Goal: Task Accomplishment & Management: Manage account settings

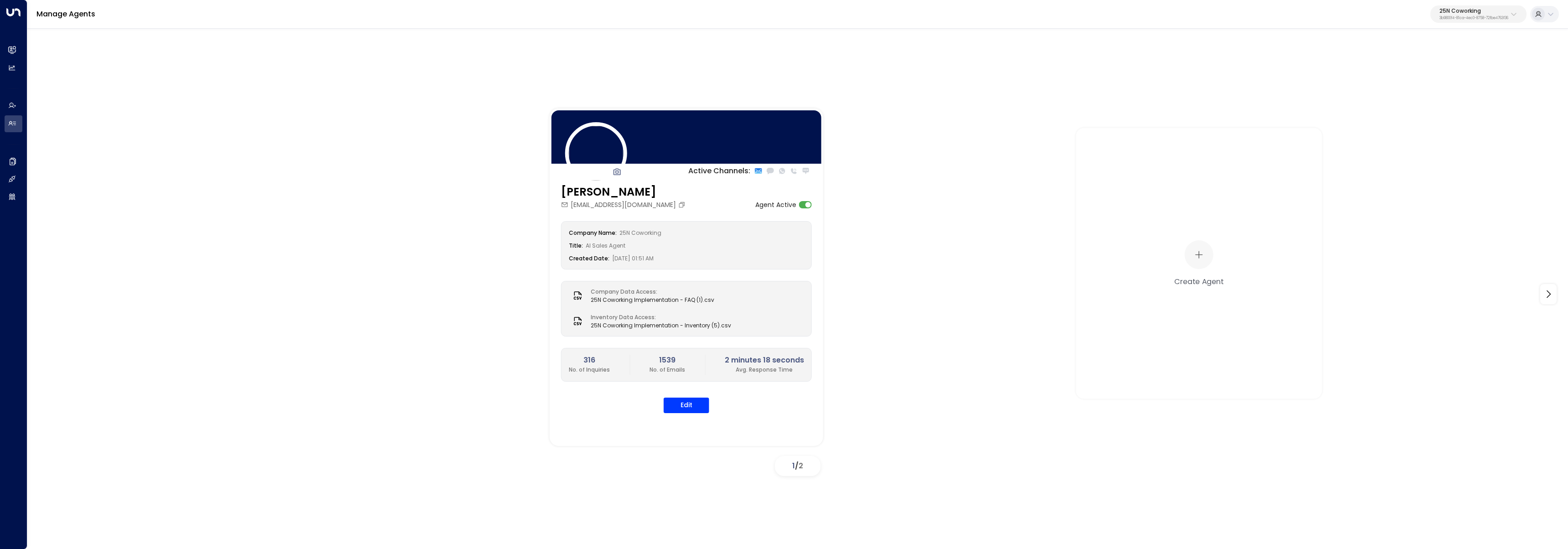
click at [1490, 14] on div "25N Coworking 3b9800f4-81ca-4ec0-8758-72fbe4763f36" at bounding box center [1474, 13] width 69 height 12
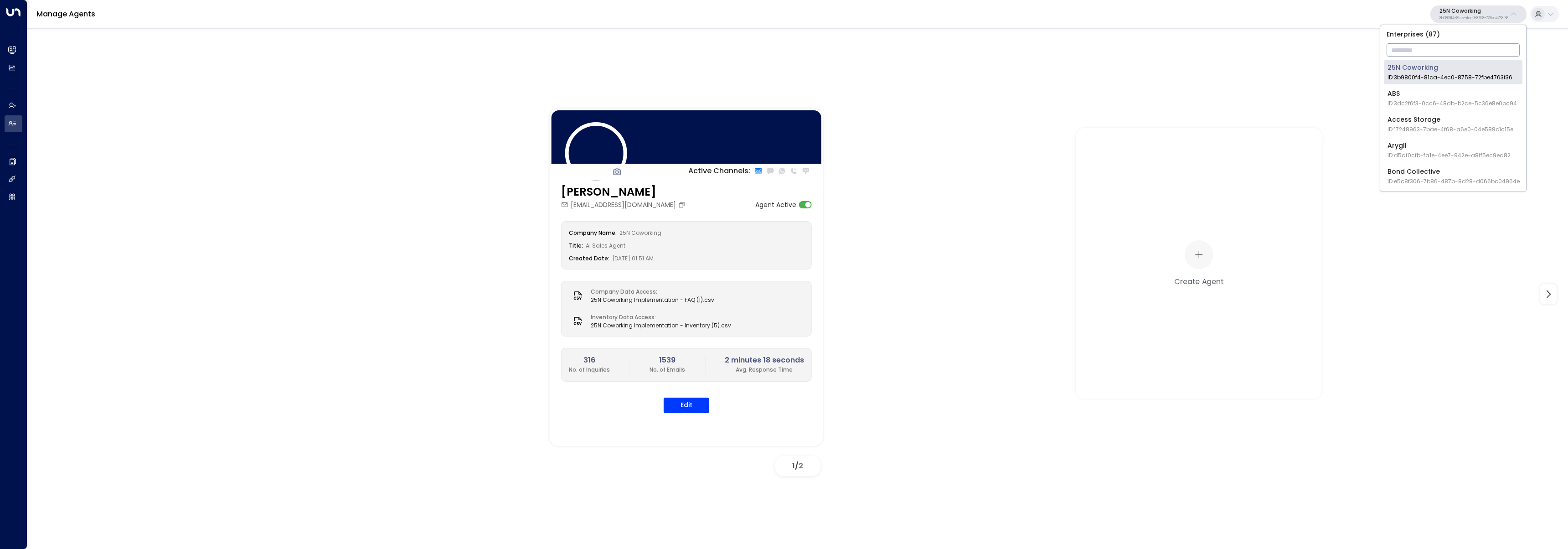
click at [1429, 52] on input "text" at bounding box center [1453, 50] width 133 height 17
type input "****"
click at [1391, 63] on div "U Store It ID: 58c4b32c-92b1-4356-be9b-1247e2c02228" at bounding box center [1451, 72] width 127 height 19
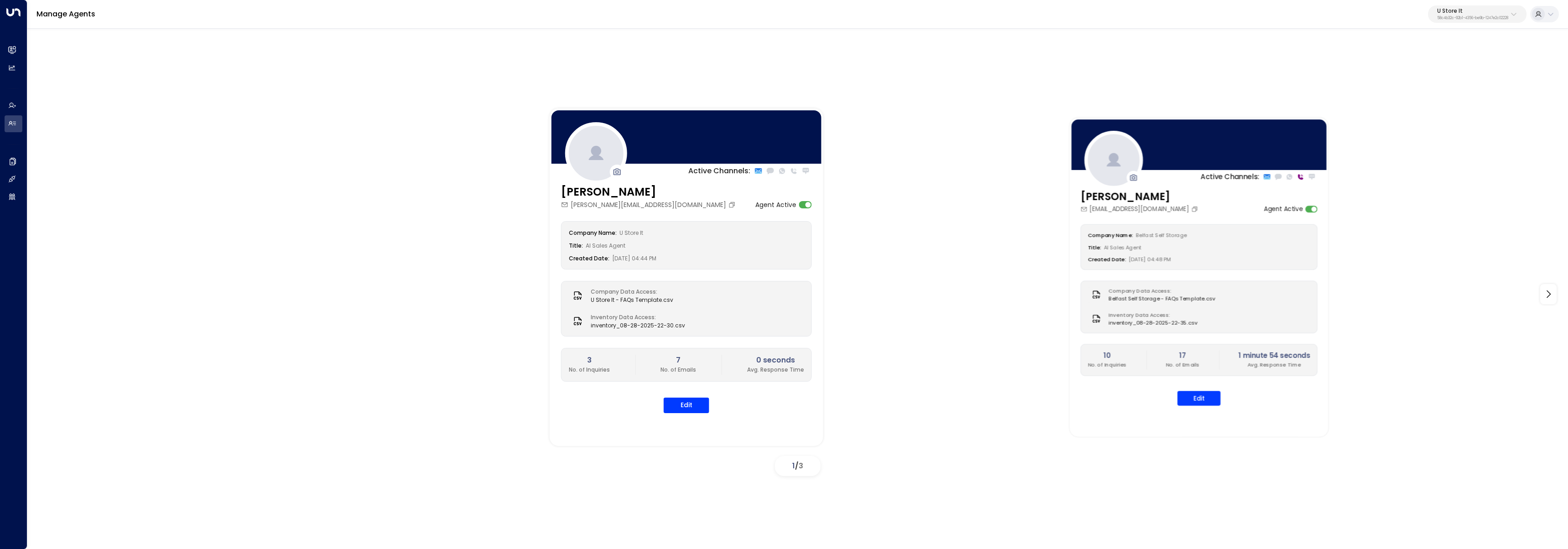
click at [1199, 407] on div "Ava Gallagher ava@belfastselfstorage.co.uk Agent Active Company Name: Belfast S…" at bounding box center [1199, 302] width 259 height 228
click at [1201, 404] on button "Edit" at bounding box center [1199, 398] width 43 height 15
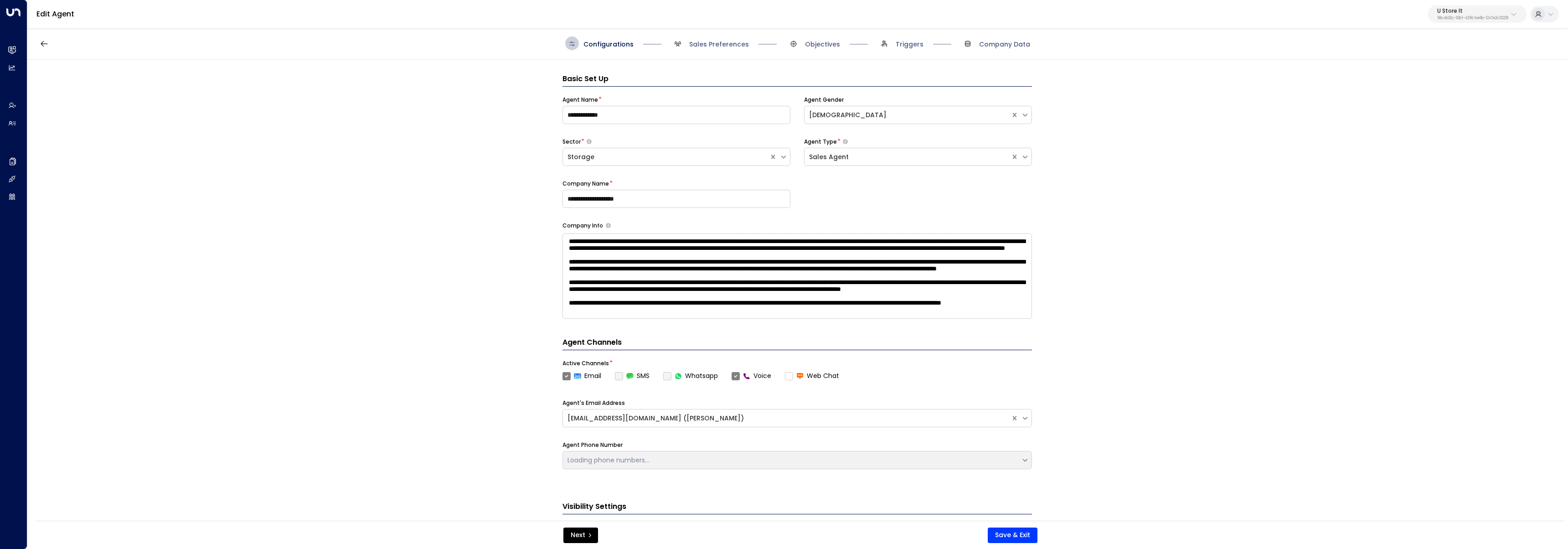
scroll to position [13, 0]
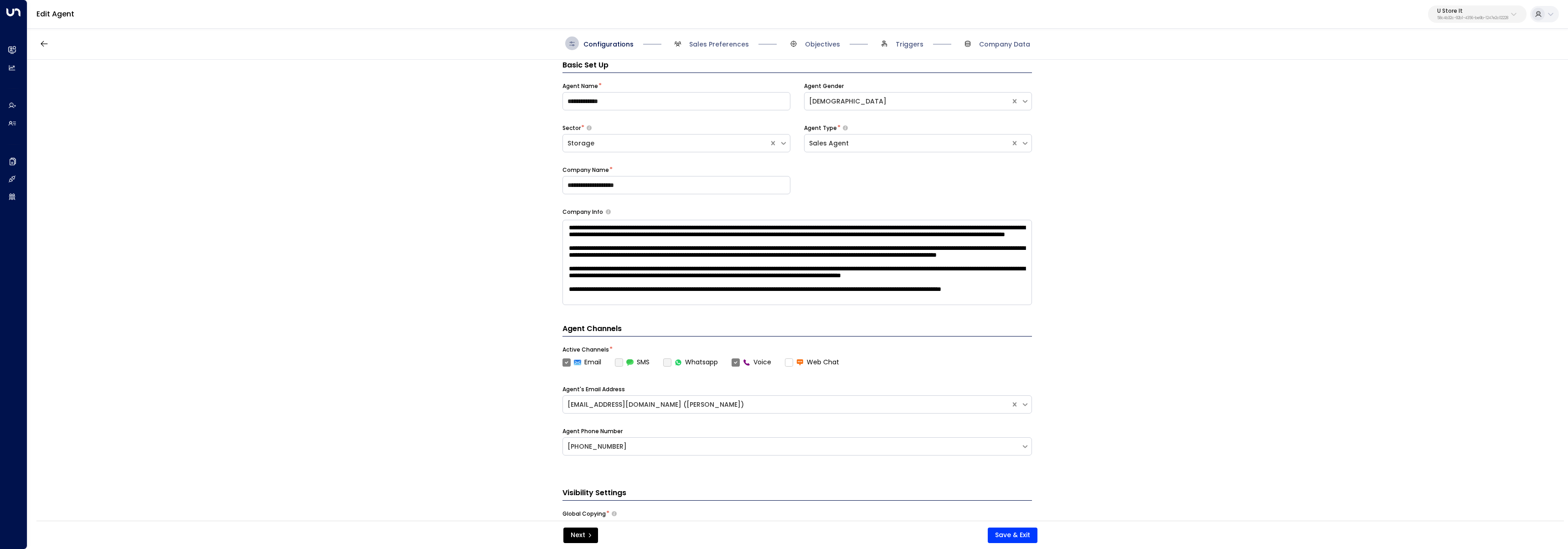
click at [702, 38] on span "Sales Preferences" at bounding box center [710, 43] width 78 height 13
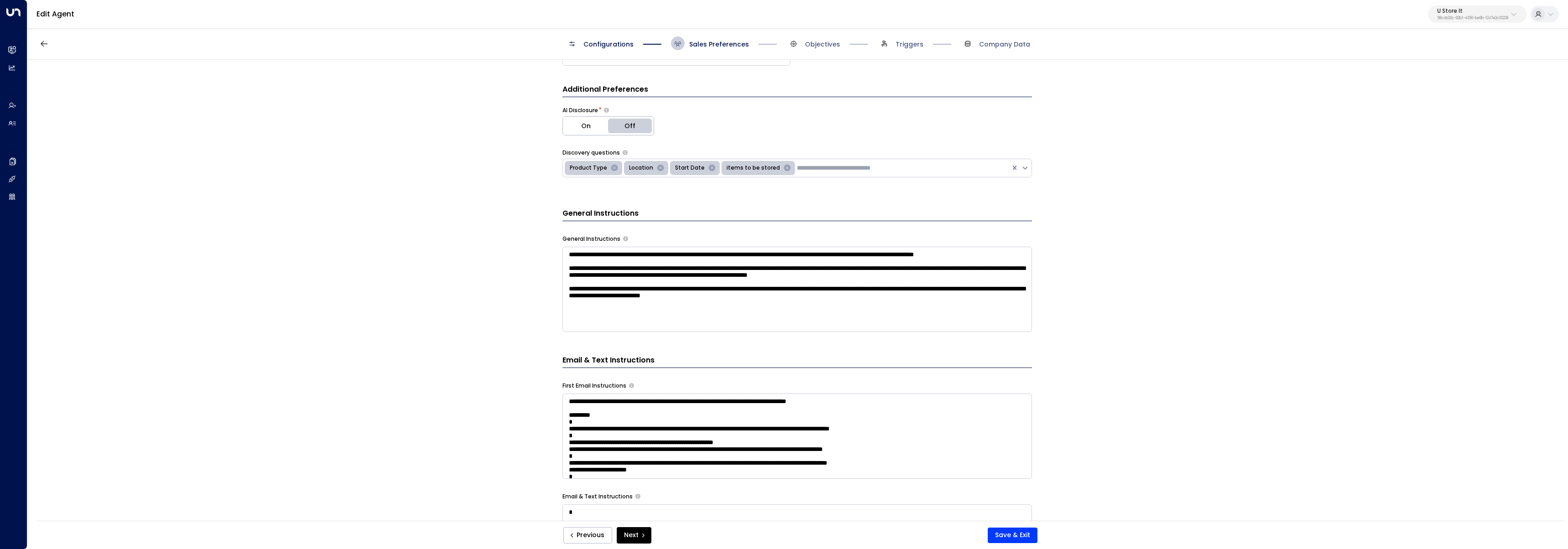
scroll to position [201, 0]
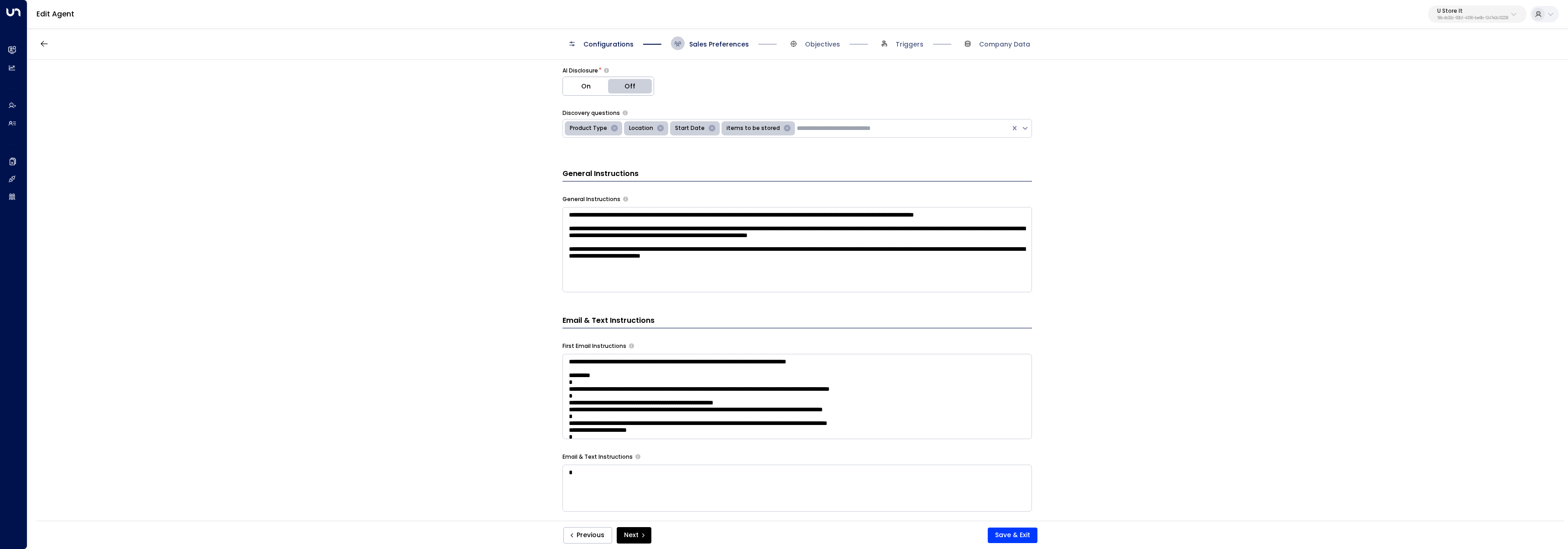
click at [866, 378] on textarea at bounding box center [797, 396] width 469 height 85
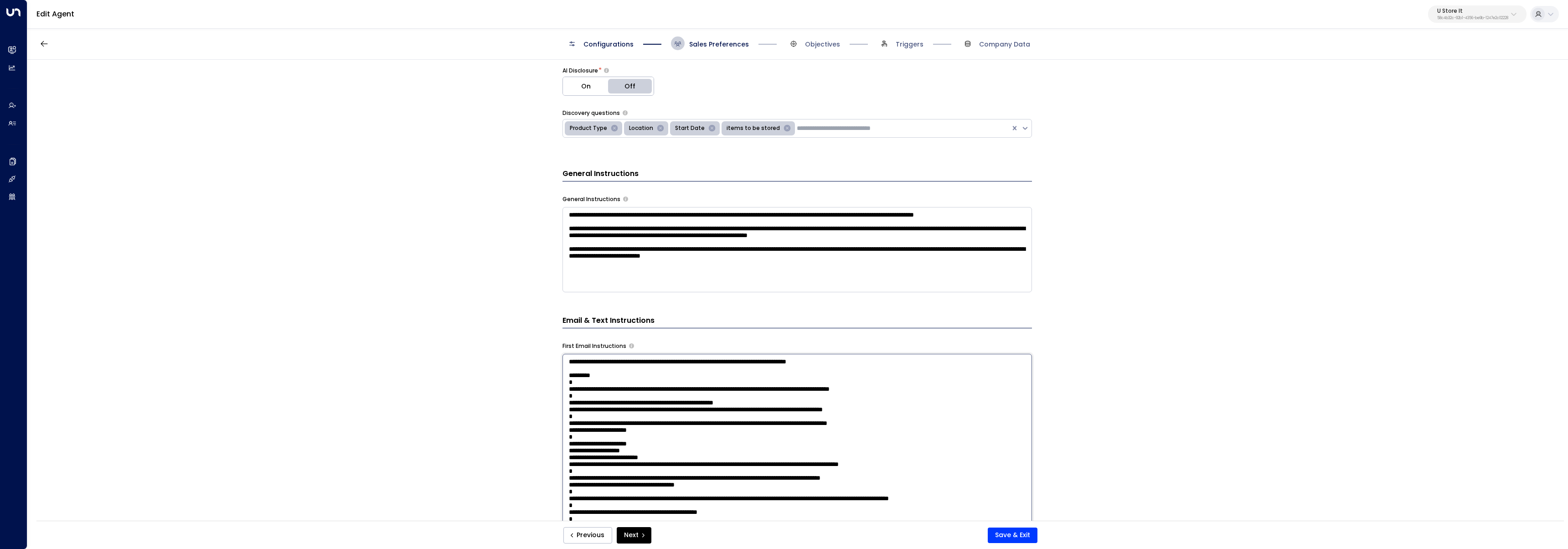
click at [612, 375] on textarea at bounding box center [797, 473] width 469 height 239
drag, startPoint x: 609, startPoint y: 372, endPoint x: 491, endPoint y: 371, distance: 118.0
click at [491, 371] on div "**********" at bounding box center [797, 293] width 1540 height 467
paste textarea "*****"
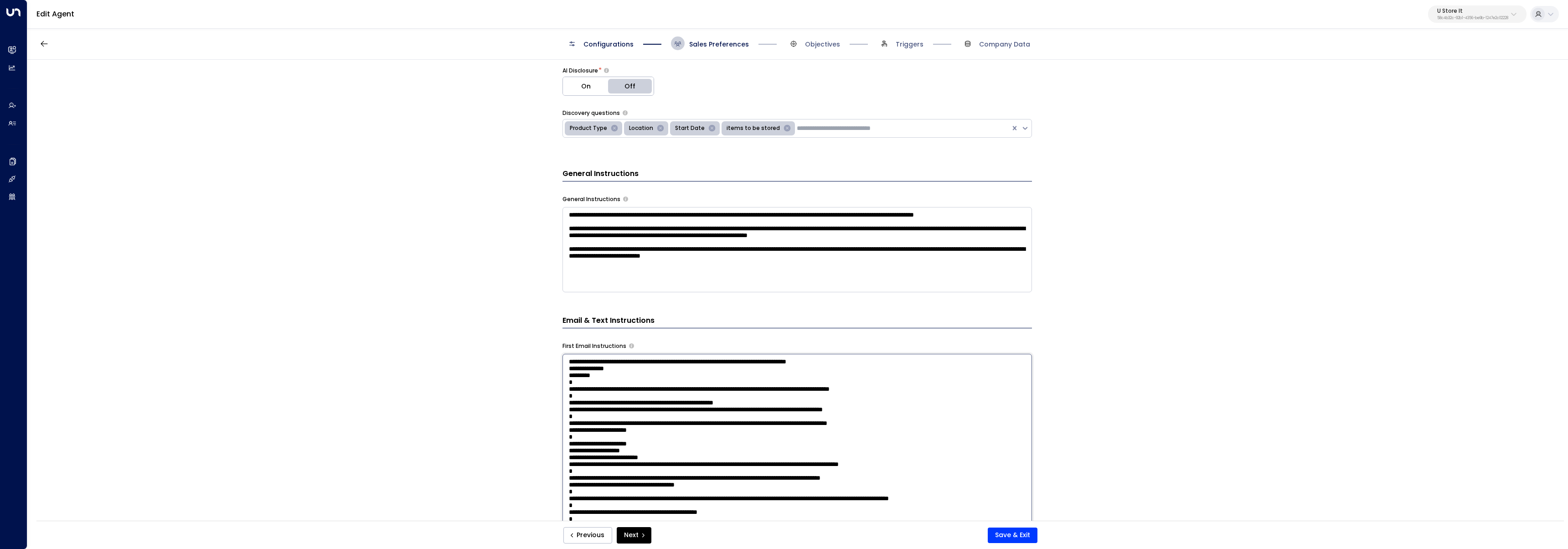
paste textarea "*****"
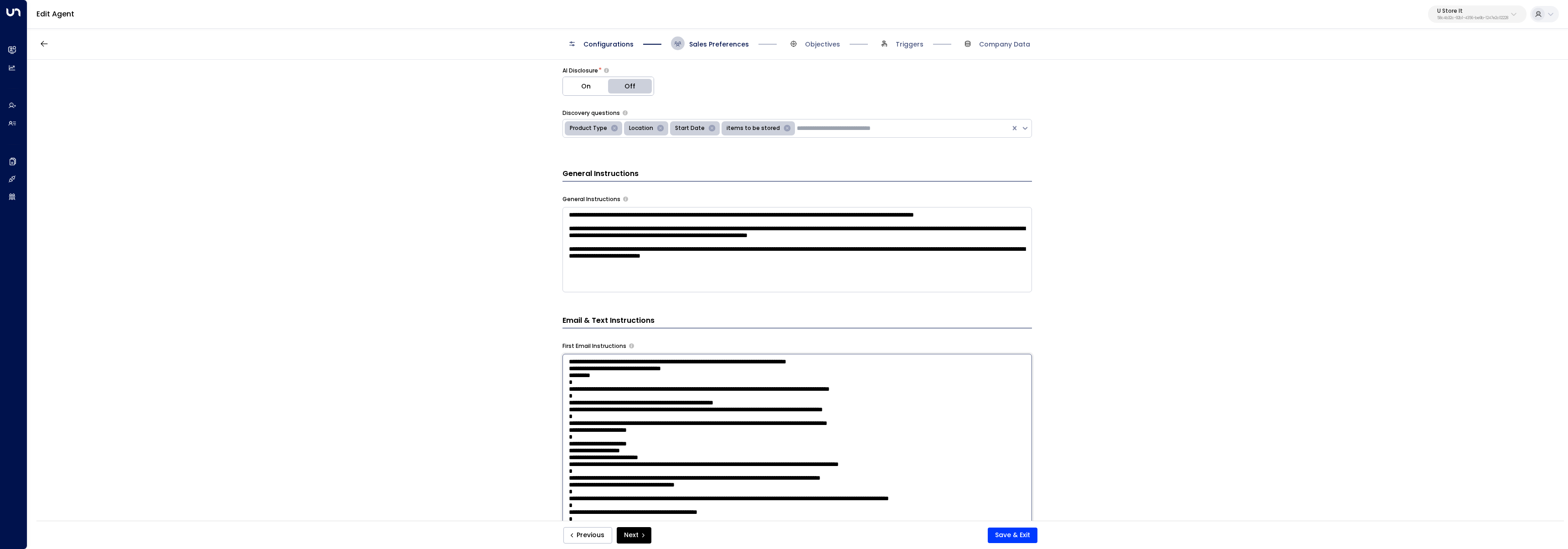
paste textarea "*****"
paste
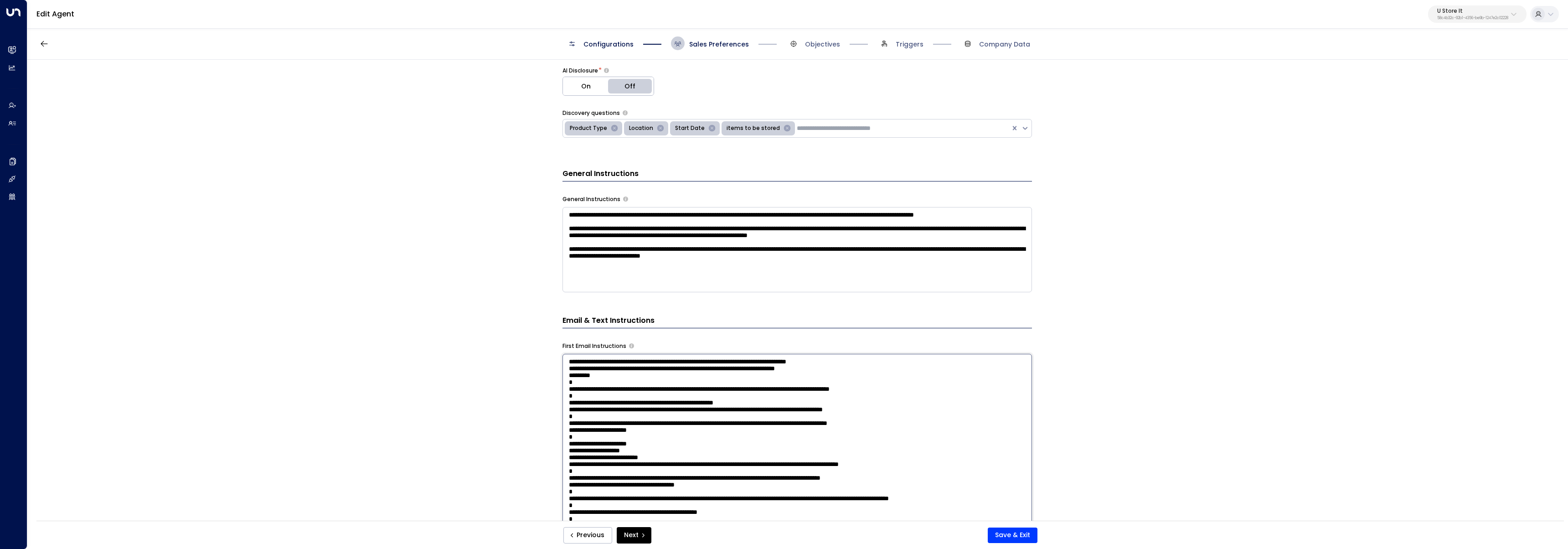
paste textarea "*****"
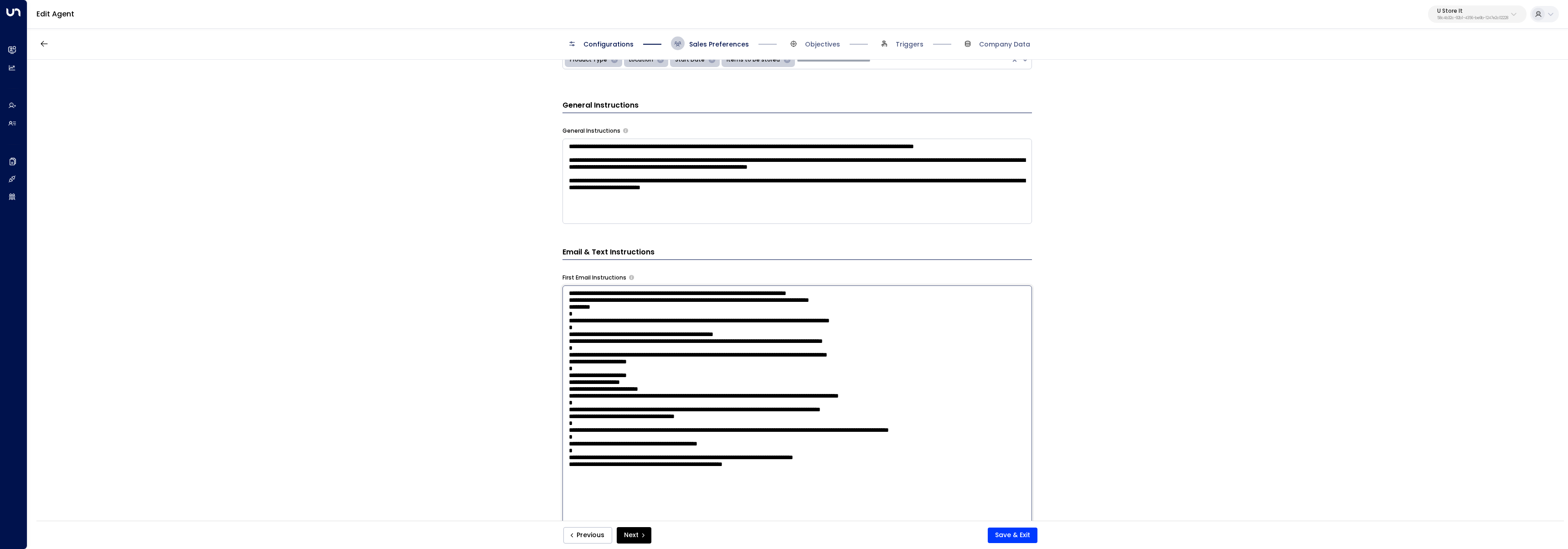
scroll to position [275, 0]
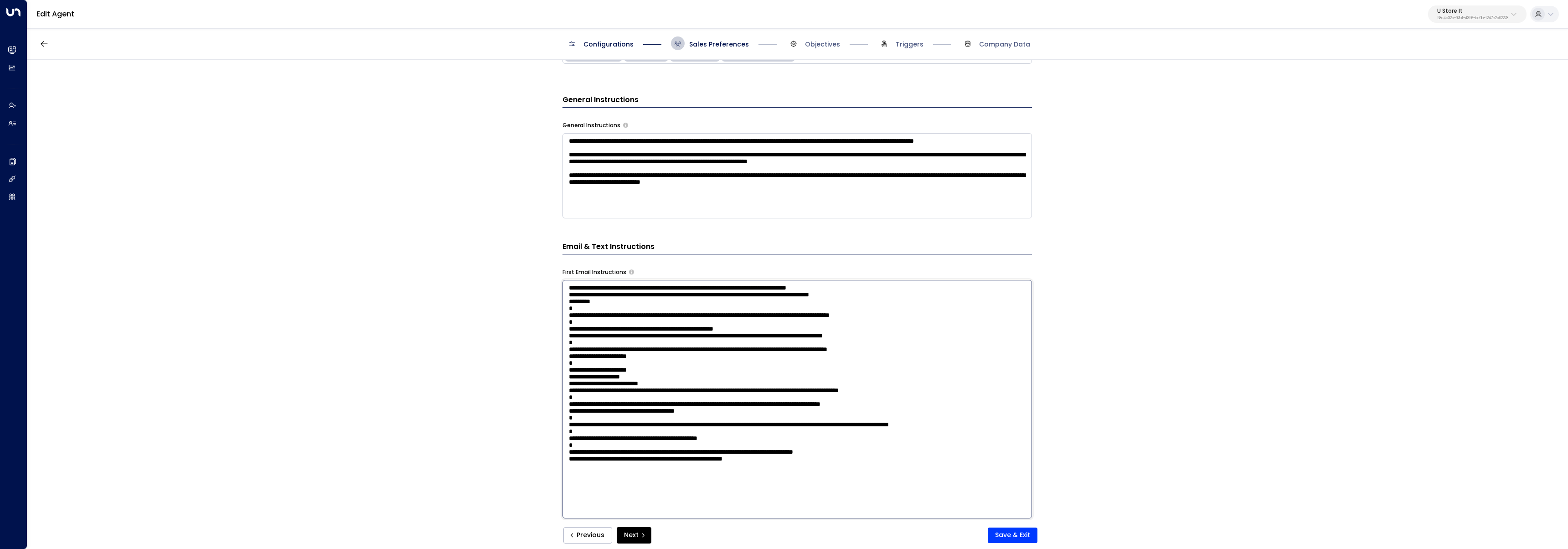
click at [605, 422] on textarea at bounding box center [797, 399] width 469 height 239
paste textarea "*****"
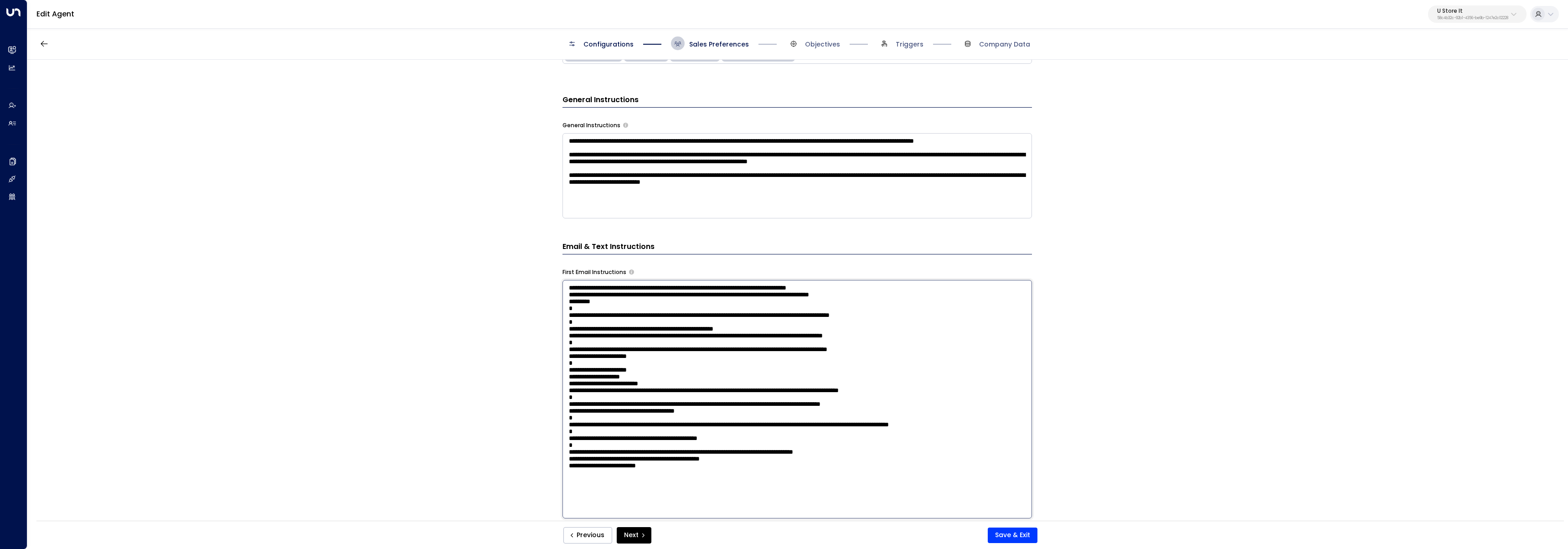
paste textarea "*****"
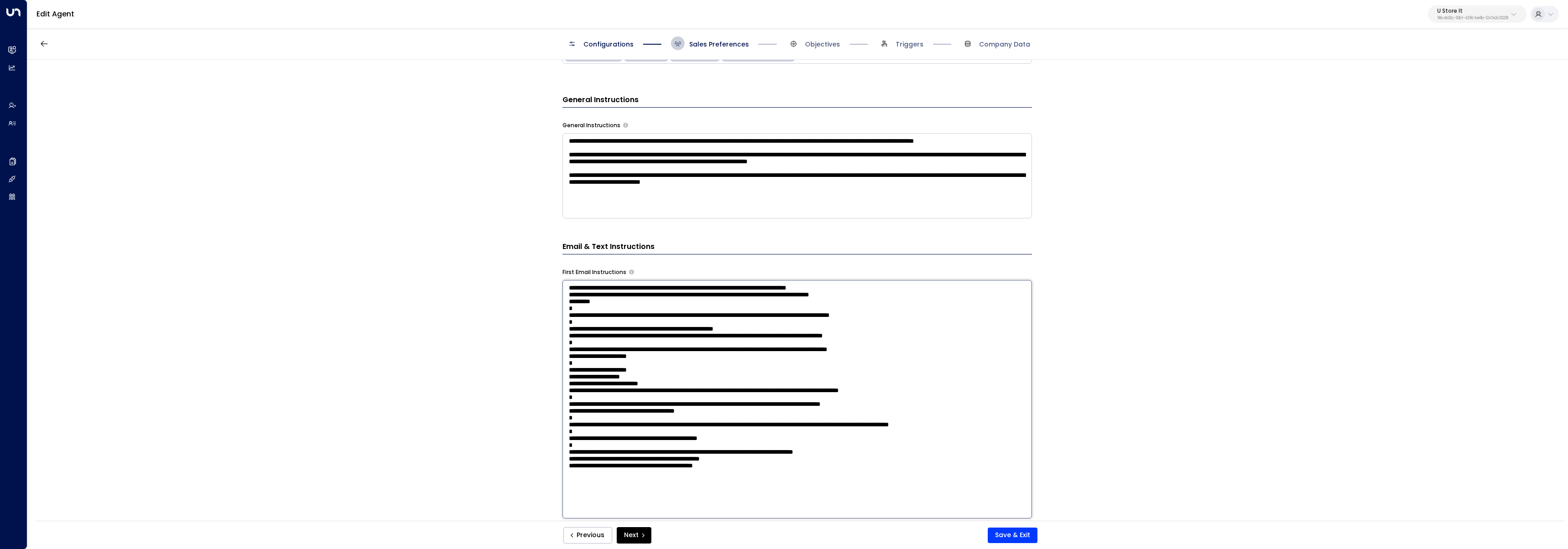
paste textarea "*****"
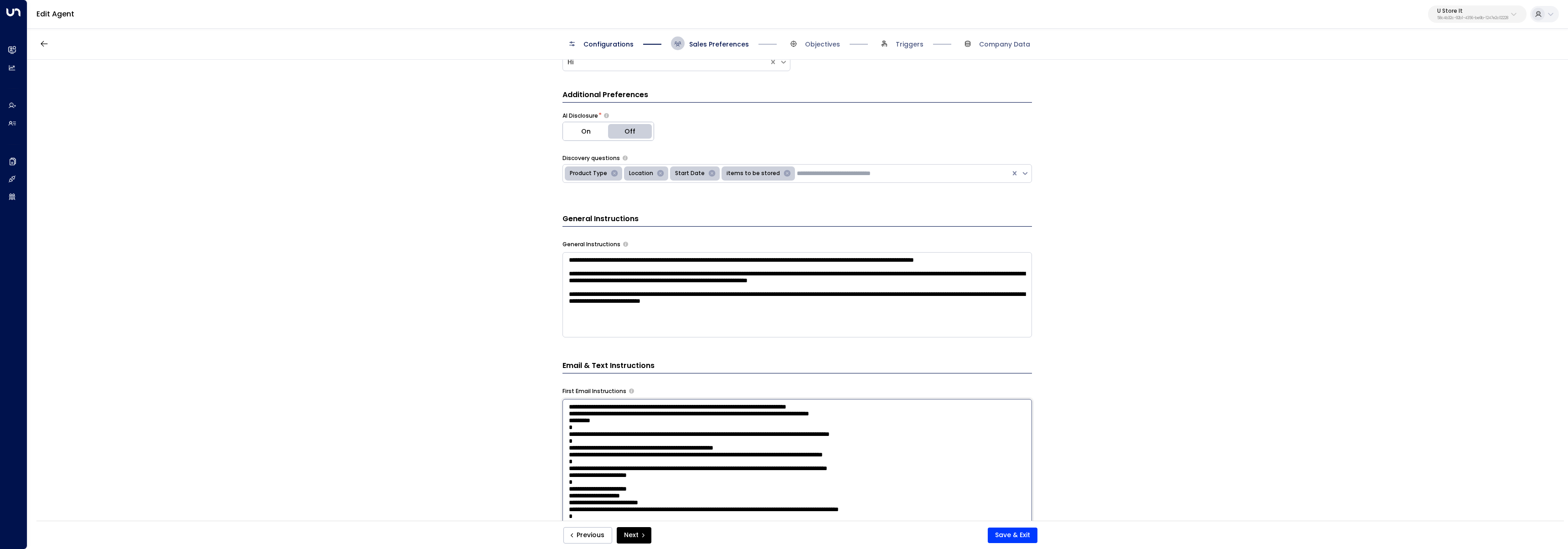
scroll to position [371, 0]
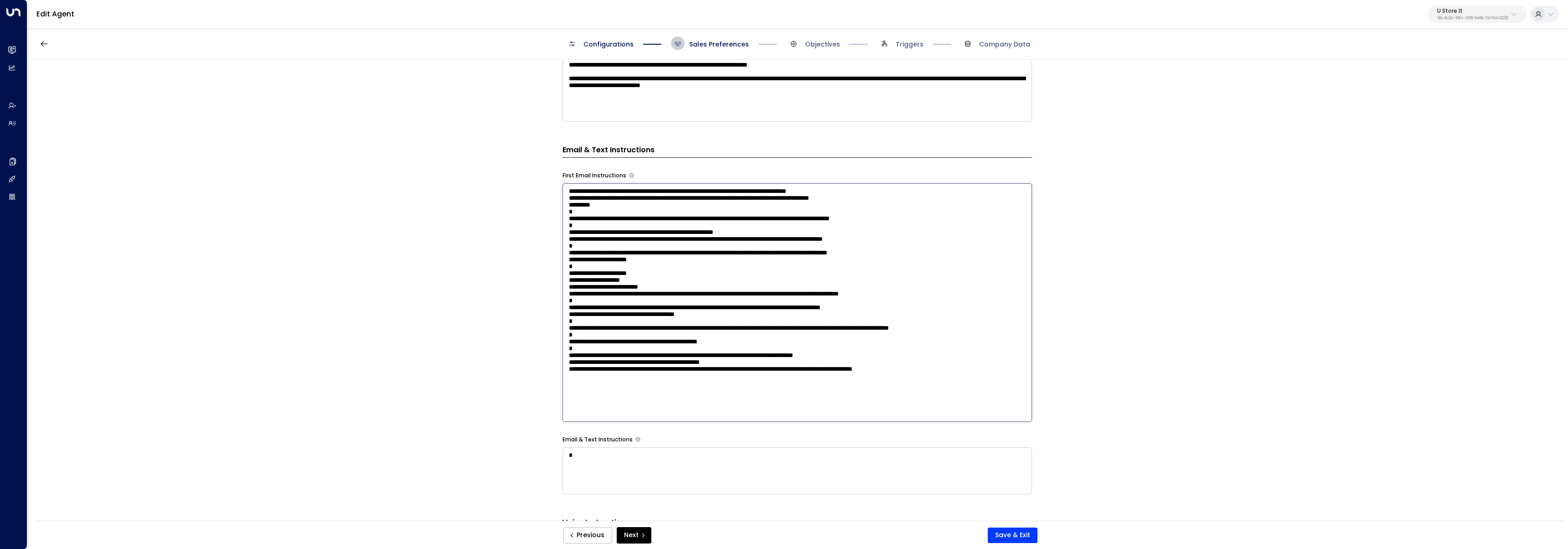
click at [878, 194] on textarea at bounding box center [797, 302] width 469 height 239
click at [583, 211] on textarea at bounding box center [797, 302] width 469 height 239
click at [734, 226] on textarea at bounding box center [797, 302] width 469 height 239
click at [765, 239] on textarea at bounding box center [797, 302] width 469 height 239
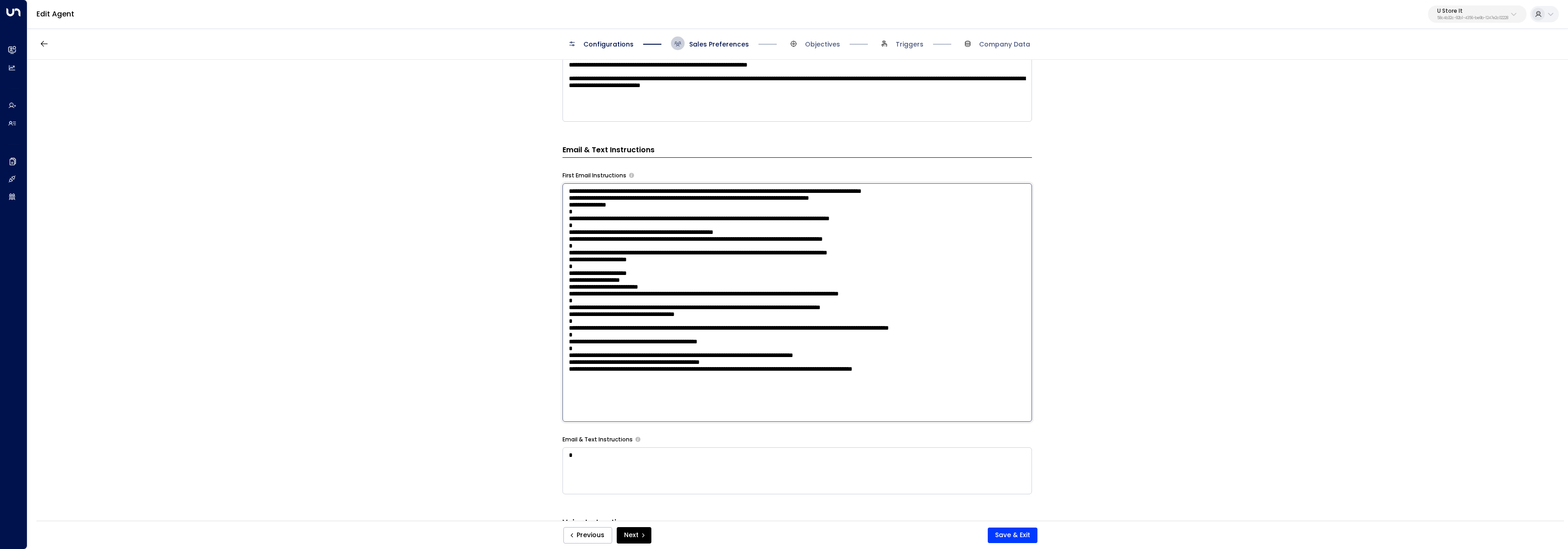
drag, startPoint x: 758, startPoint y: 250, endPoint x: 552, endPoint y: 251, distance: 206.0
click at [552, 251] on div "**********" at bounding box center [797, 293] width 1540 height 467
click at [754, 252] on textarea at bounding box center [797, 302] width 469 height 239
drag, startPoint x: 769, startPoint y: 251, endPoint x: 530, endPoint y: 255, distance: 239.0
click at [530, 255] on div "**********" at bounding box center [797, 293] width 1540 height 467
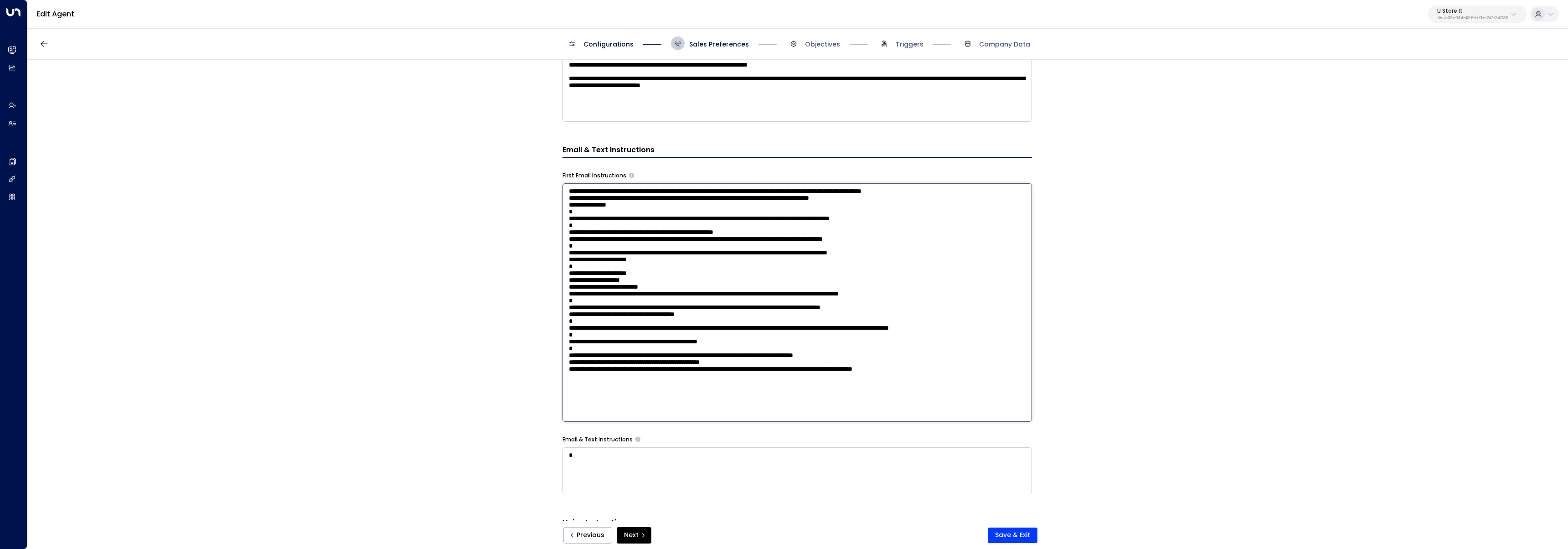
click at [691, 243] on textarea at bounding box center [797, 302] width 469 height 239
drag, startPoint x: 763, startPoint y: 250, endPoint x: 557, endPoint y: 247, distance: 206.0
click at [557, 247] on div "**********" at bounding box center [797, 293] width 1540 height 467
click at [822, 205] on textarea at bounding box center [797, 302] width 469 height 239
click at [724, 248] on textarea at bounding box center [797, 302] width 469 height 239
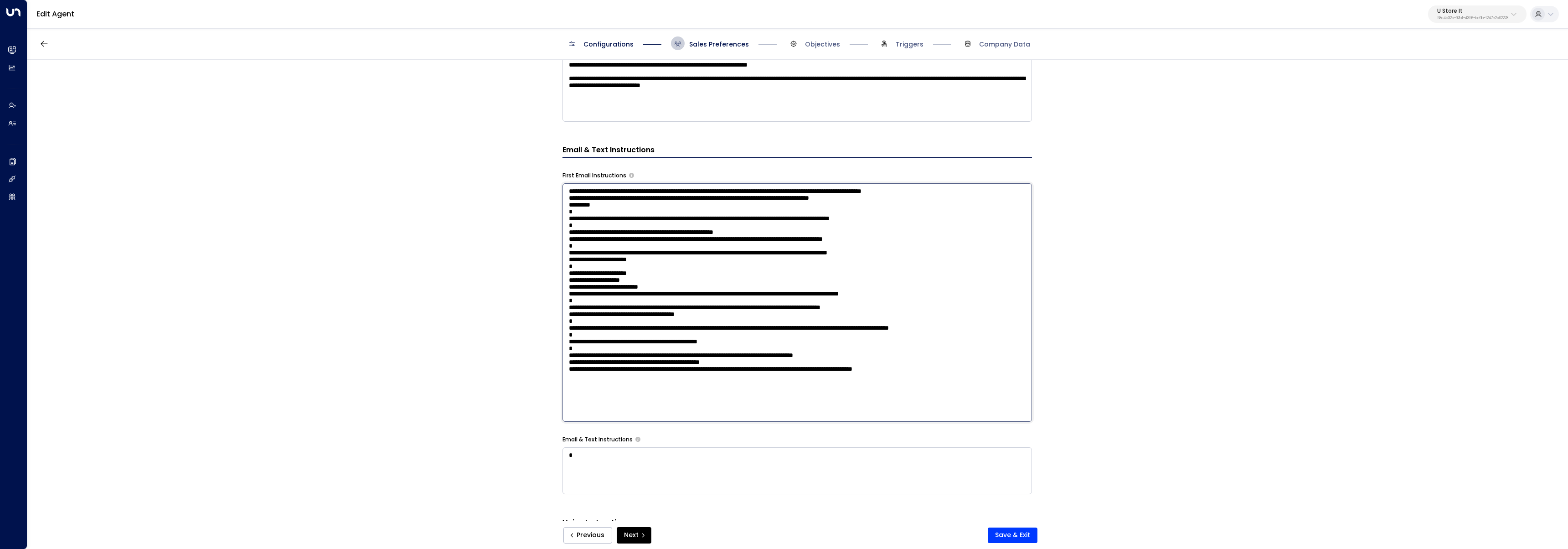
click at [961, 191] on textarea at bounding box center [797, 302] width 469 height 239
click at [953, 192] on textarea at bounding box center [797, 302] width 469 height 239
click at [979, 191] on textarea at bounding box center [797, 302] width 469 height 239
click at [596, 201] on textarea at bounding box center [797, 302] width 469 height 239
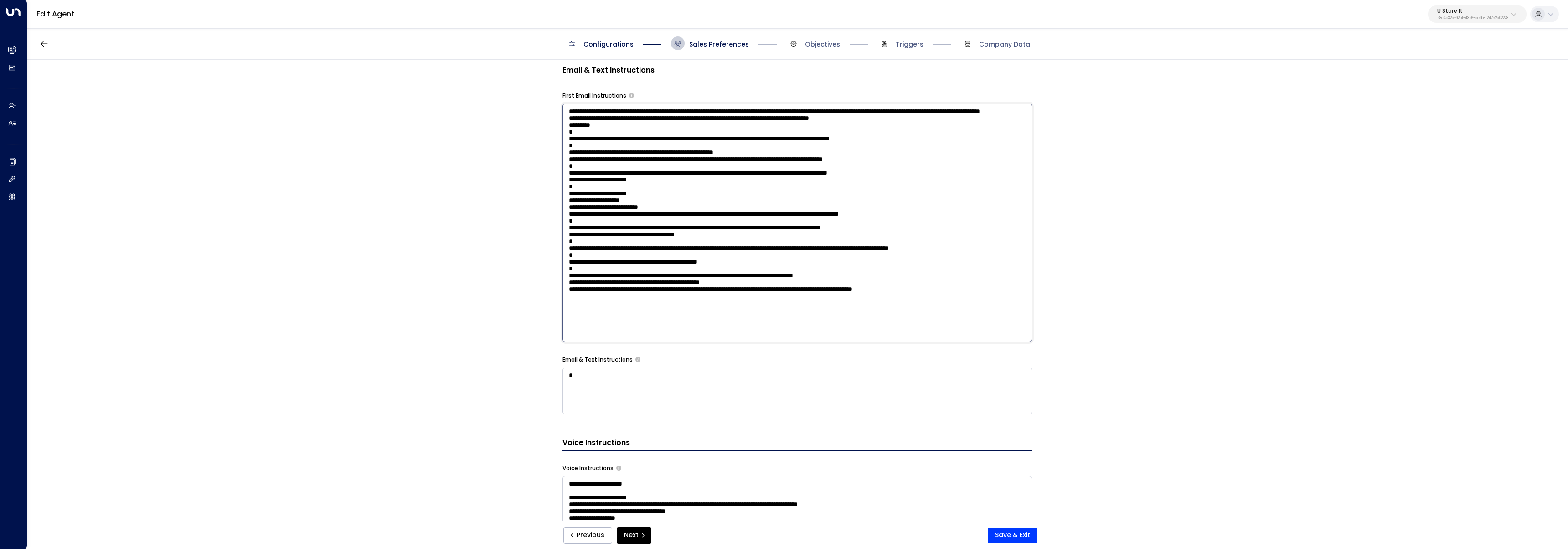
scroll to position [452, 0]
type textarea "**********"
drag, startPoint x: 611, startPoint y: 394, endPoint x: 460, endPoint y: 375, distance: 152.2
click at [490, 384] on div "**********" at bounding box center [797, 293] width 1540 height 467
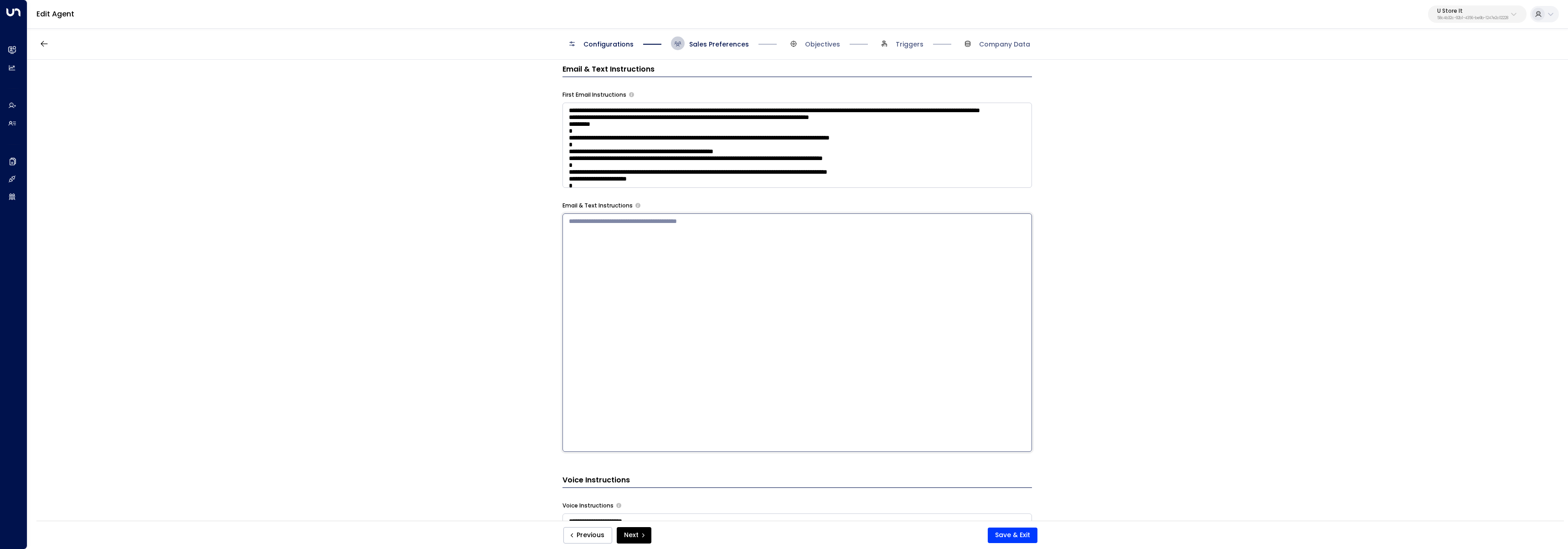
click at [501, 344] on div "**********" at bounding box center [797, 293] width 1540 height 467
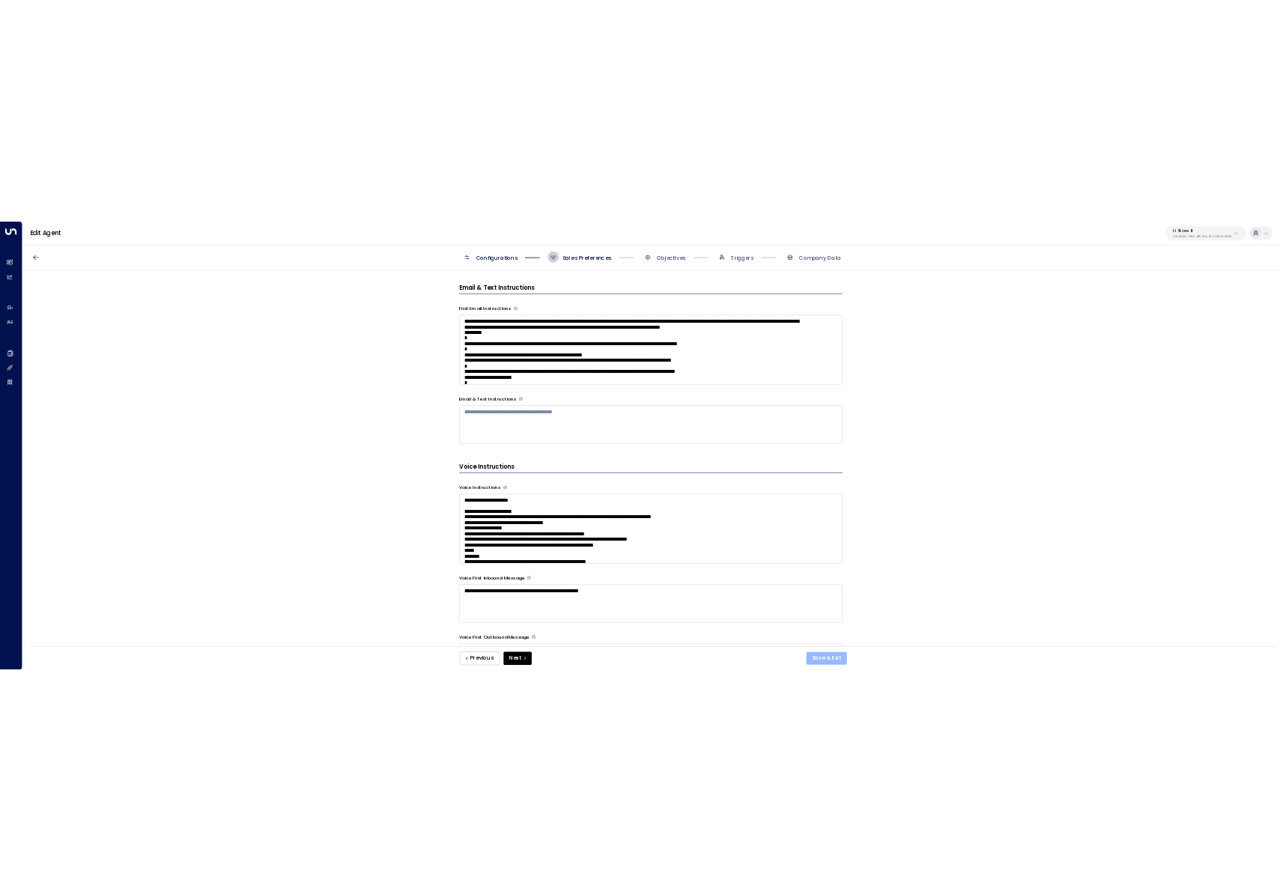
scroll to position [714, 0]
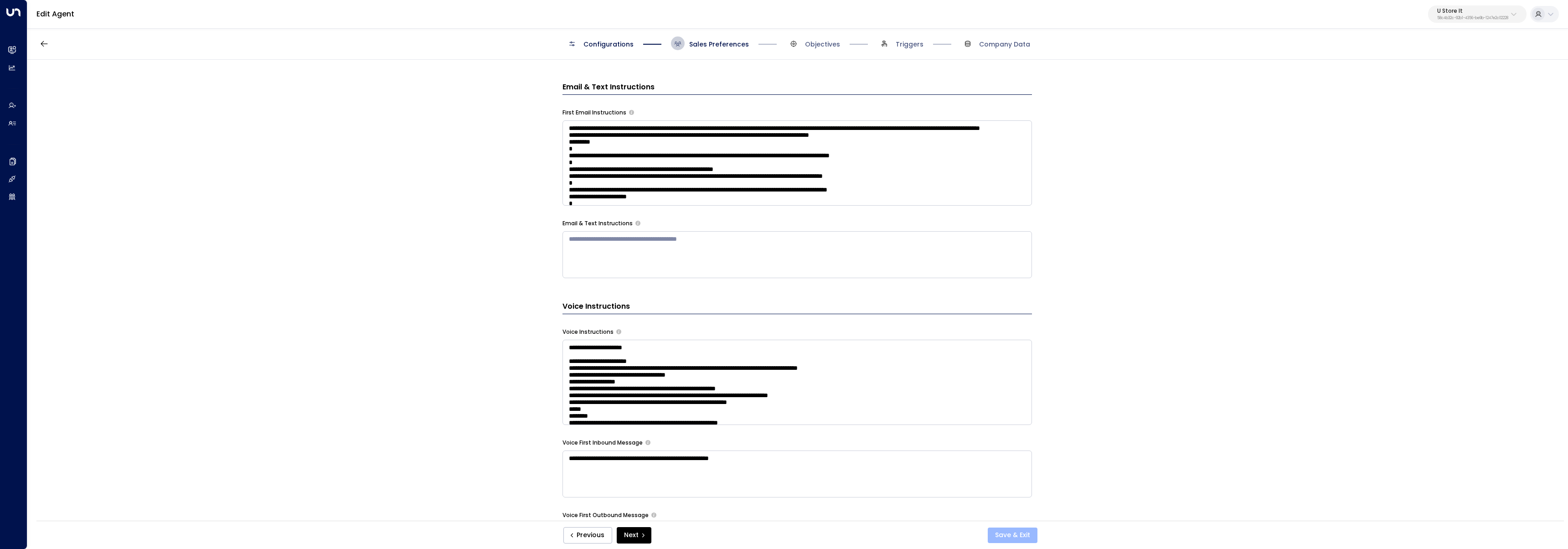
click at [1003, 536] on button "Save & Exit" at bounding box center [1013, 534] width 50 height 15
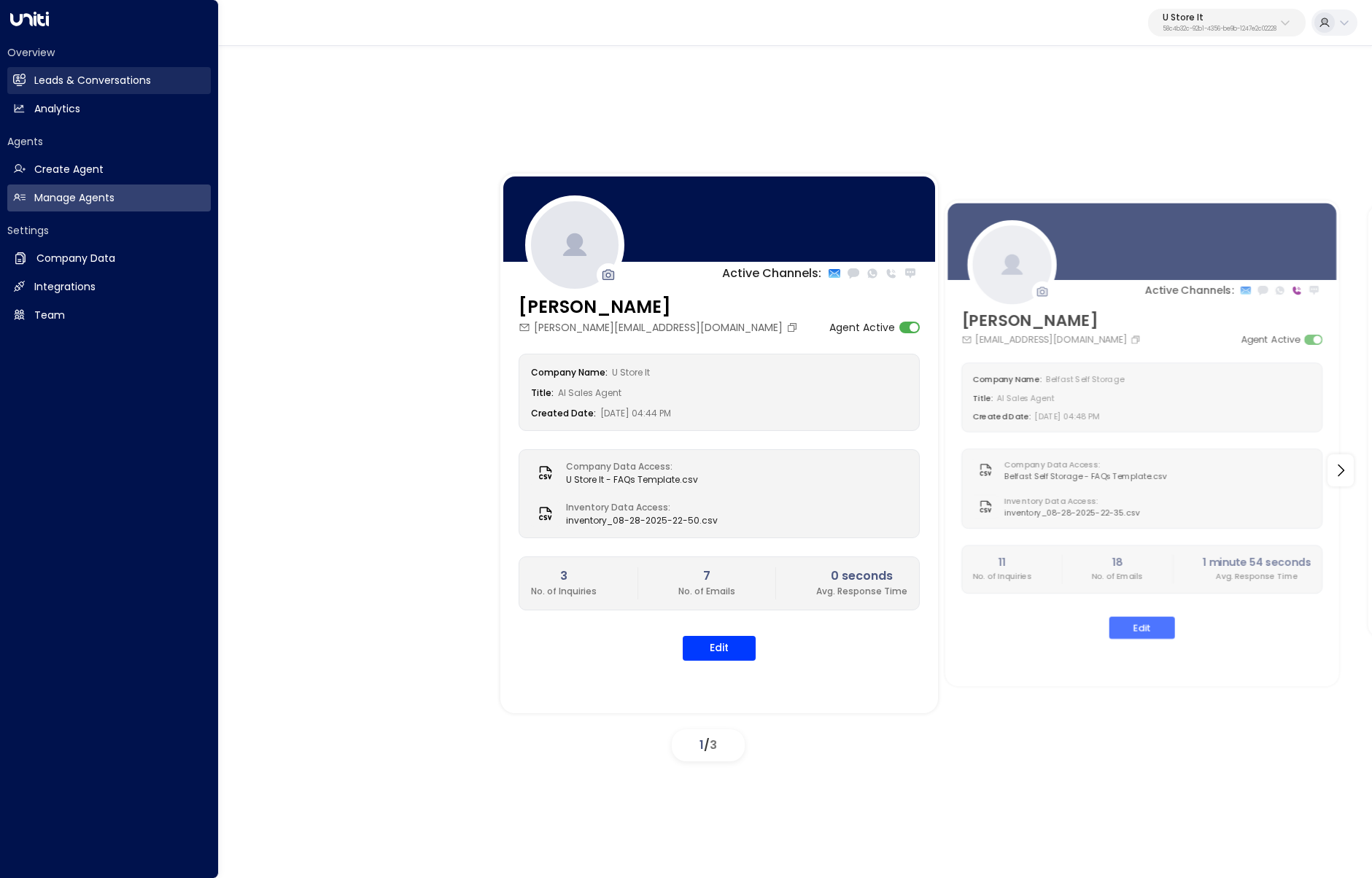
click at [45, 82] on h2 "Leads & Conversations" at bounding box center [93, 81] width 117 height 16
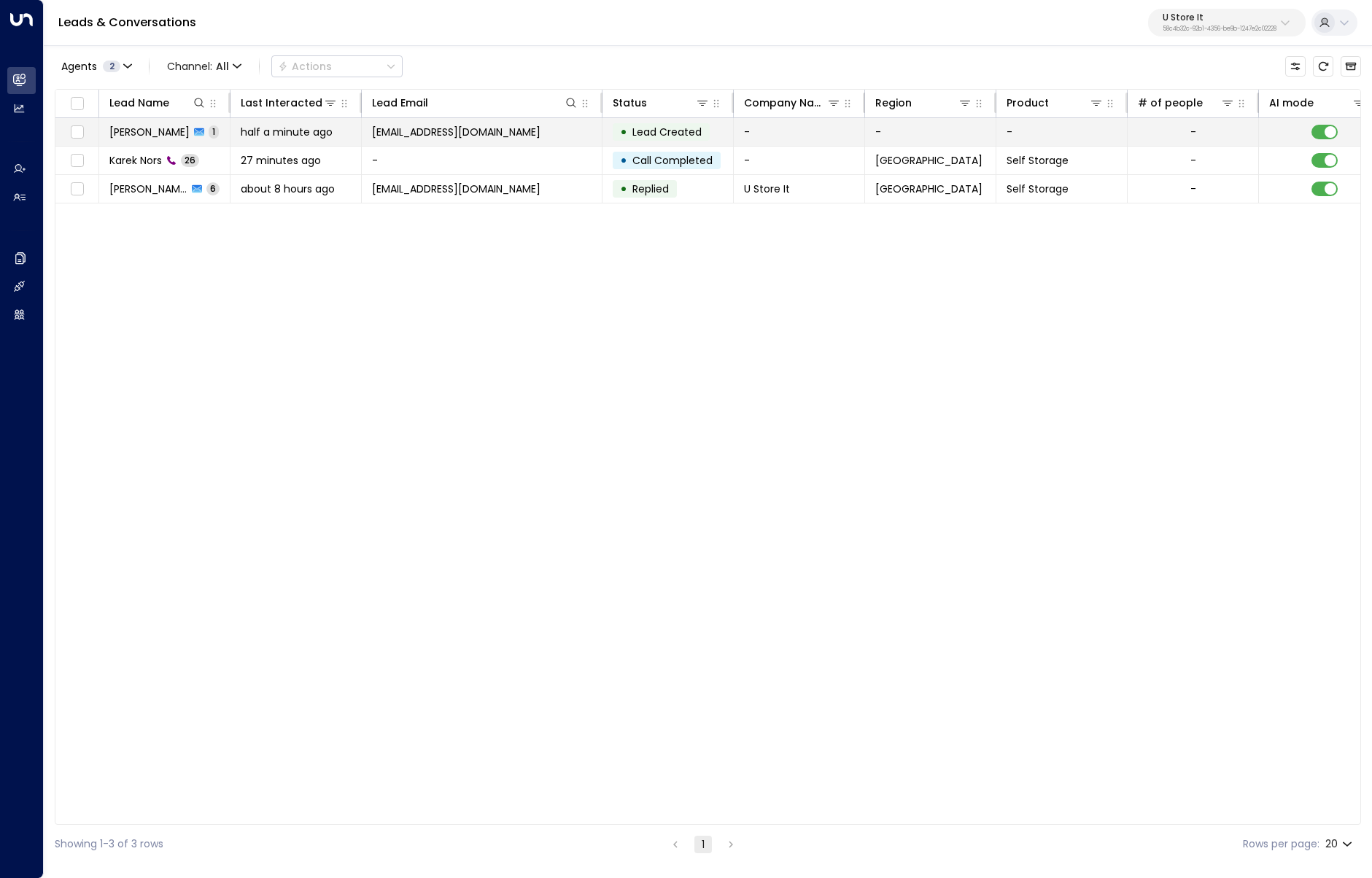
click at [300, 138] on span "half a minute ago" at bounding box center [286, 131] width 92 height 15
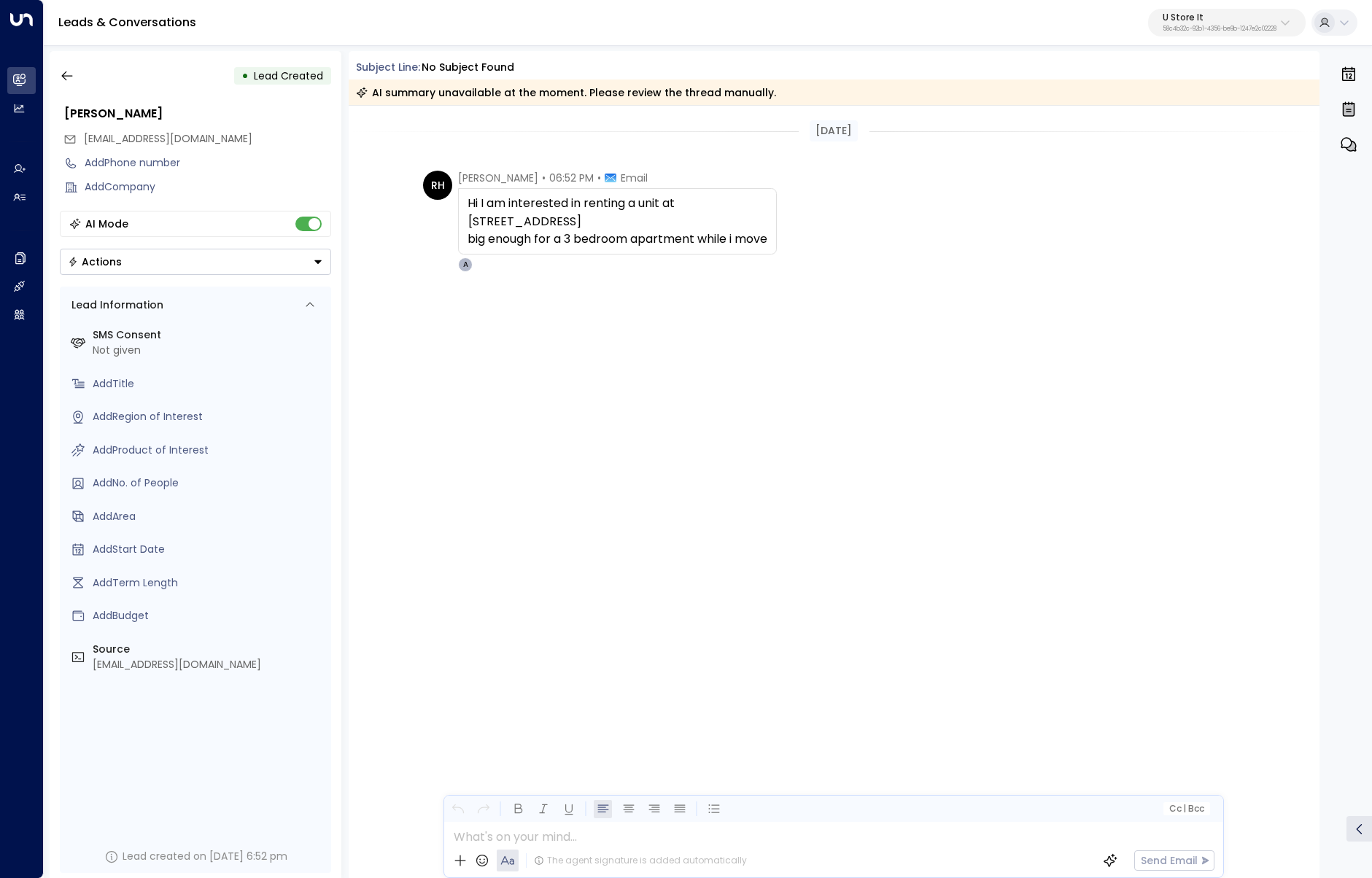
click at [1188, 418] on div "RH Rayan Habbab • 06:52 PM • Email Hi I am interested in renting a unit at 102 …" at bounding box center [834, 294] width 971 height 247
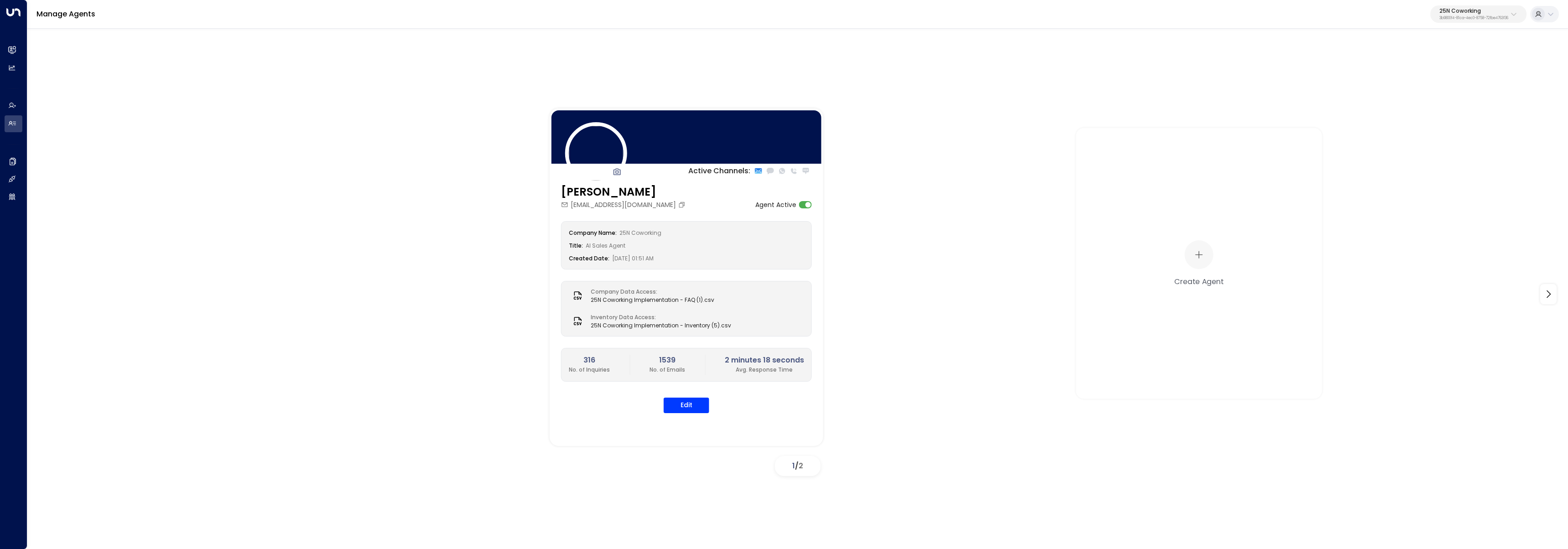
click at [1486, 18] on p "3b9800f4-81ca-4ec0-8758-72fbe4763f36" at bounding box center [1474, 18] width 69 height 4
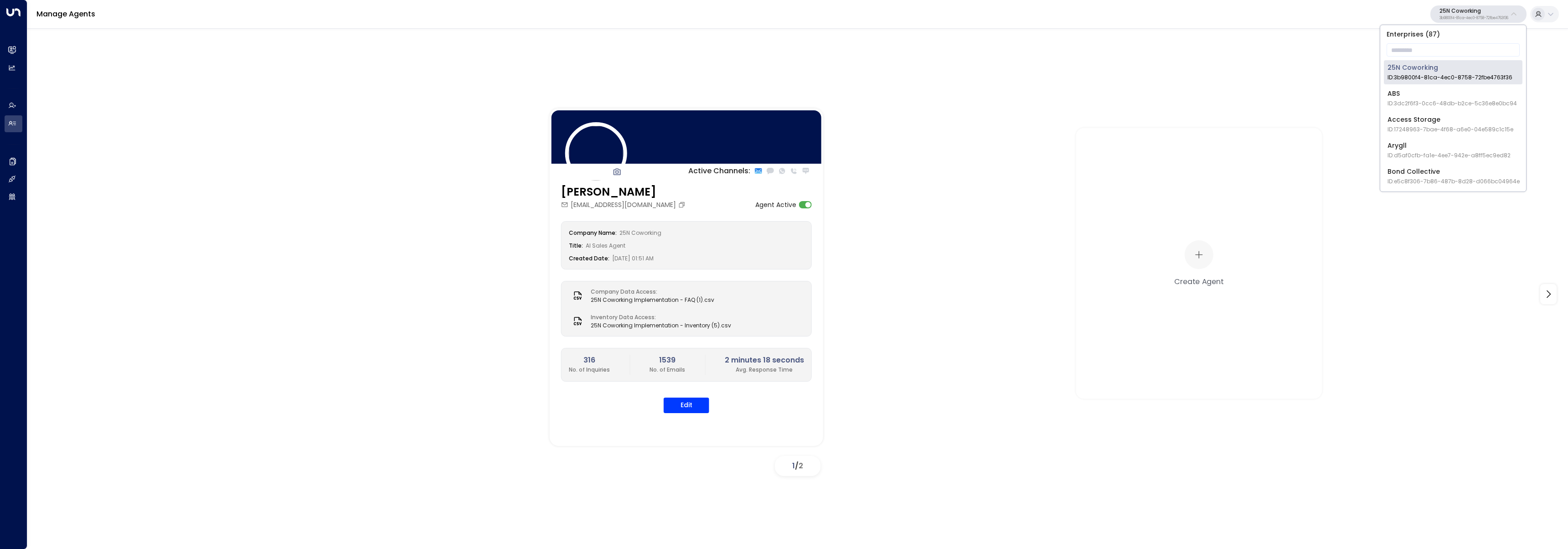
click at [1466, 59] on div "Enterprises ( 87 ) ​ 25N Coworking ID: 3b9800f4-81ca-4ec0-8758-72fbe4763f36 ABS…" at bounding box center [1453, 108] width 146 height 166
click at [1468, 52] on input "text" at bounding box center [1453, 50] width 133 height 17
type input "*******"
click at [1435, 85] on div "Enterprises ( 1 ) ******* ​ U Store It ID: 58c4b32c-92b1-4356-be9b-1247e2c02228" at bounding box center [1453, 56] width 146 height 63
click at [1433, 77] on span "ID: 58c4b32c-92b1-4356-be9b-1247e2c02228" at bounding box center [1451, 77] width 127 height 8
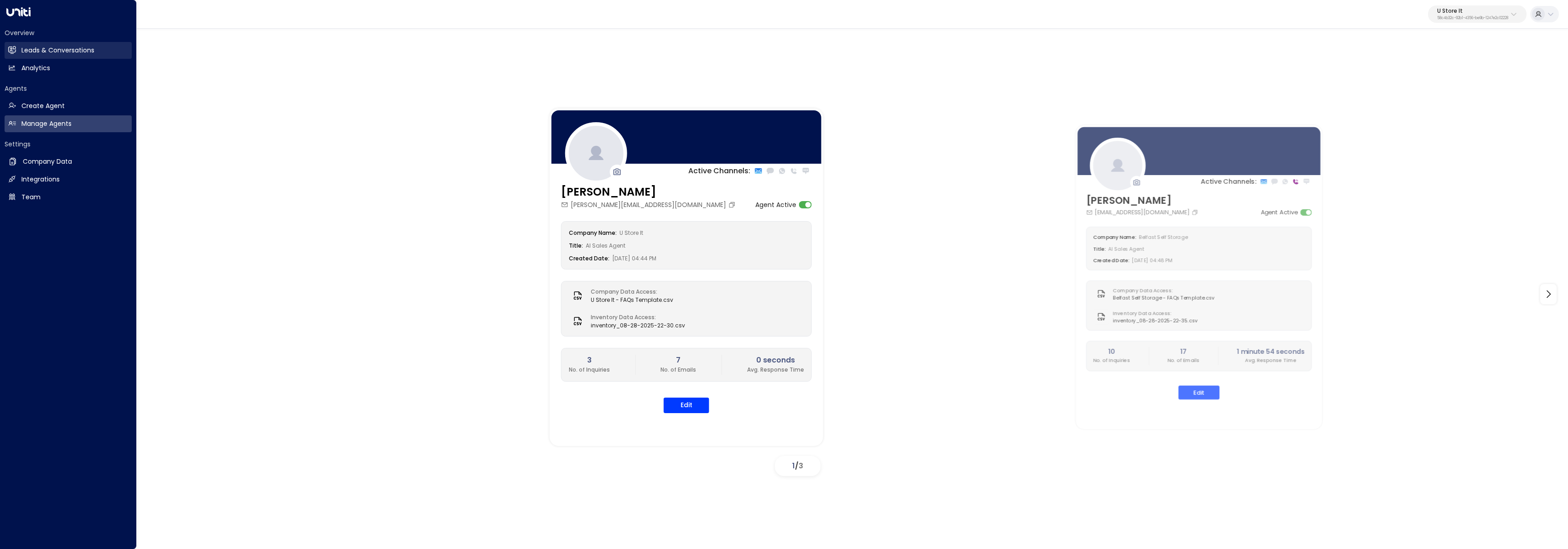
click at [23, 54] on h2 "Leads & Conversations" at bounding box center [58, 51] width 73 height 10
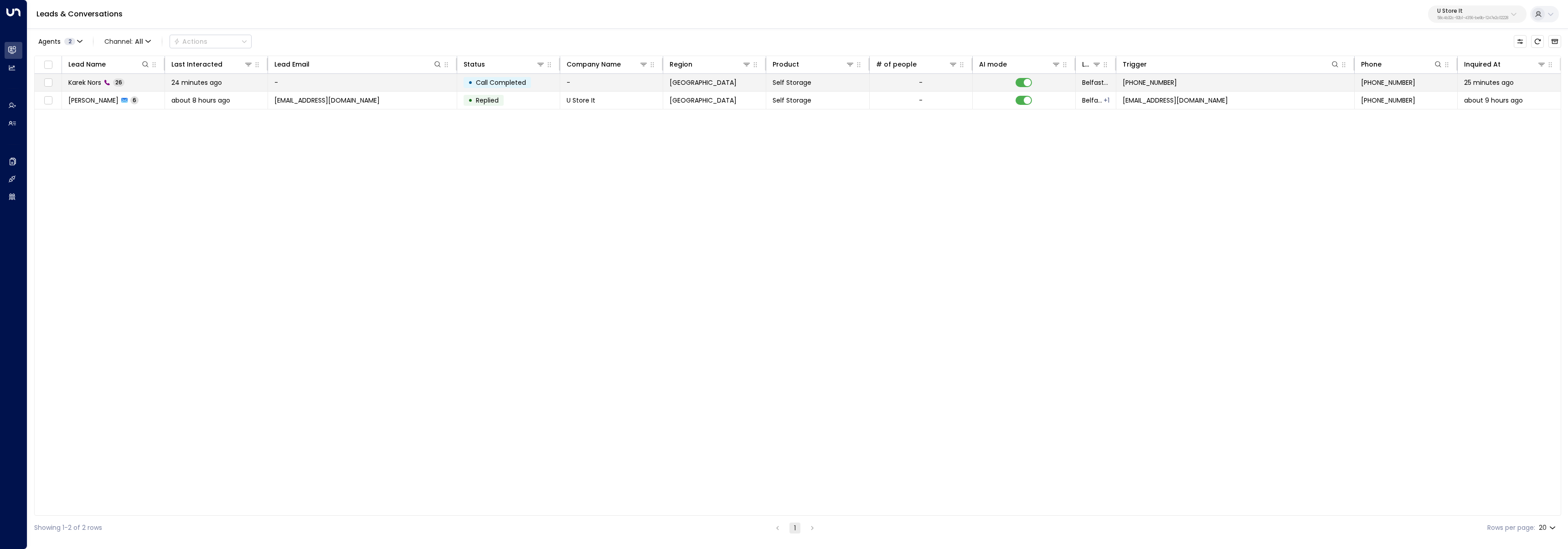
click at [158, 89] on td "Karek Nors 26" at bounding box center [113, 82] width 103 height 17
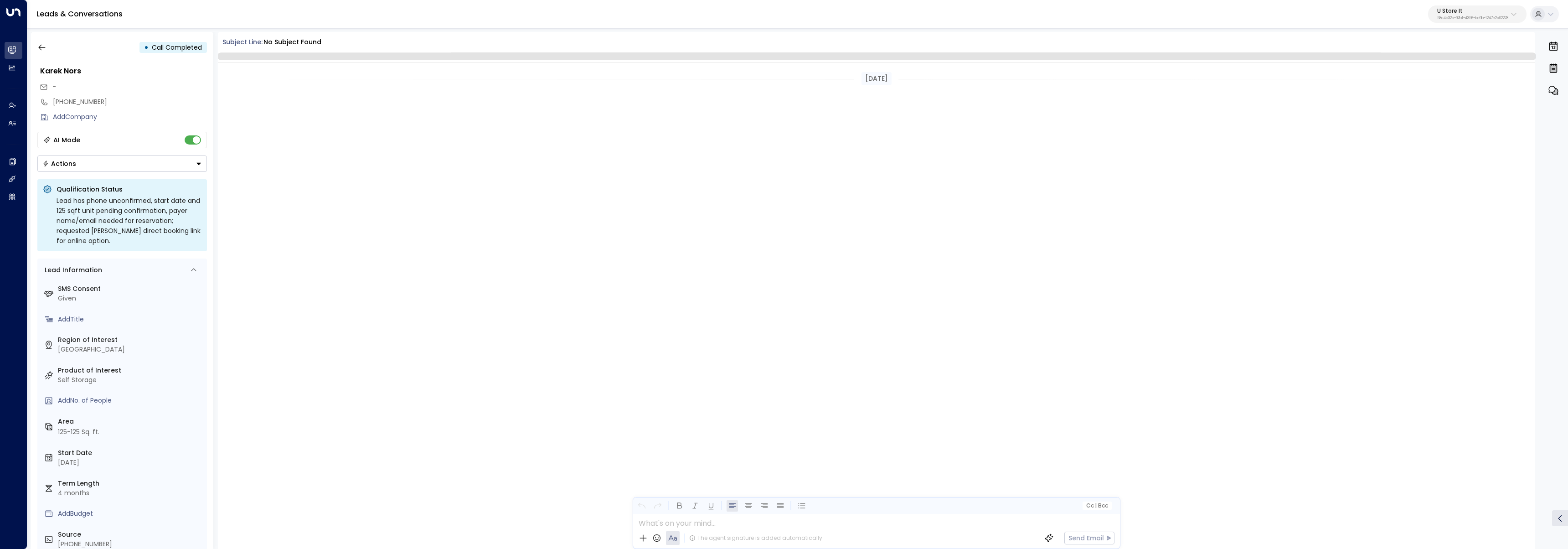
scroll to position [1854, 0]
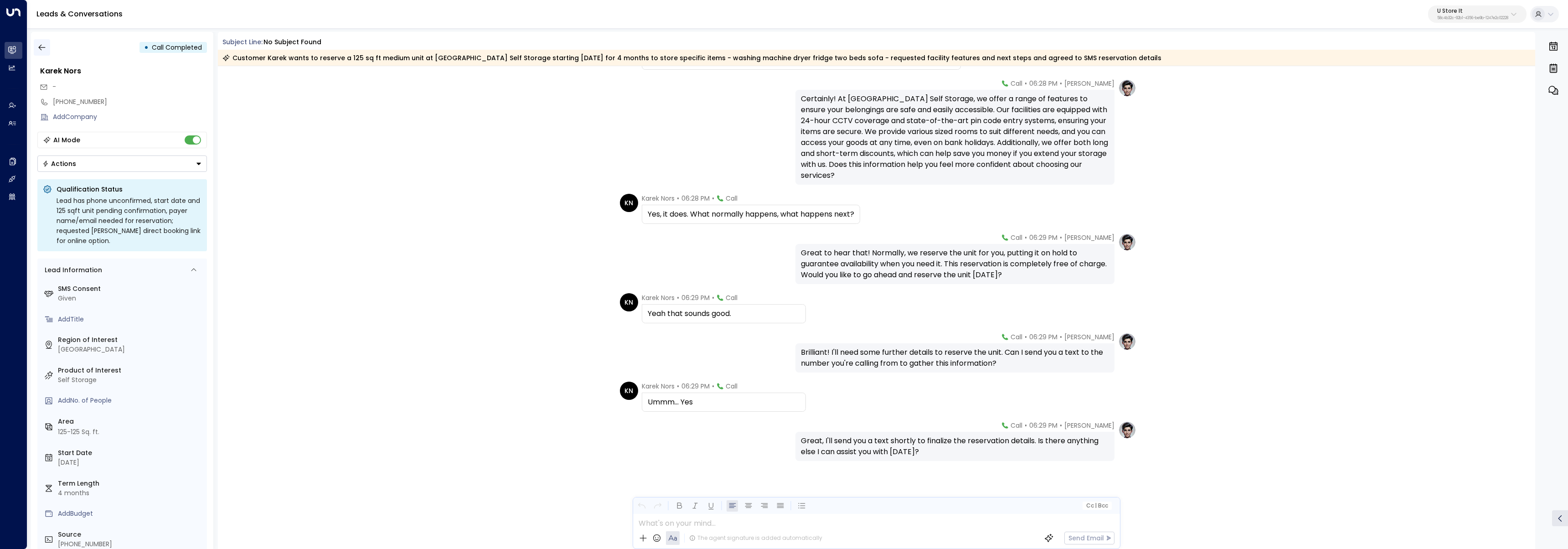
click at [41, 48] on icon "button" at bounding box center [41, 47] width 9 height 9
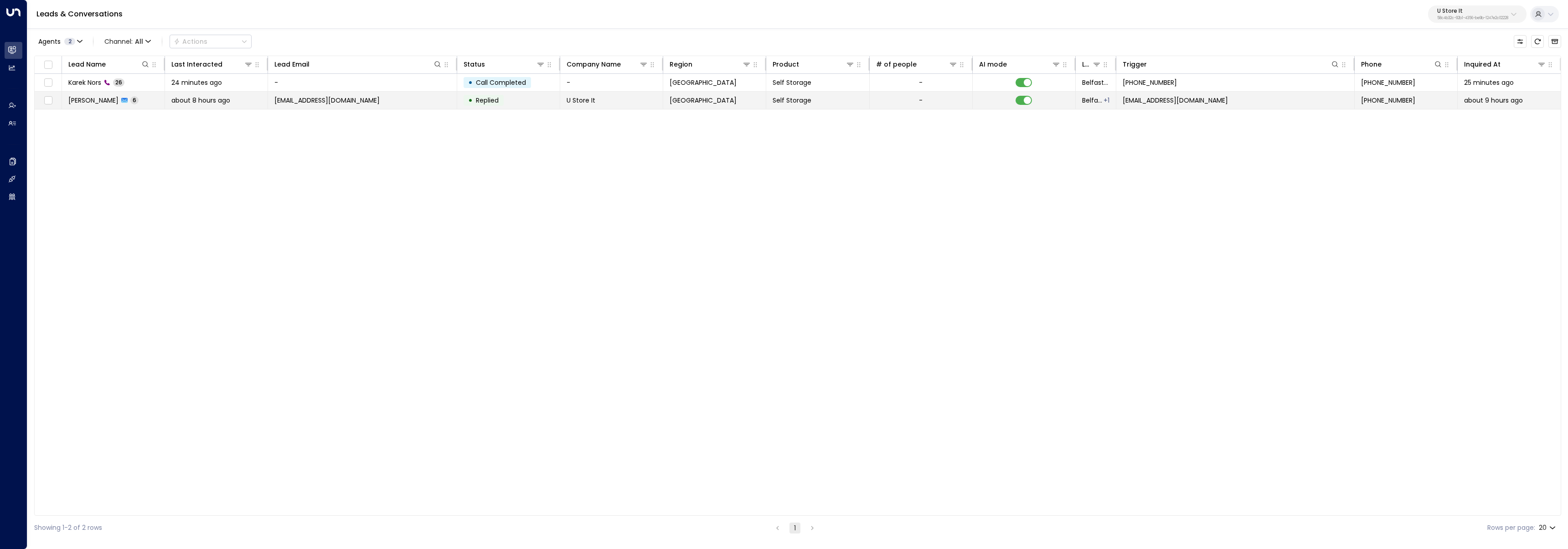
click at [92, 96] on span "Mariea McGrath" at bounding box center [93, 100] width 50 height 9
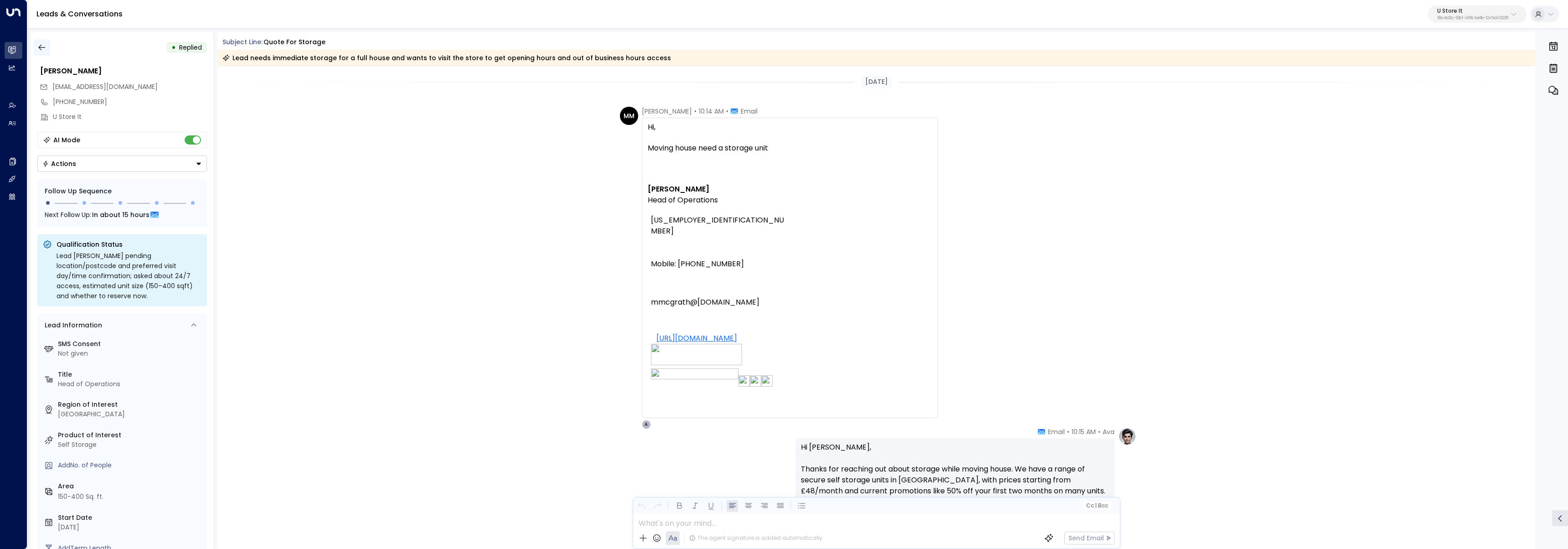
click at [44, 48] on icon "button" at bounding box center [41, 47] width 9 height 9
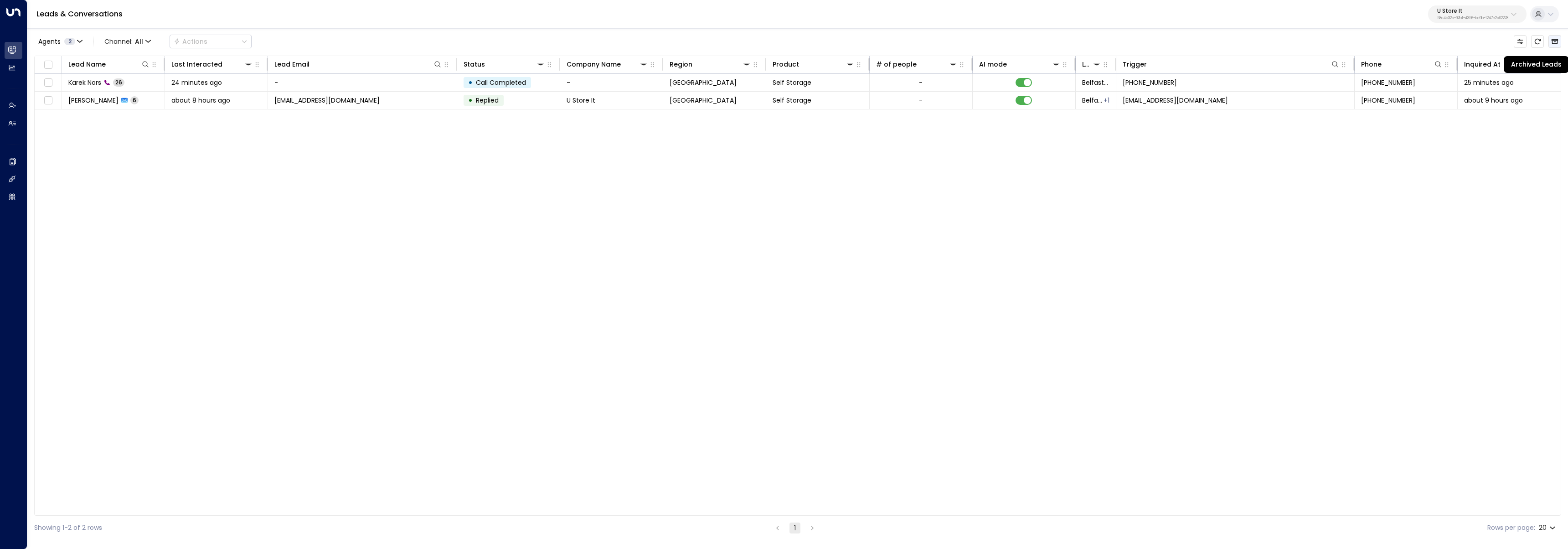
click at [1553, 44] on icon "Archived Leads" at bounding box center [1555, 41] width 7 height 7
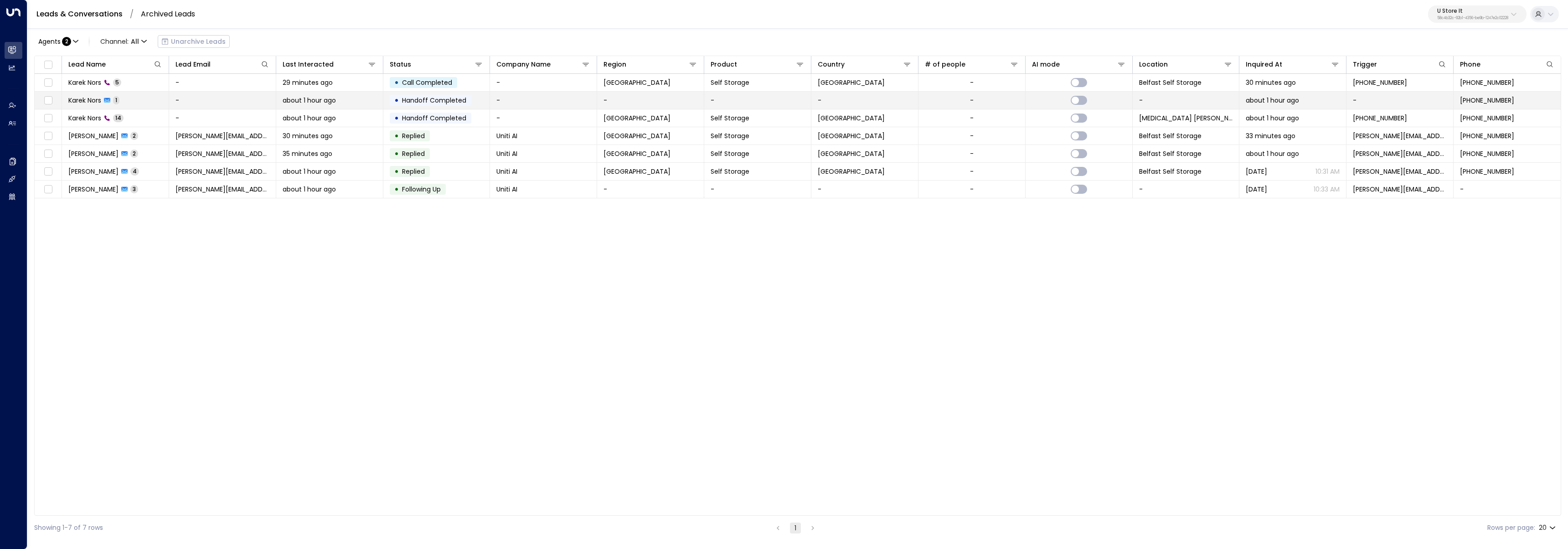
click at [148, 104] on td "Karek Nors 1" at bounding box center [116, 100] width 107 height 17
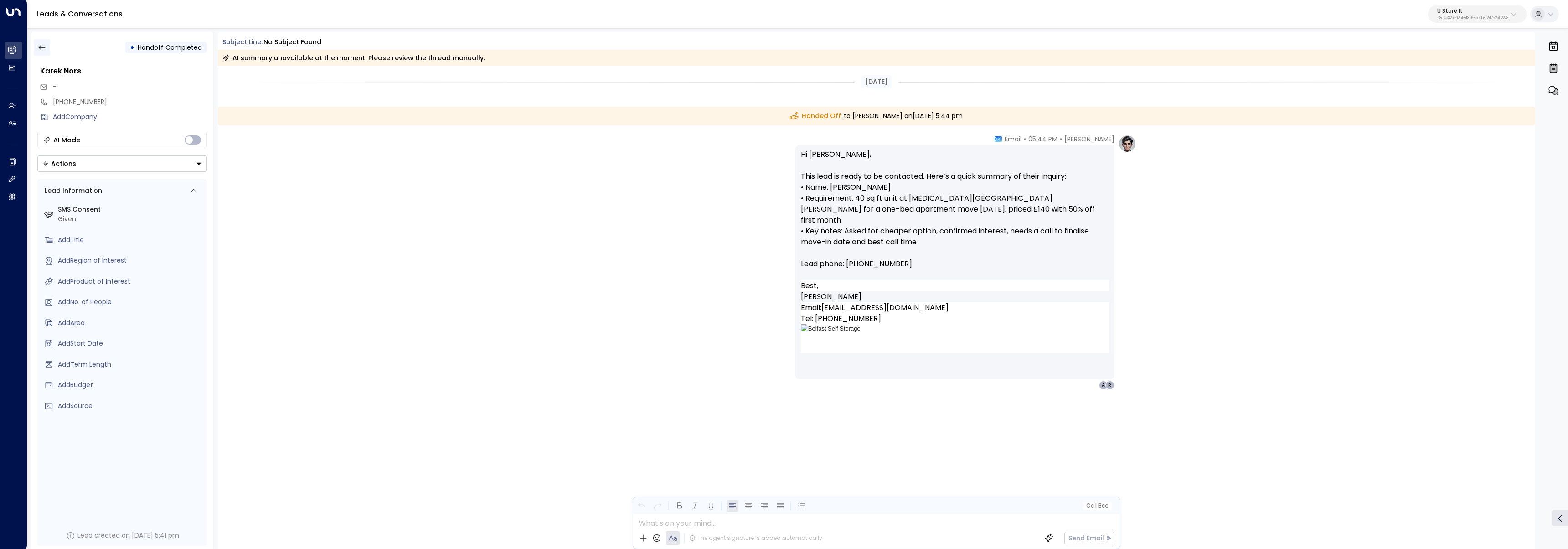
click at [47, 50] on button "button" at bounding box center [41, 47] width 16 height 16
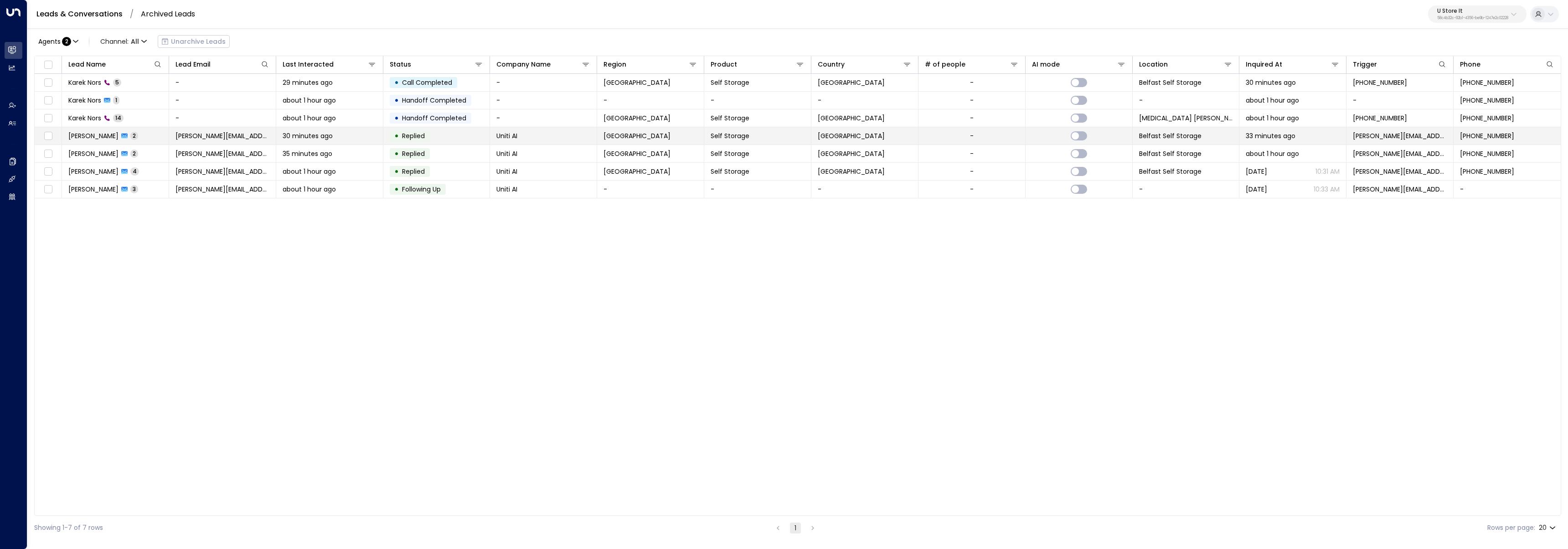
click at [140, 131] on td "Kerric Knowles 2" at bounding box center [116, 136] width 107 height 17
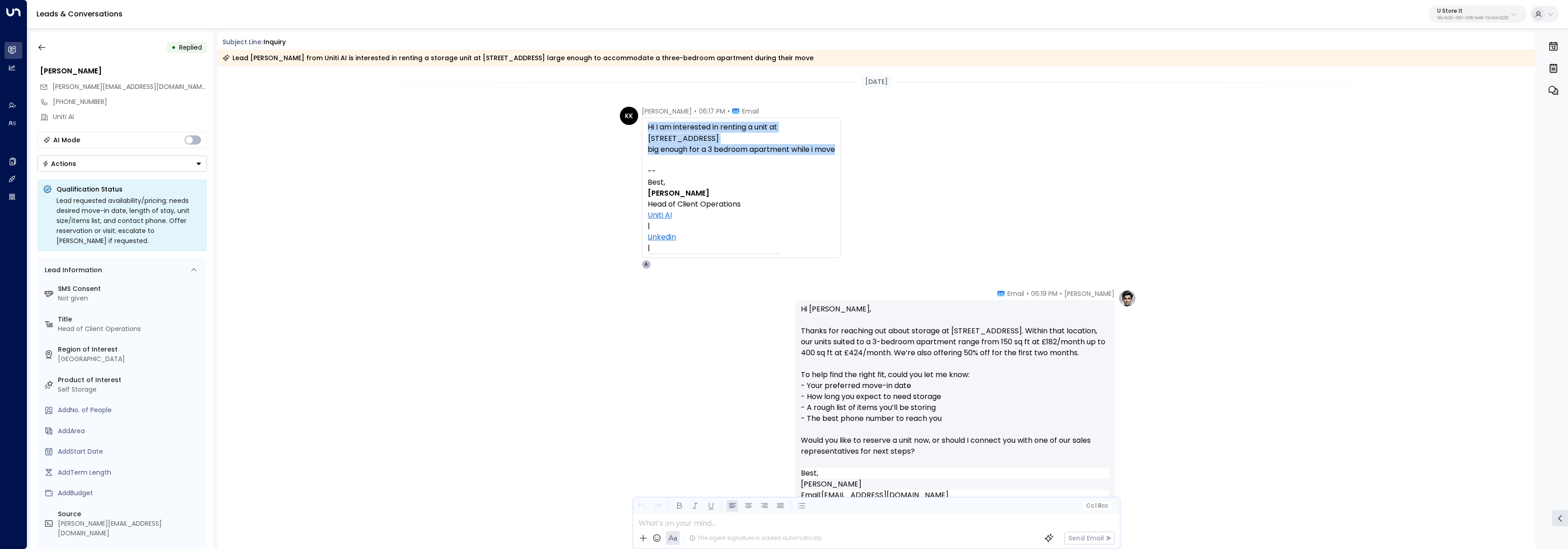
copy div "Hi I am interested in renting a unit at 102 Duncrue Street, Belfast, BT3 9AR bi…"
drag, startPoint x: 854, startPoint y: 162, endPoint x: 643, endPoint y: 127, distance: 213.9
click at [643, 127] on div "KK Kerric Knowles • 06:17 PM • Email Hi I am interested in renting a unit at 10…" at bounding box center [878, 187] width 516 height 163
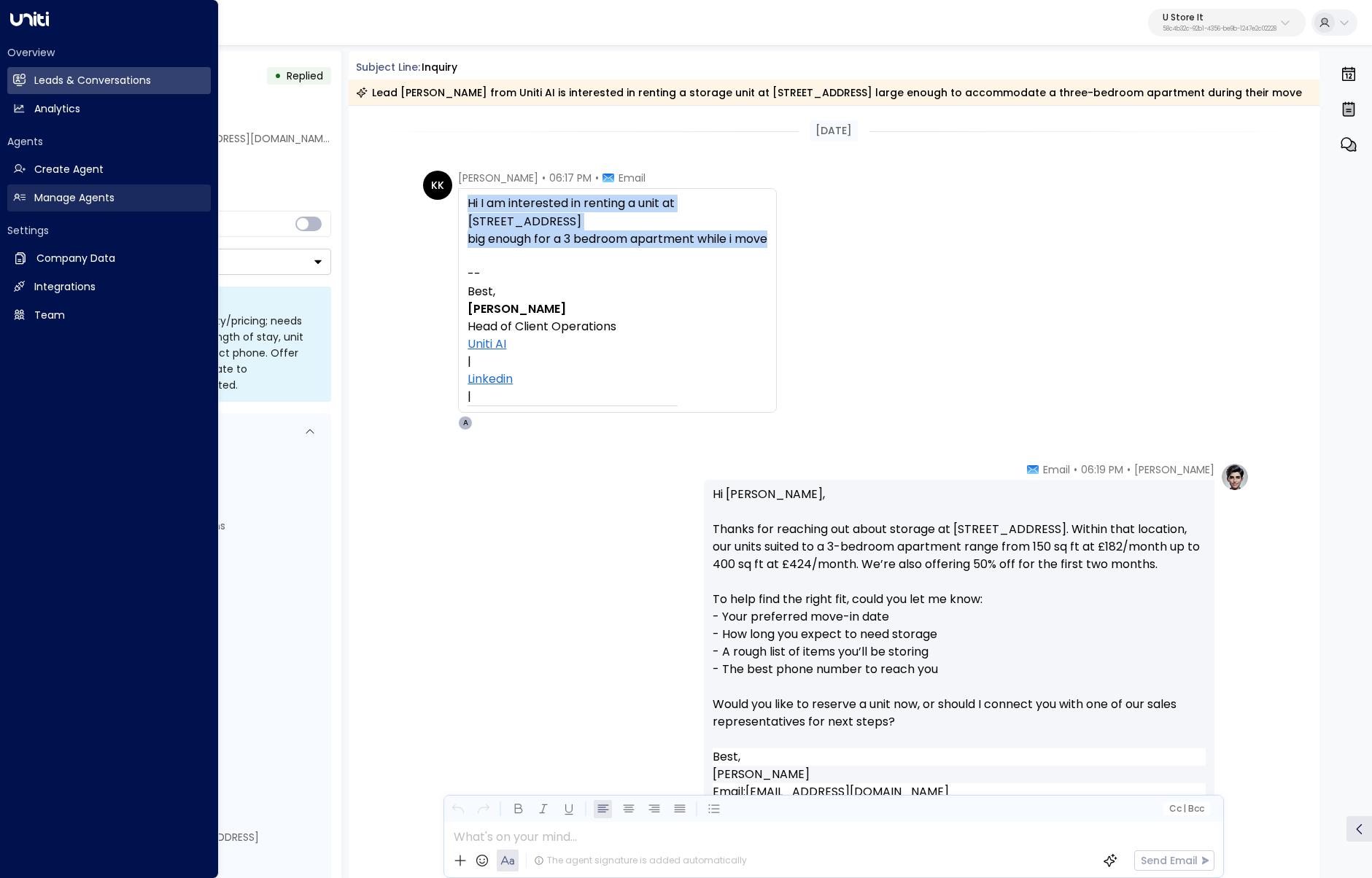
click at [24, 191] on icon at bounding box center [19, 197] width 13 height 13
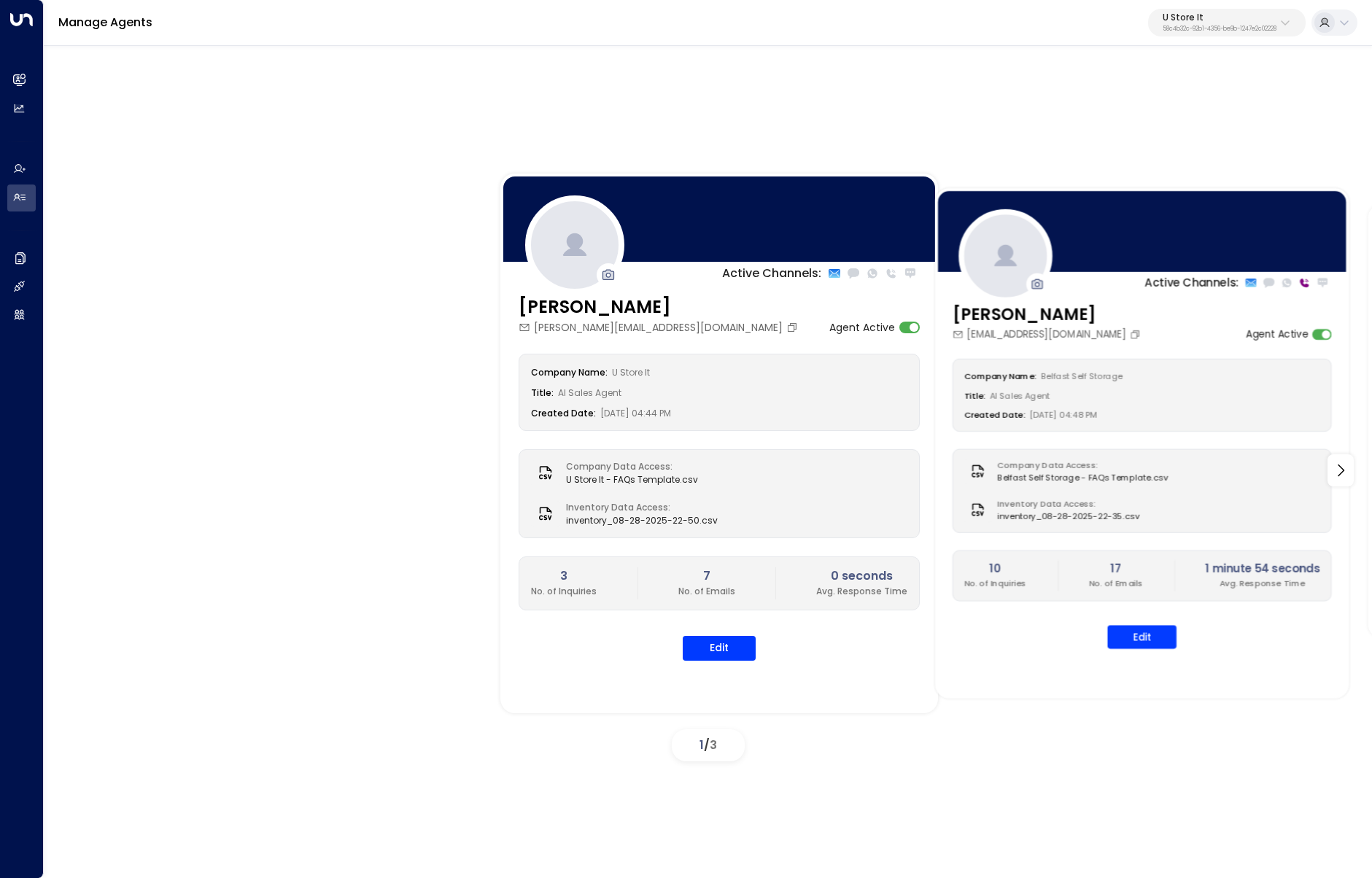
click at [1238, 270] on div at bounding box center [1141, 231] width 414 height 86
click at [1160, 643] on button "Edit" at bounding box center [1141, 637] width 69 height 23
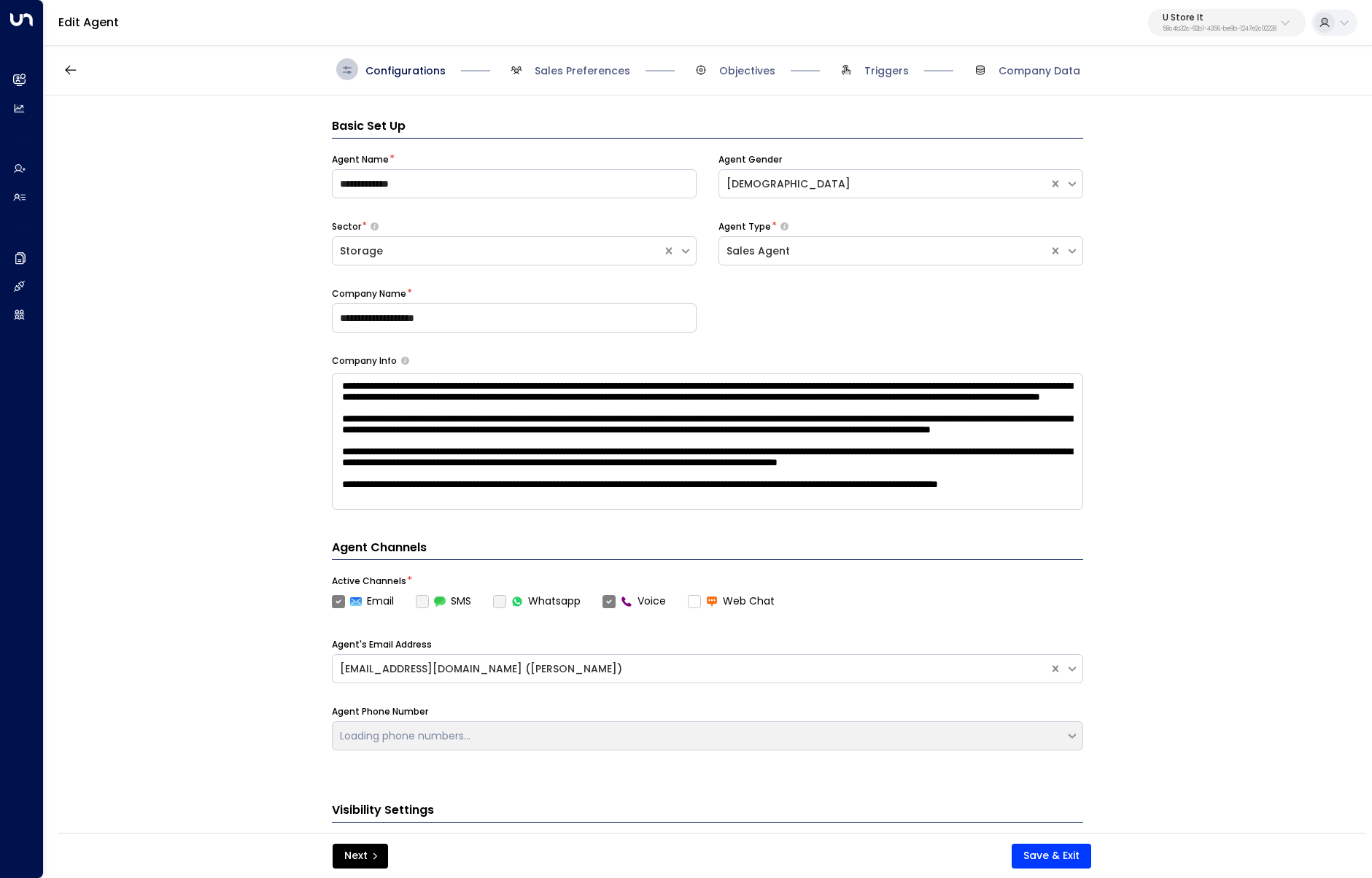
scroll to position [21, 0]
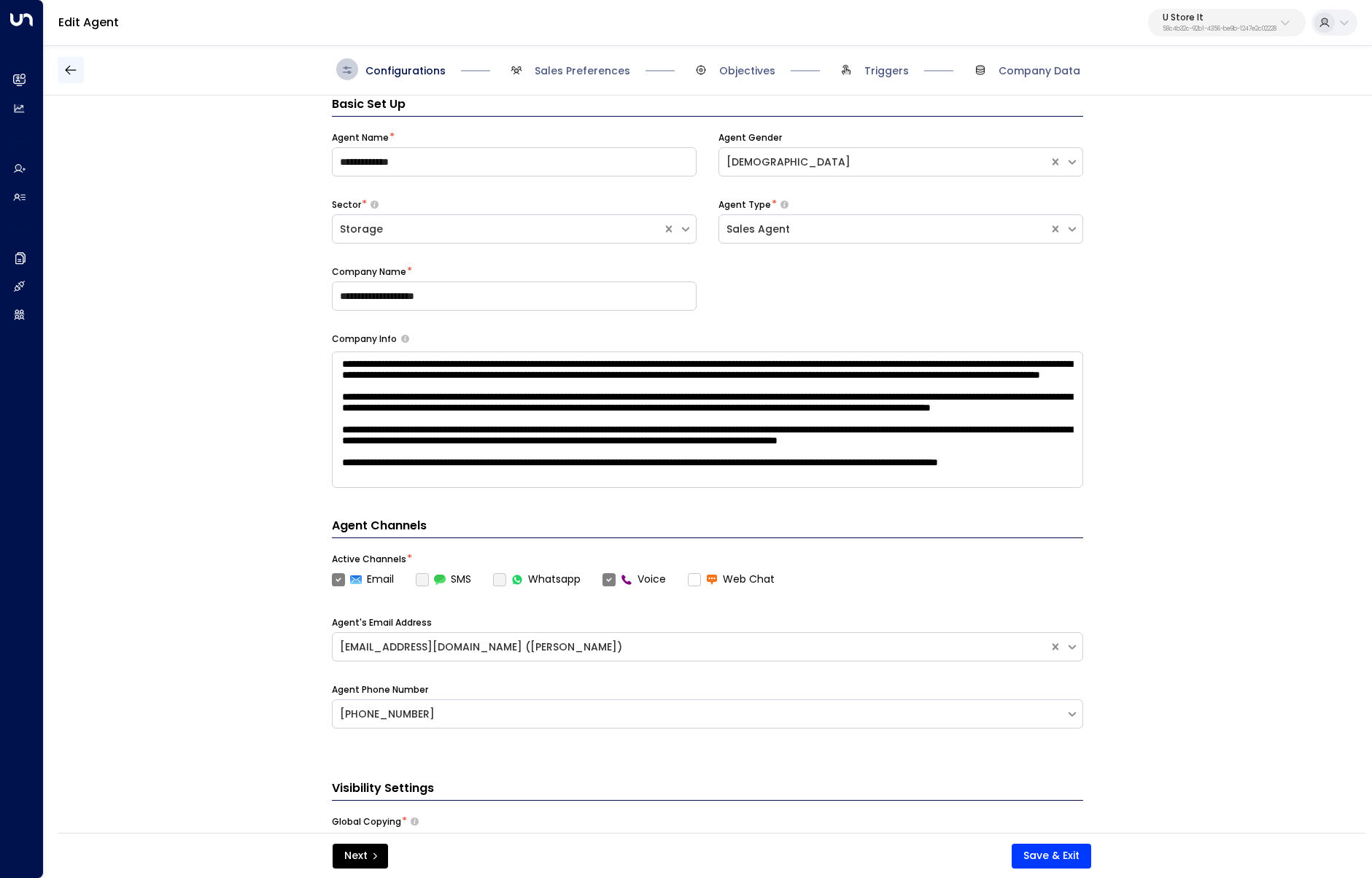
click at [74, 68] on icon "button" at bounding box center [70, 69] width 15 height 15
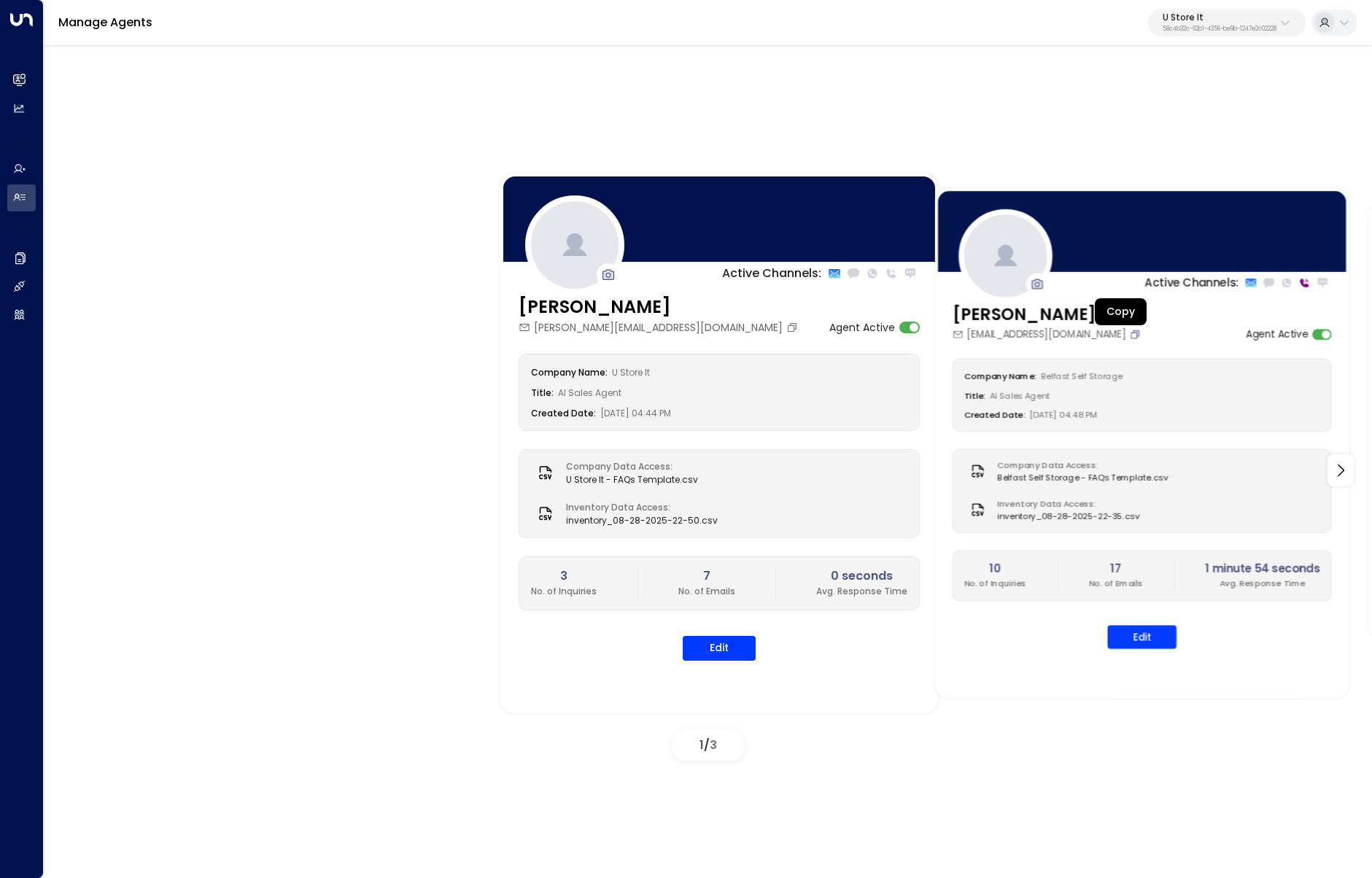
click at [1129, 335] on icon "Copy" at bounding box center [1133, 333] width 11 height 11
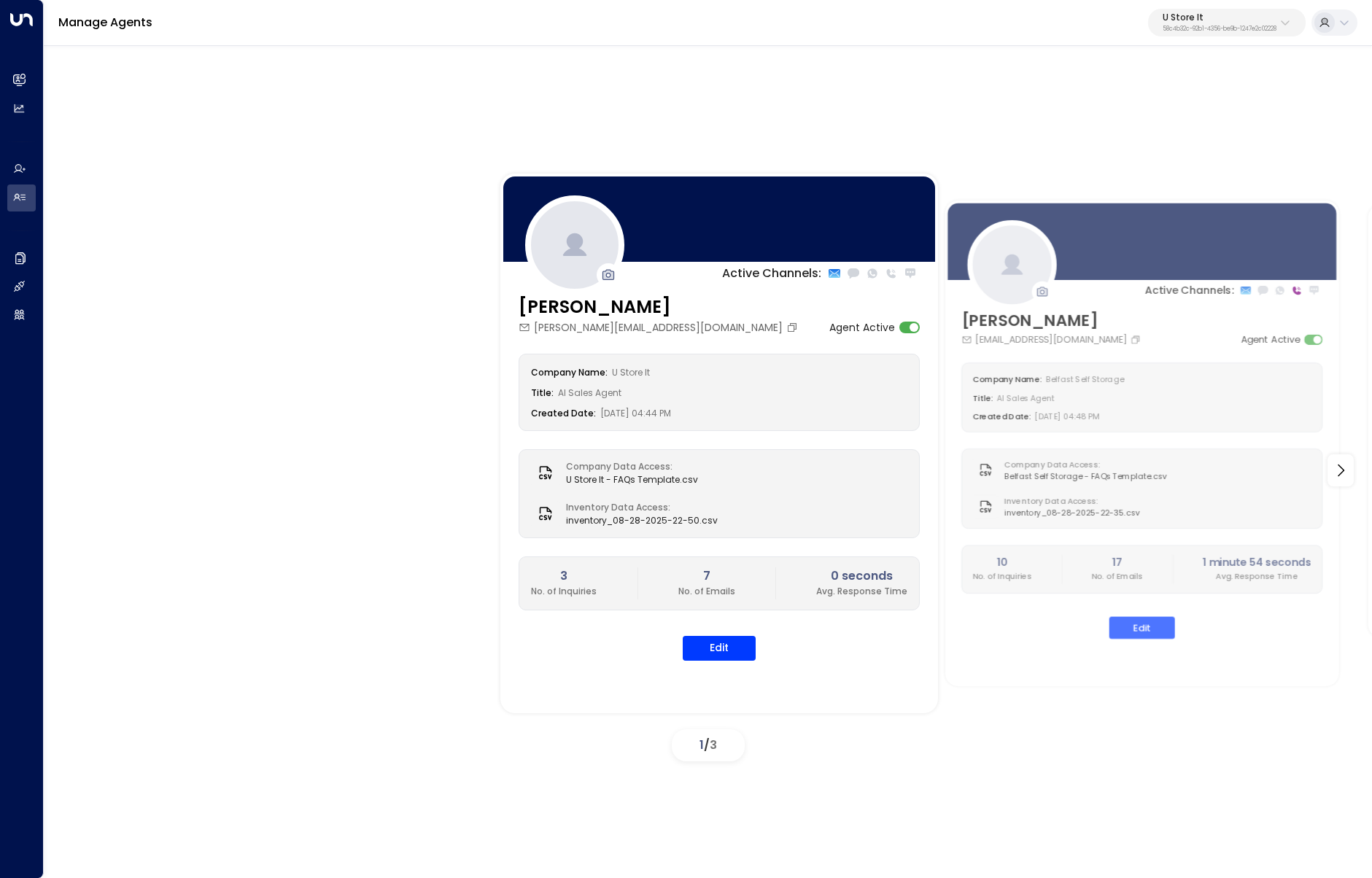
click at [1241, 18] on p "U Store It" at bounding box center [1219, 17] width 114 height 9
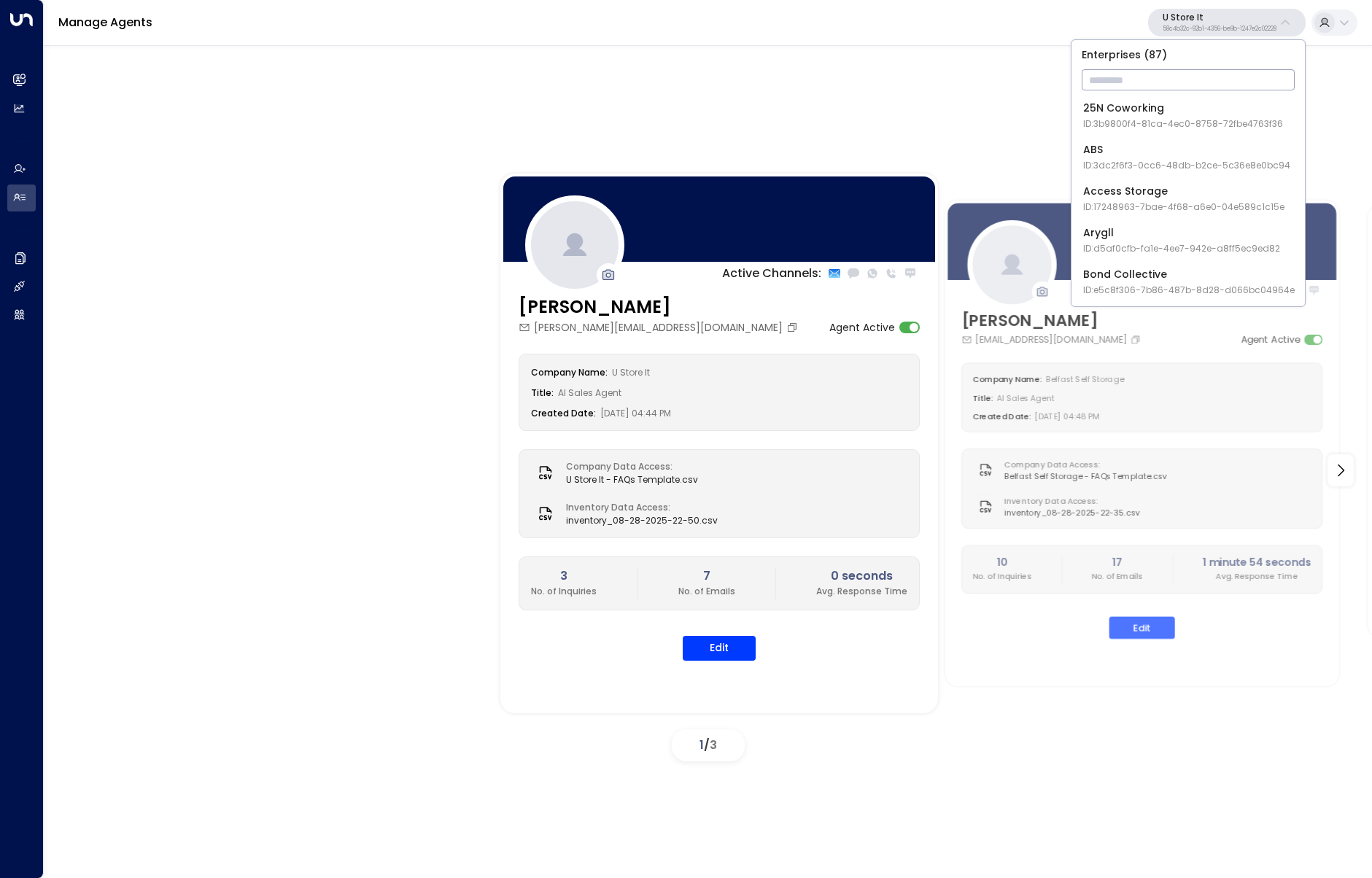
click at [1202, 80] on input "text" at bounding box center [1188, 80] width 213 height 27
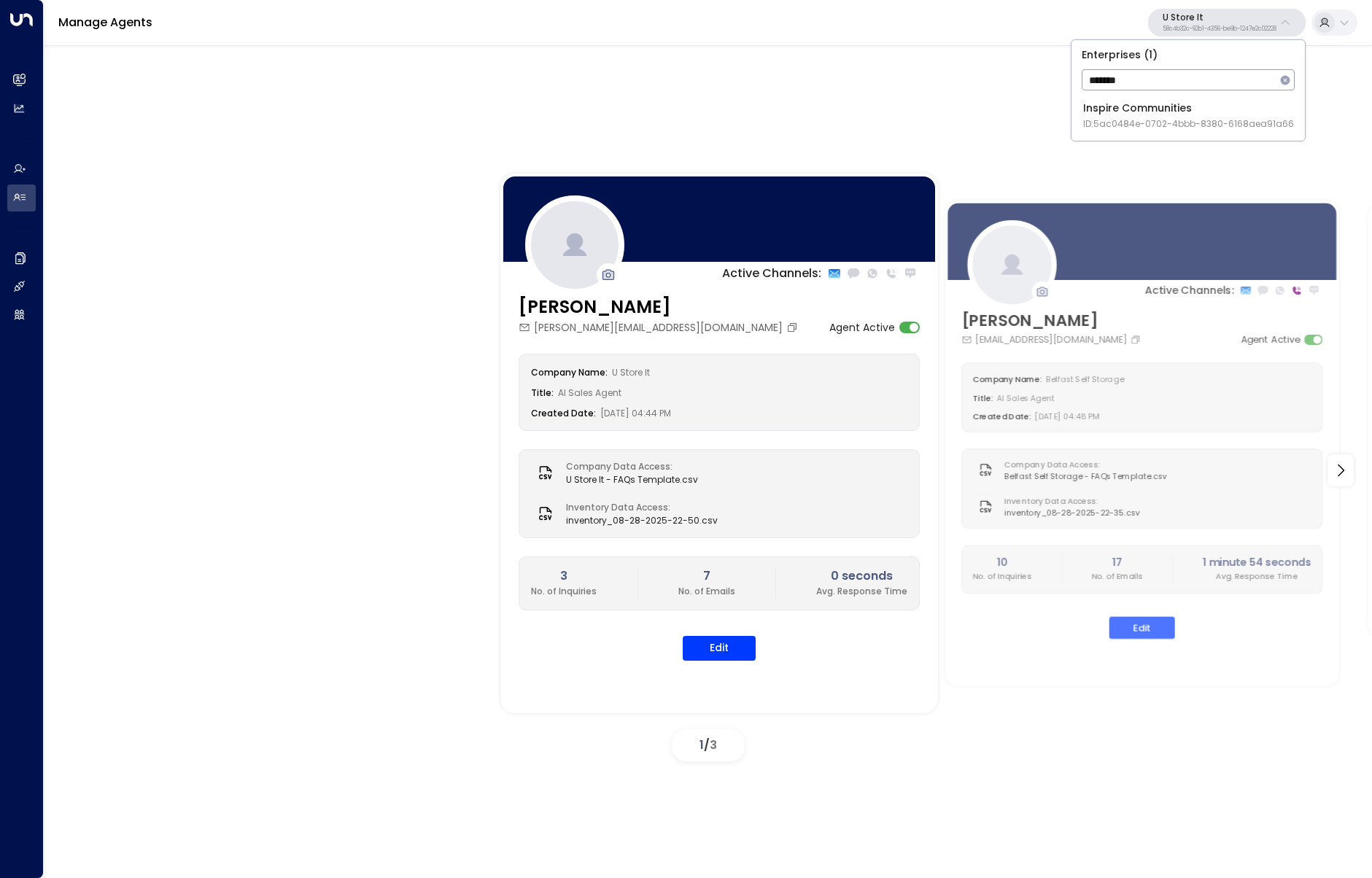
type input "*******"
click at [1180, 118] on span "ID: 5ac0484e-0702-4bbb-8380-6168aea91a66" at bounding box center [1188, 124] width 210 height 13
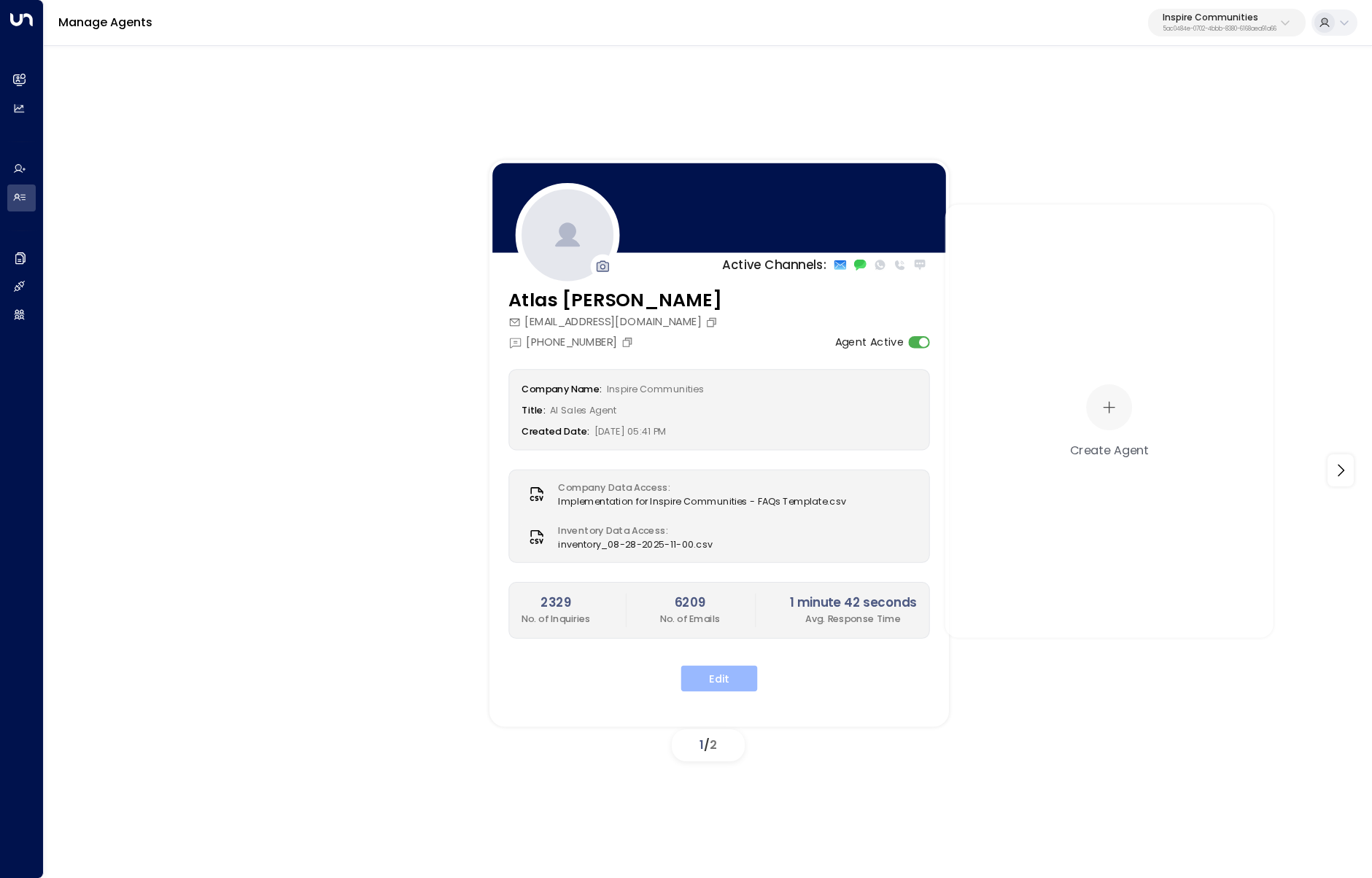
click at [722, 682] on button "Edit" at bounding box center [719, 677] width 77 height 26
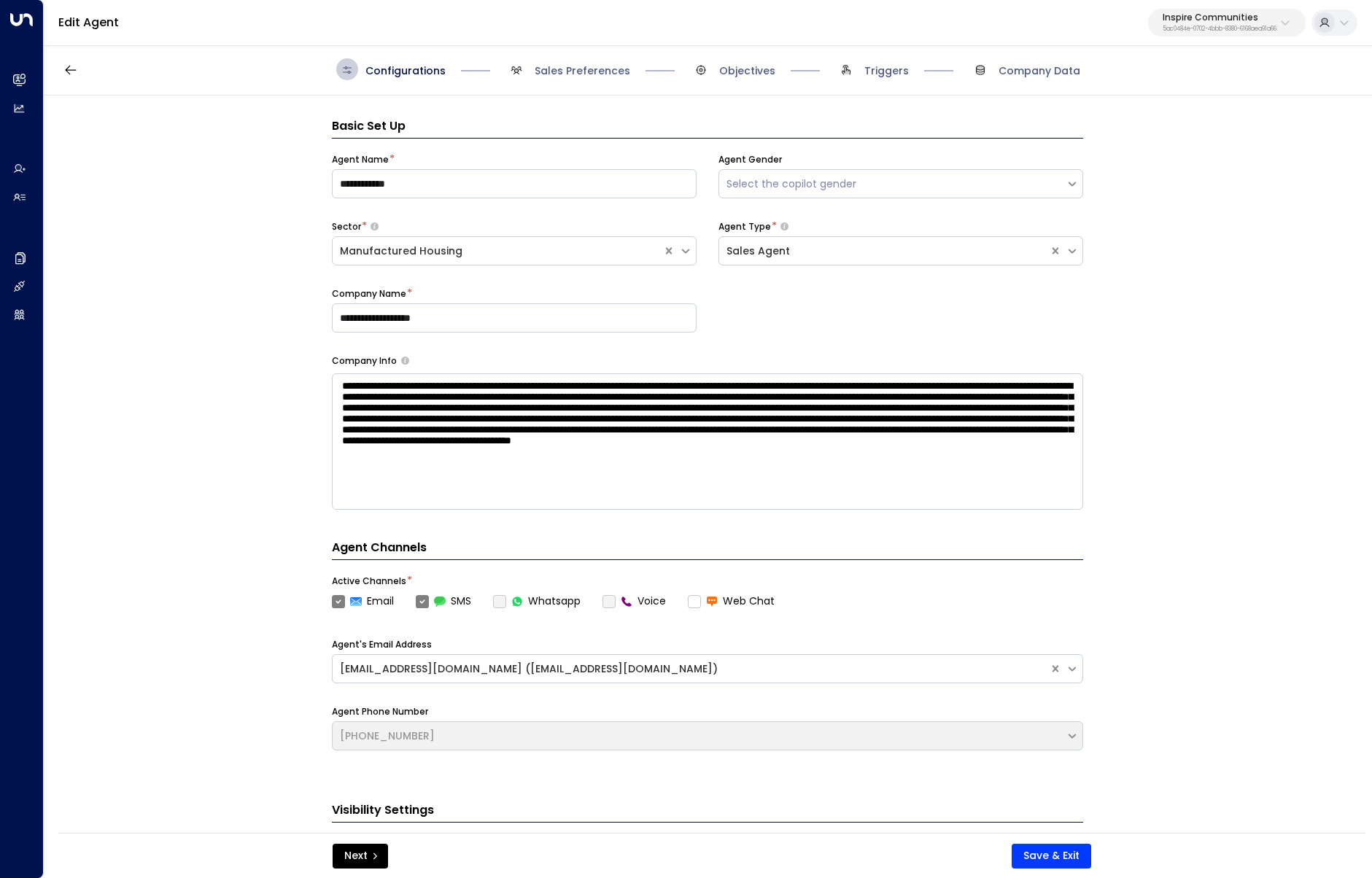
scroll to position [21, 0]
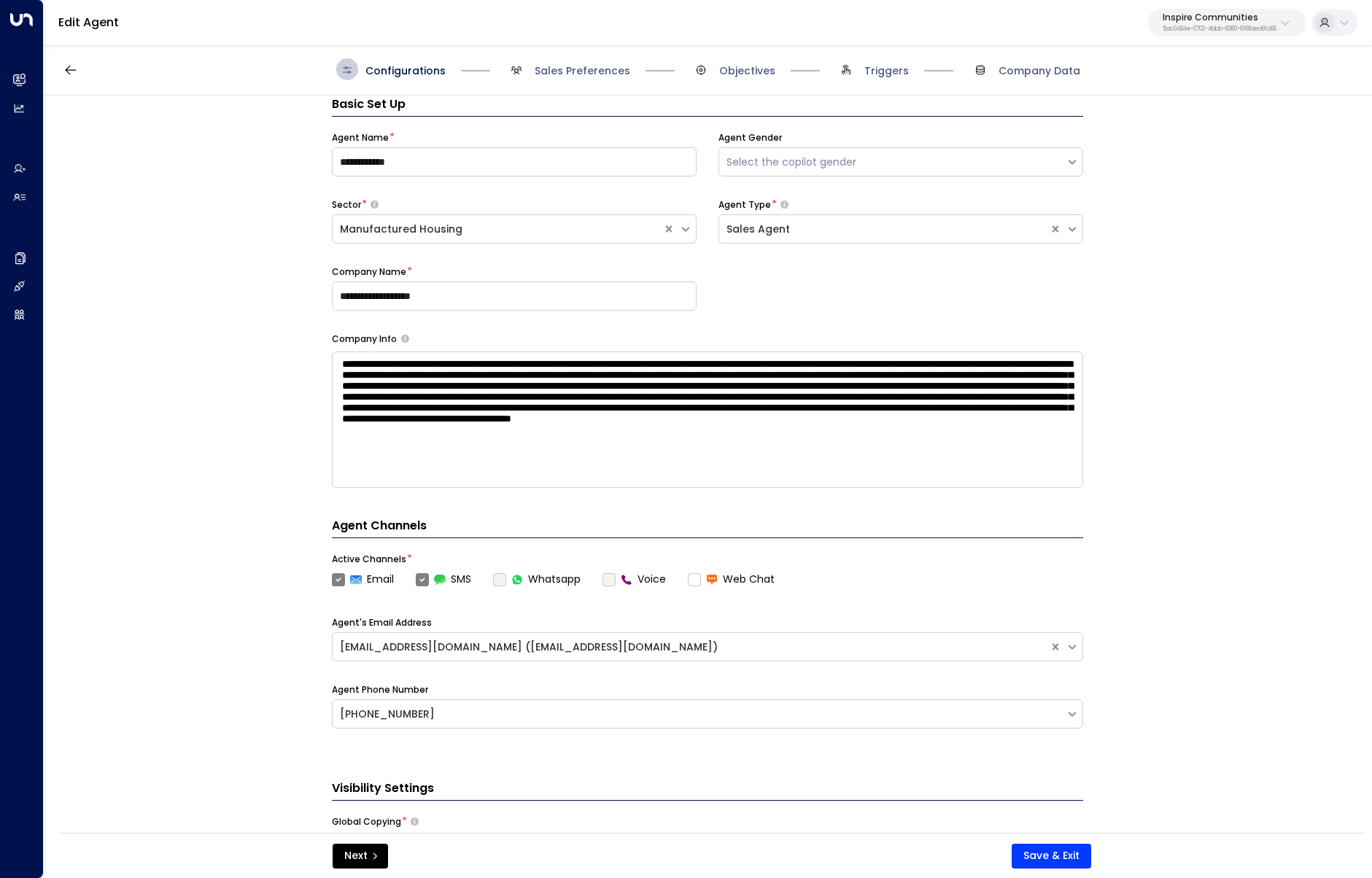
click at [616, 571] on label "Voice" at bounding box center [634, 579] width 63 height 16
click at [612, 577] on label "Voice" at bounding box center [634, 579] width 63 height 16
click at [611, 579] on label "Voice" at bounding box center [634, 579] width 63 height 16
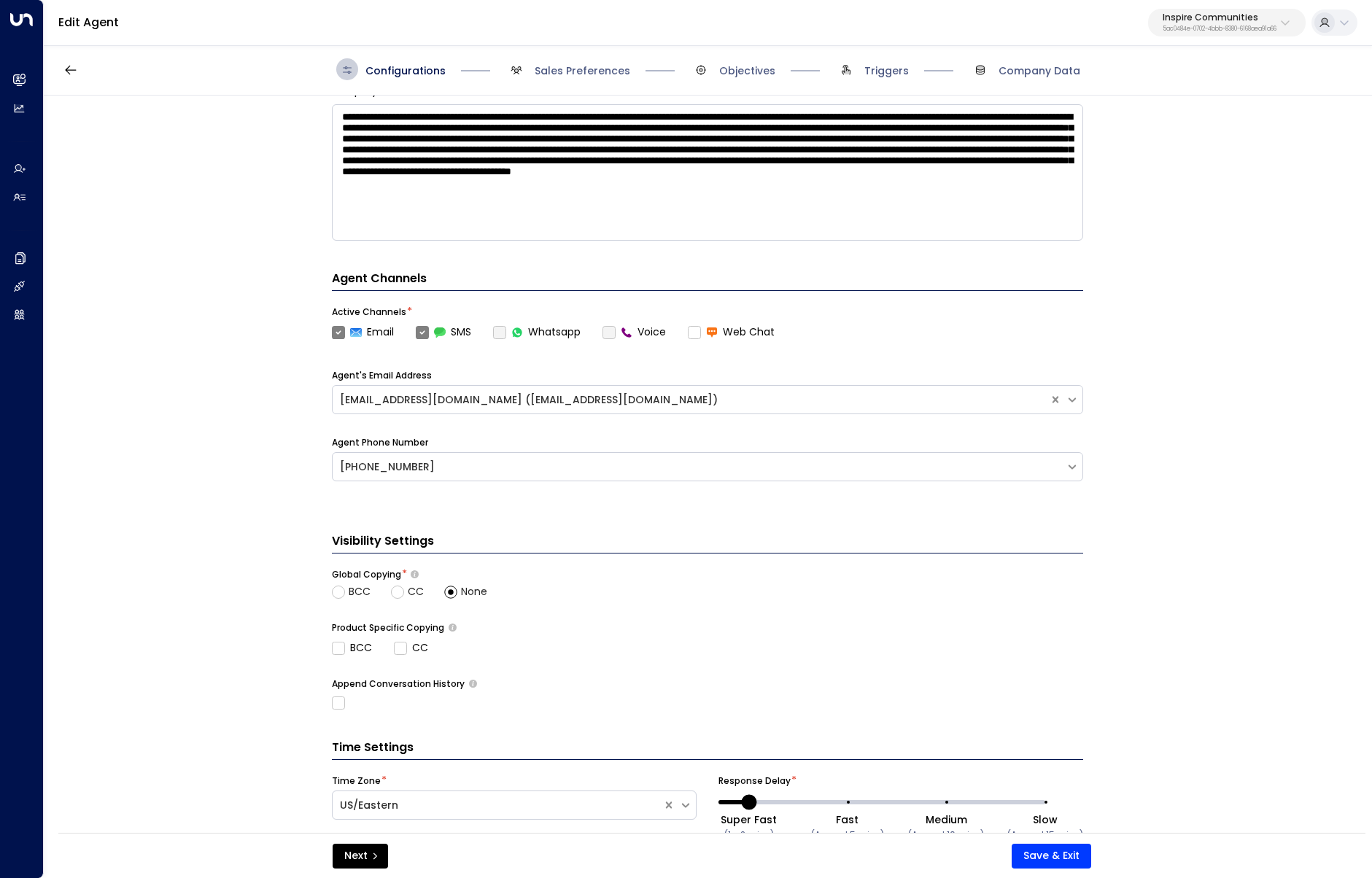
scroll to position [319, 0]
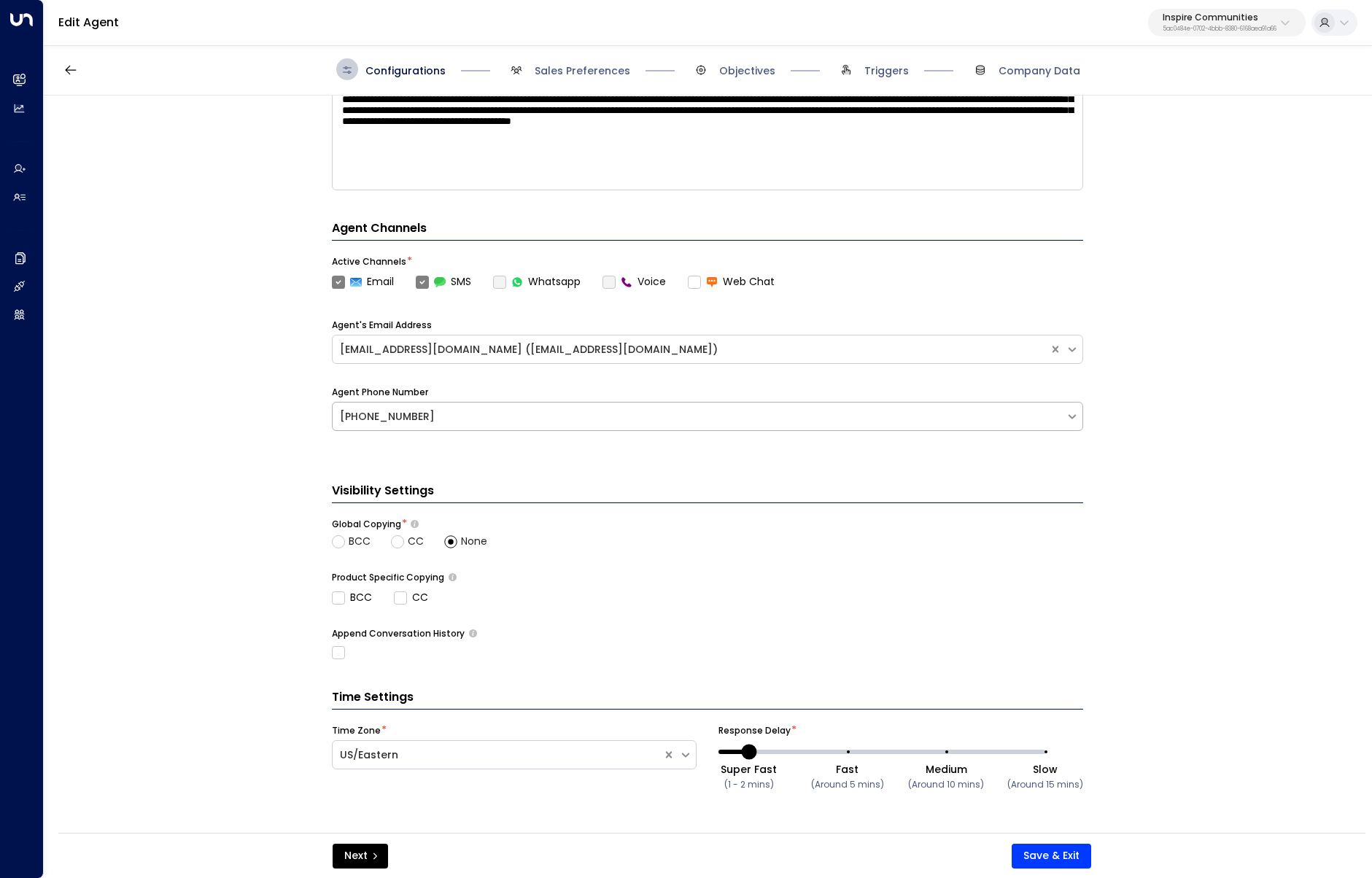
click at [376, 402] on div "+12146172263" at bounding box center [707, 417] width 751 height 29
click at [257, 415] on div "**********" at bounding box center [707, 468] width 1326 height 747
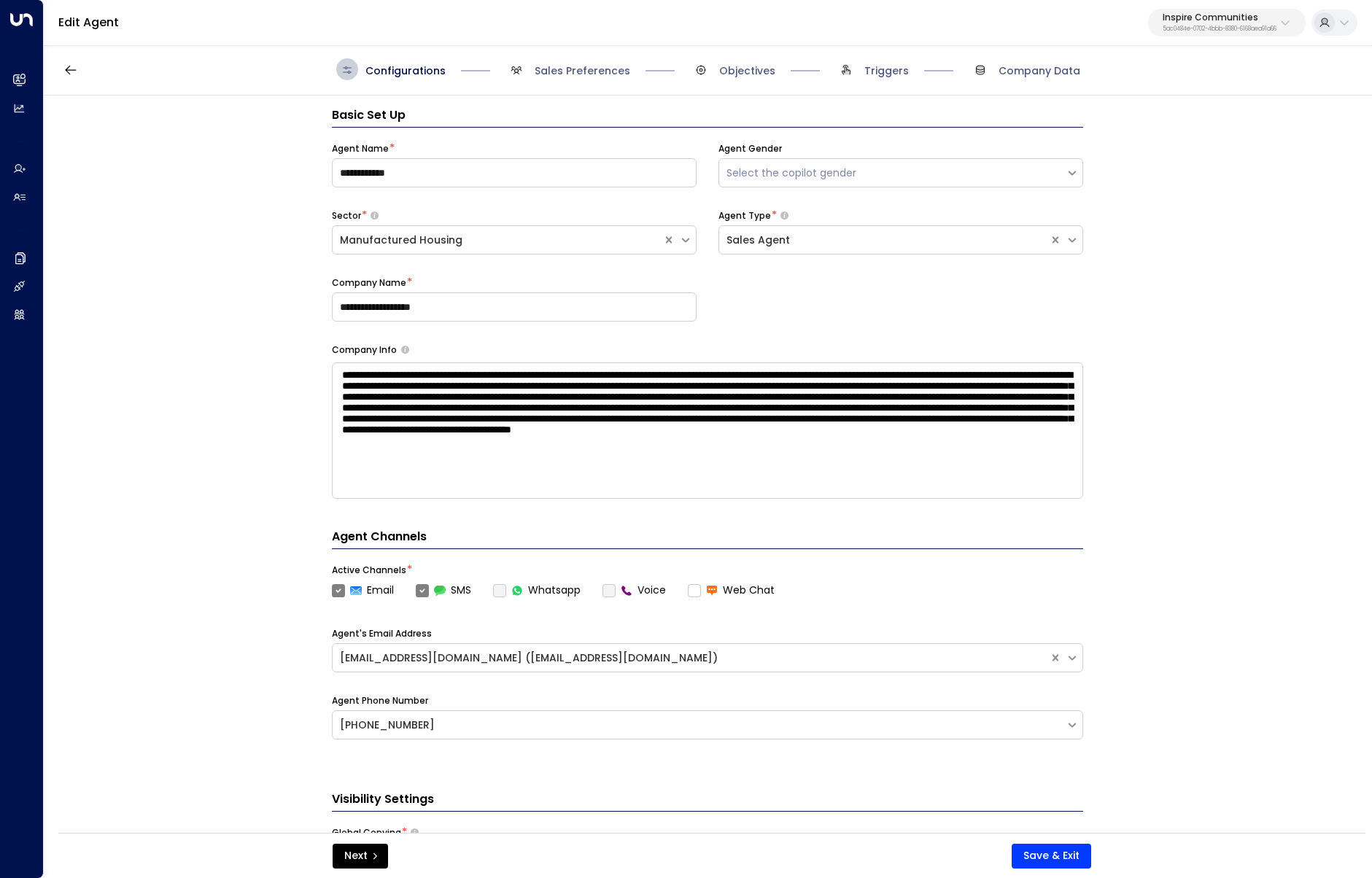
scroll to position [0, 0]
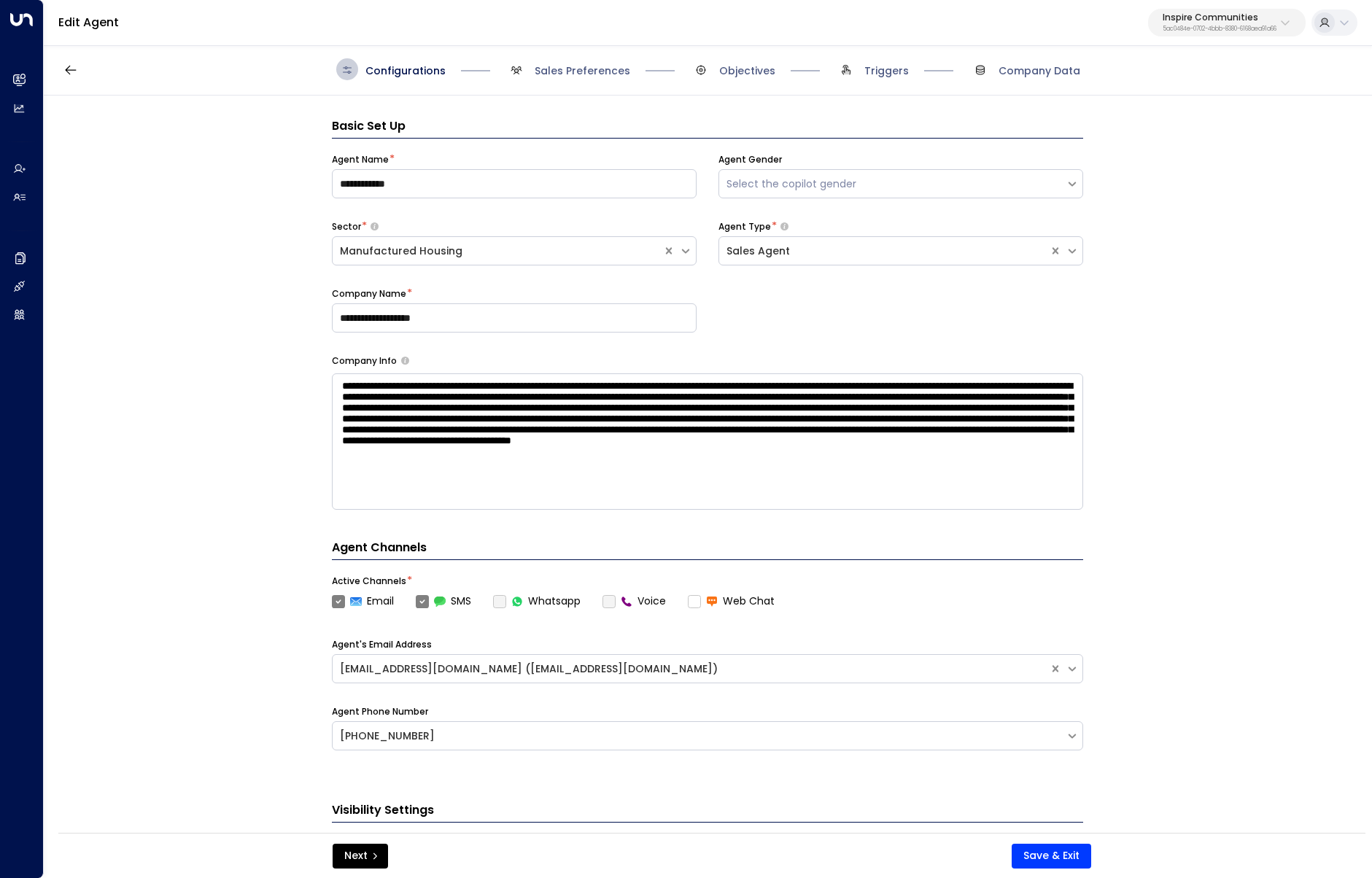
click at [565, 79] on span "Sales Preferences" at bounding box center [568, 69] width 125 height 21
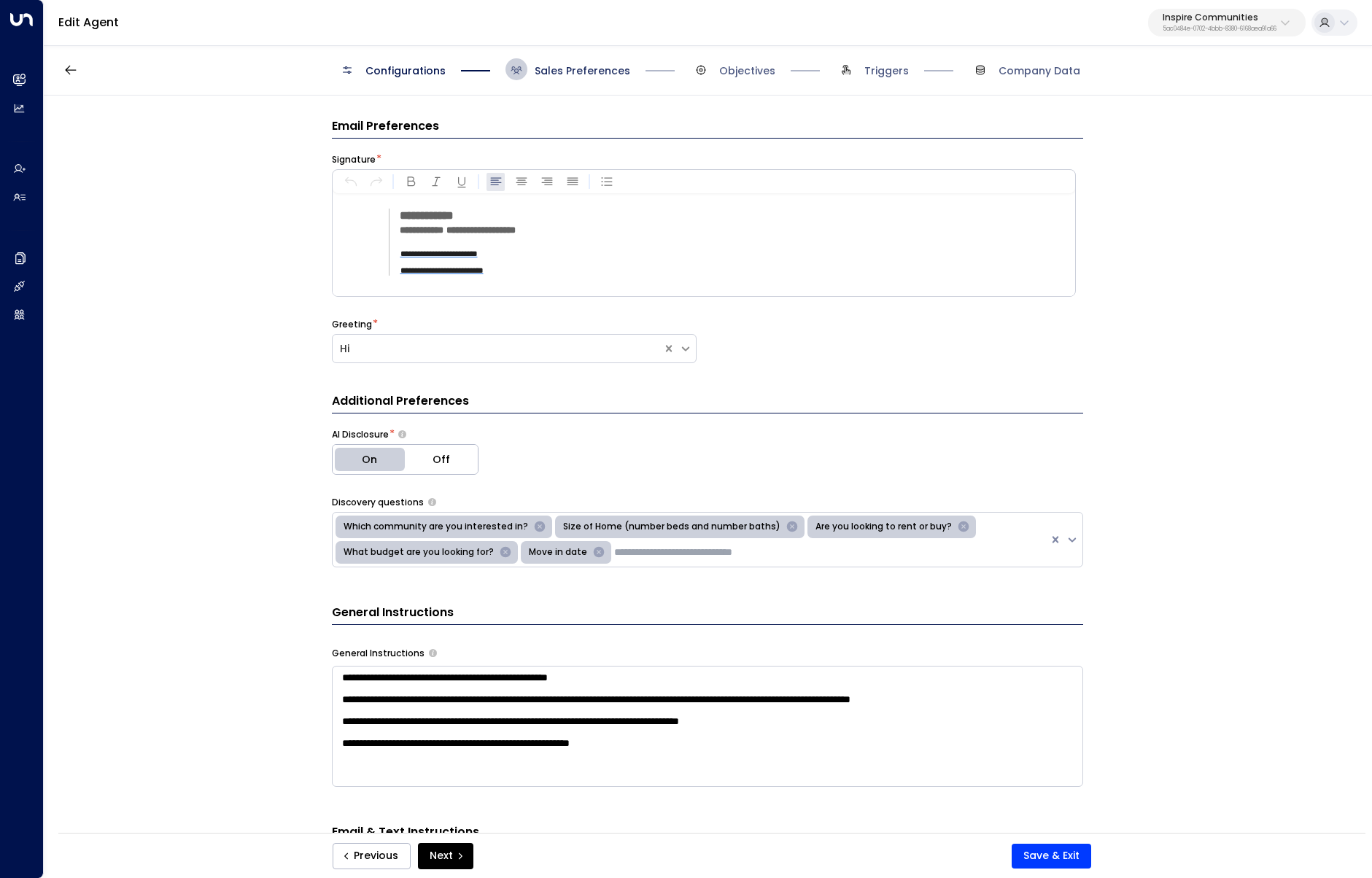
scroll to position [21, 0]
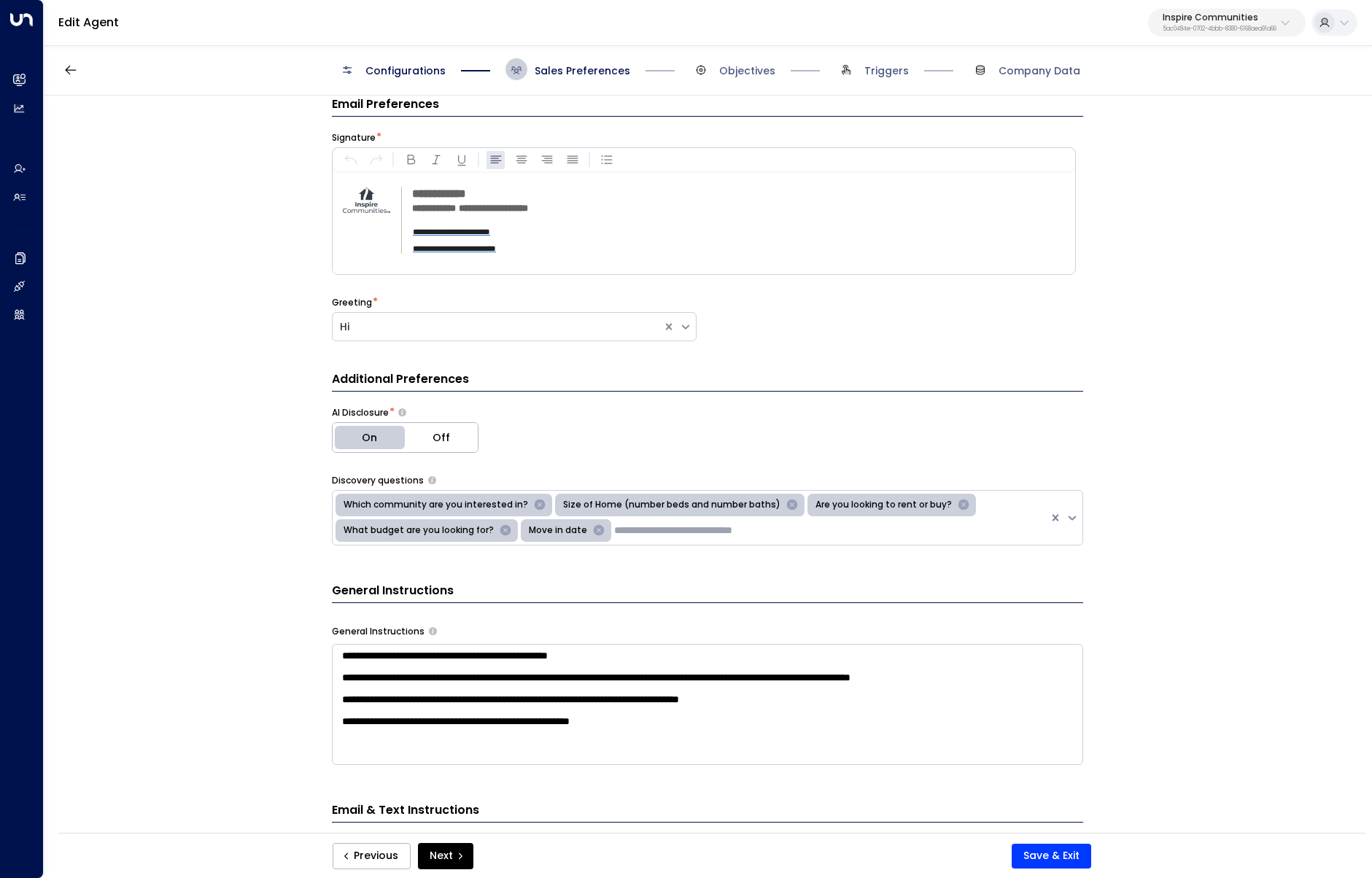
click at [355, 76] on span "Configurations" at bounding box center [390, 69] width 109 height 21
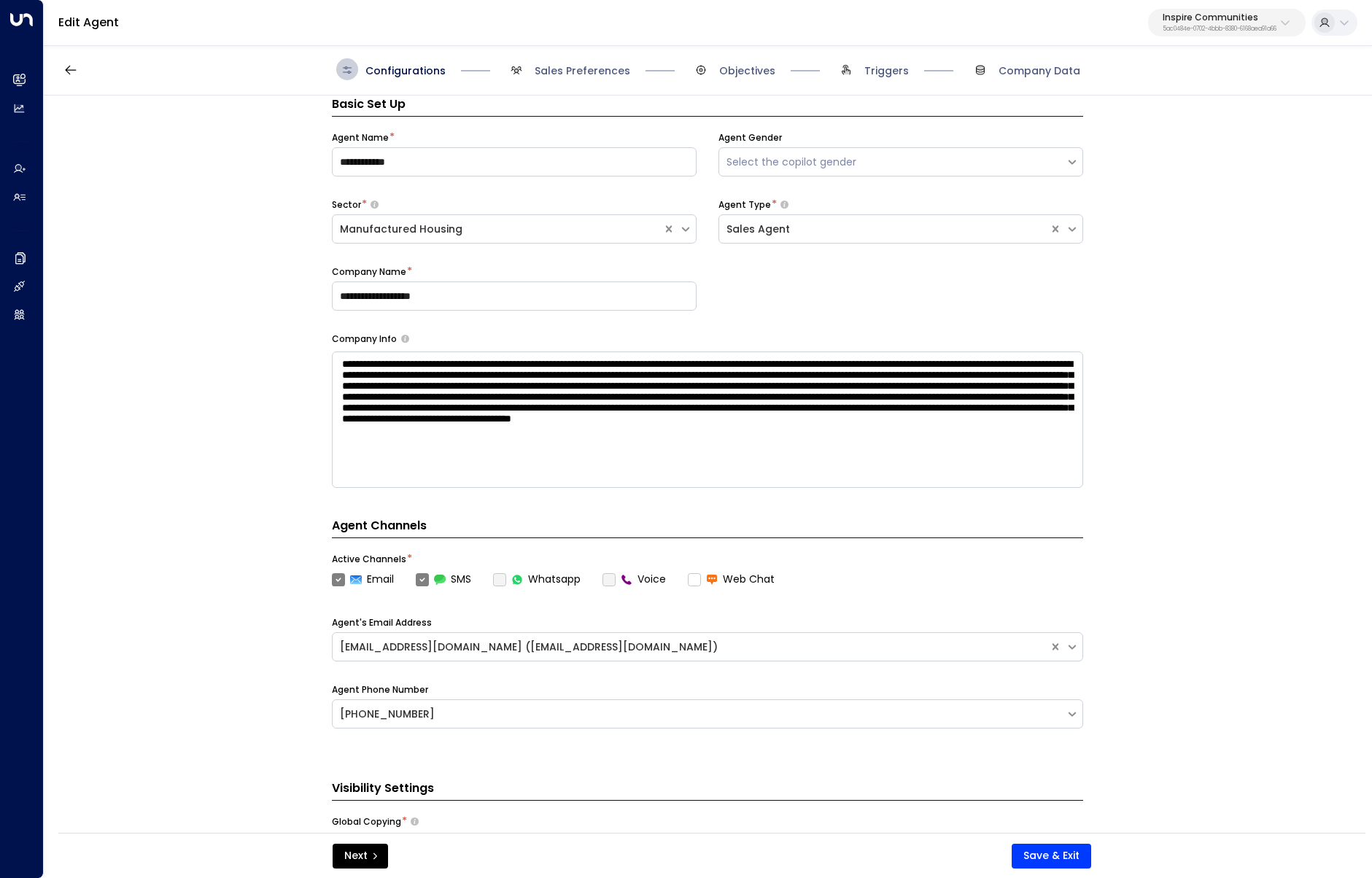
click at [612, 576] on label "Voice" at bounding box center [634, 579] width 63 height 16
click at [72, 68] on icon "button" at bounding box center [70, 69] width 15 height 15
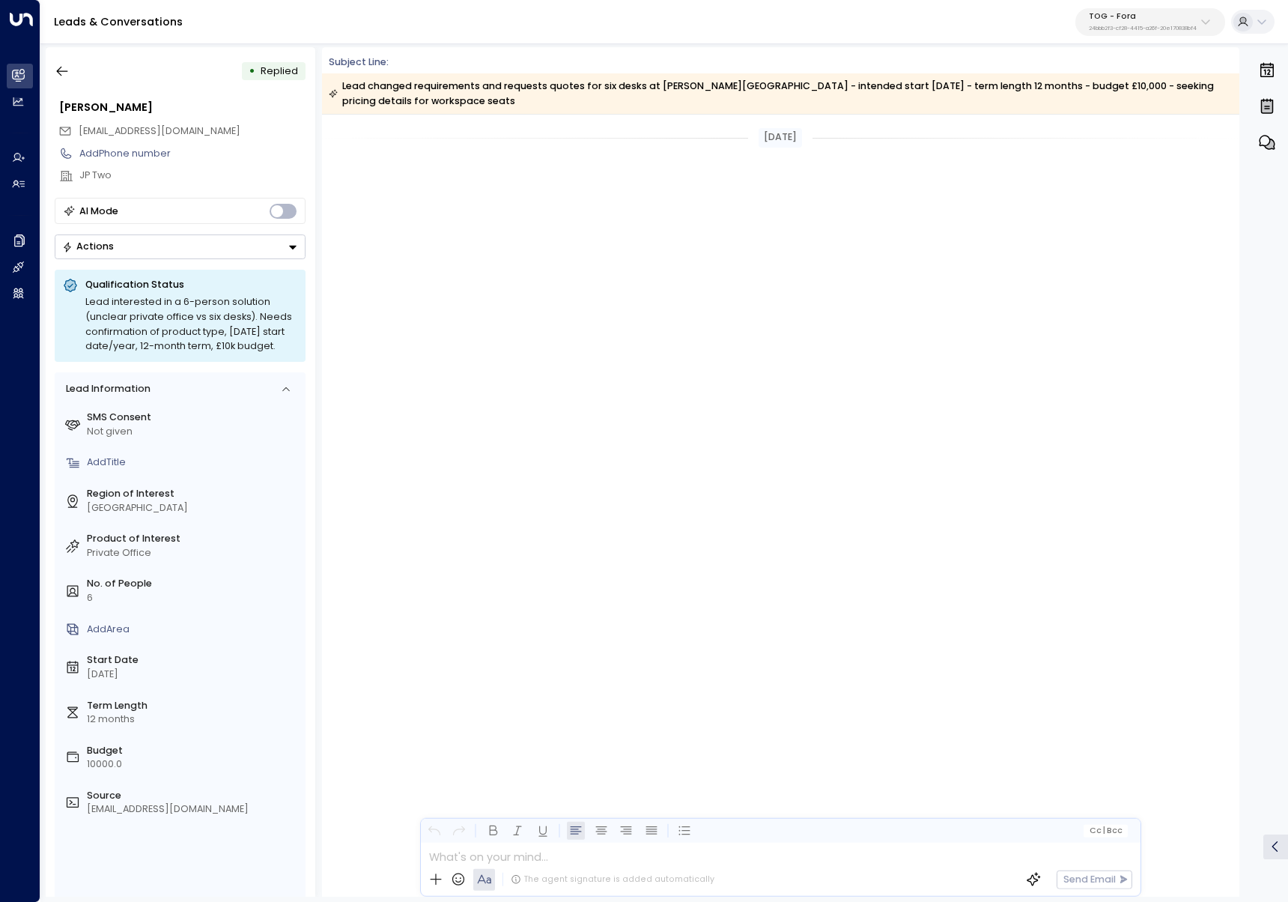
scroll to position [2039, 0]
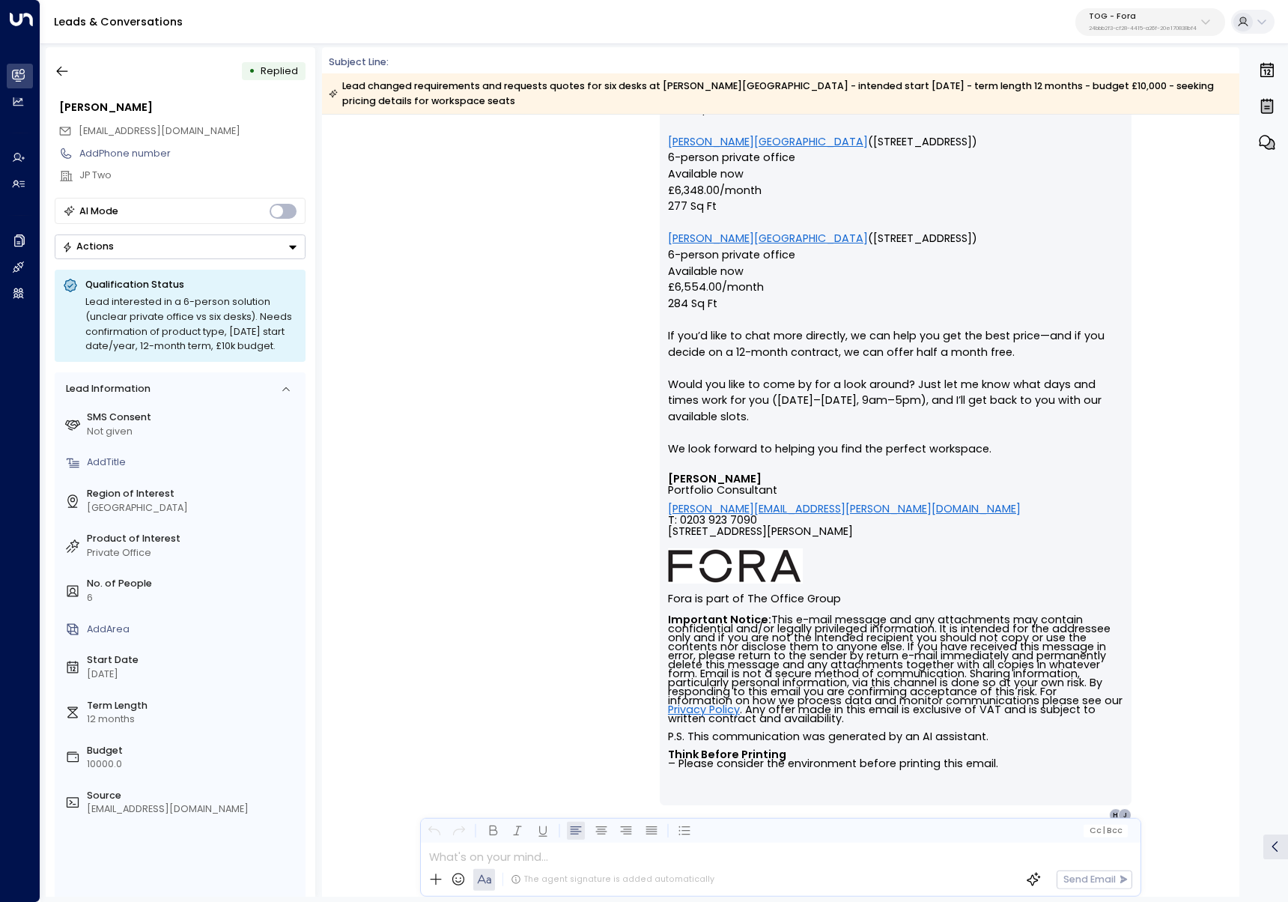
click at [1158, 14] on p "TOG - Fora" at bounding box center [1143, 16] width 108 height 9
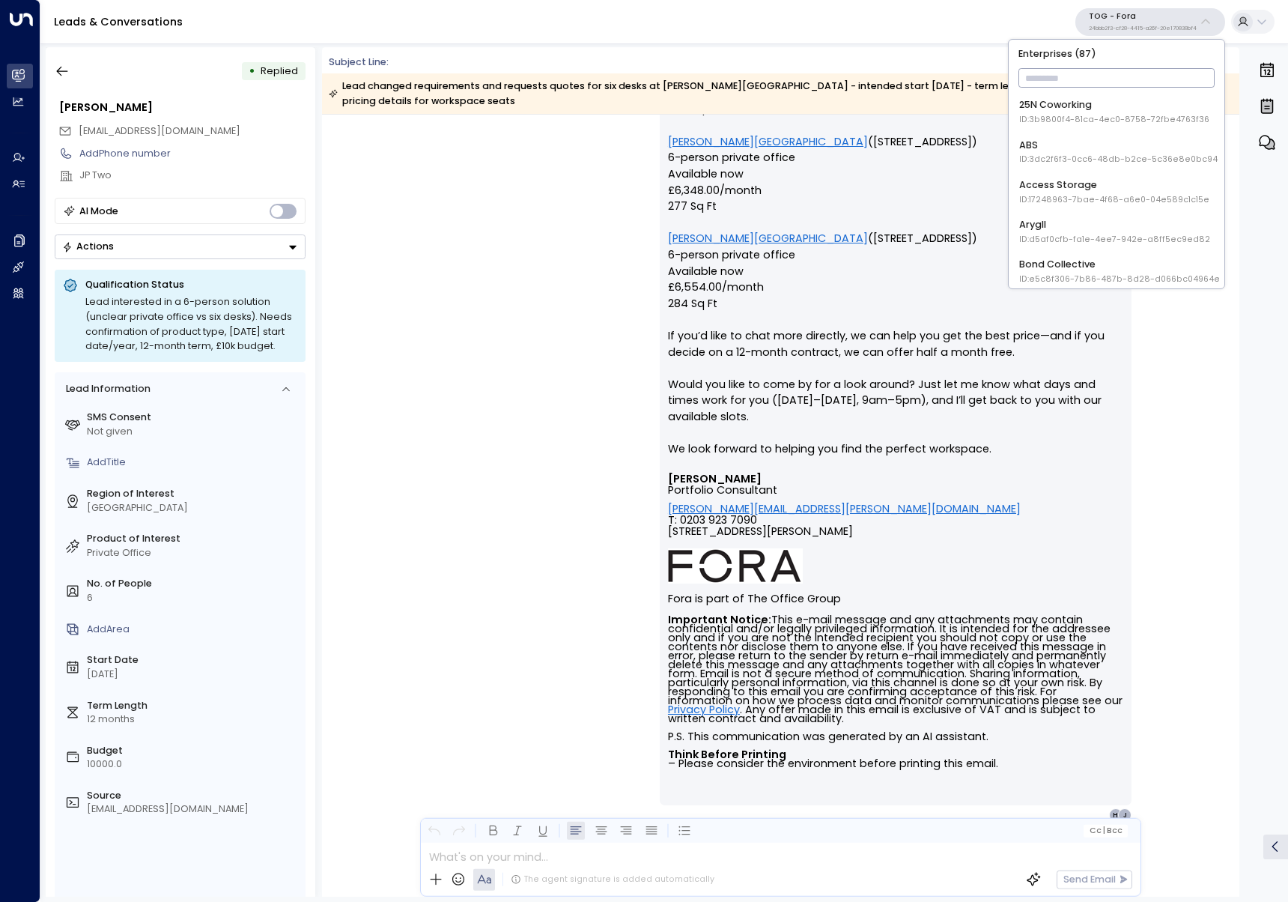
click at [1144, 81] on input "text" at bounding box center [1116, 78] width 197 height 26
type input "*****"
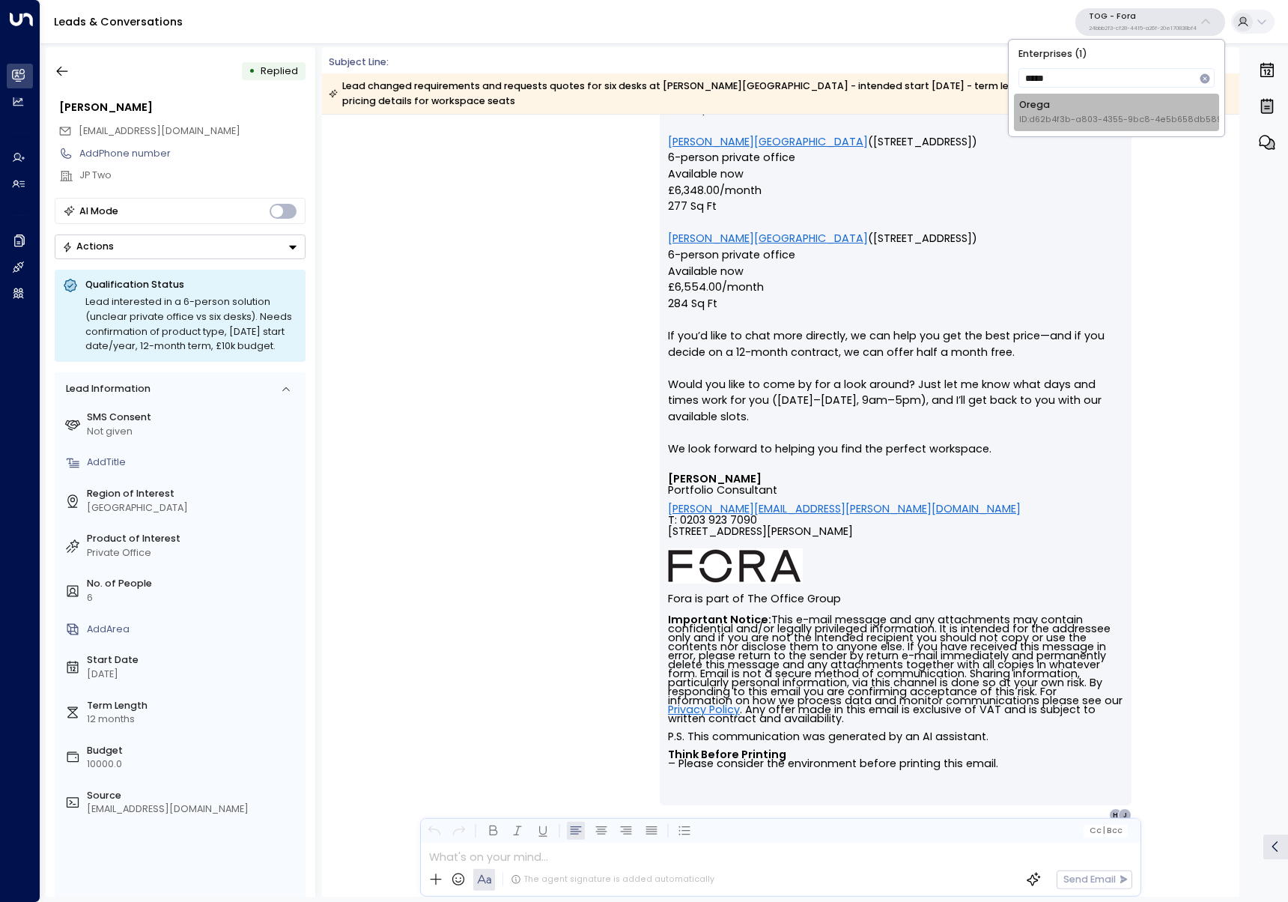
click at [1170, 121] on span "ID: d62b4f3b-a803-4355-9bc8-4e5b658db589" at bounding box center [1120, 120] width 203 height 12
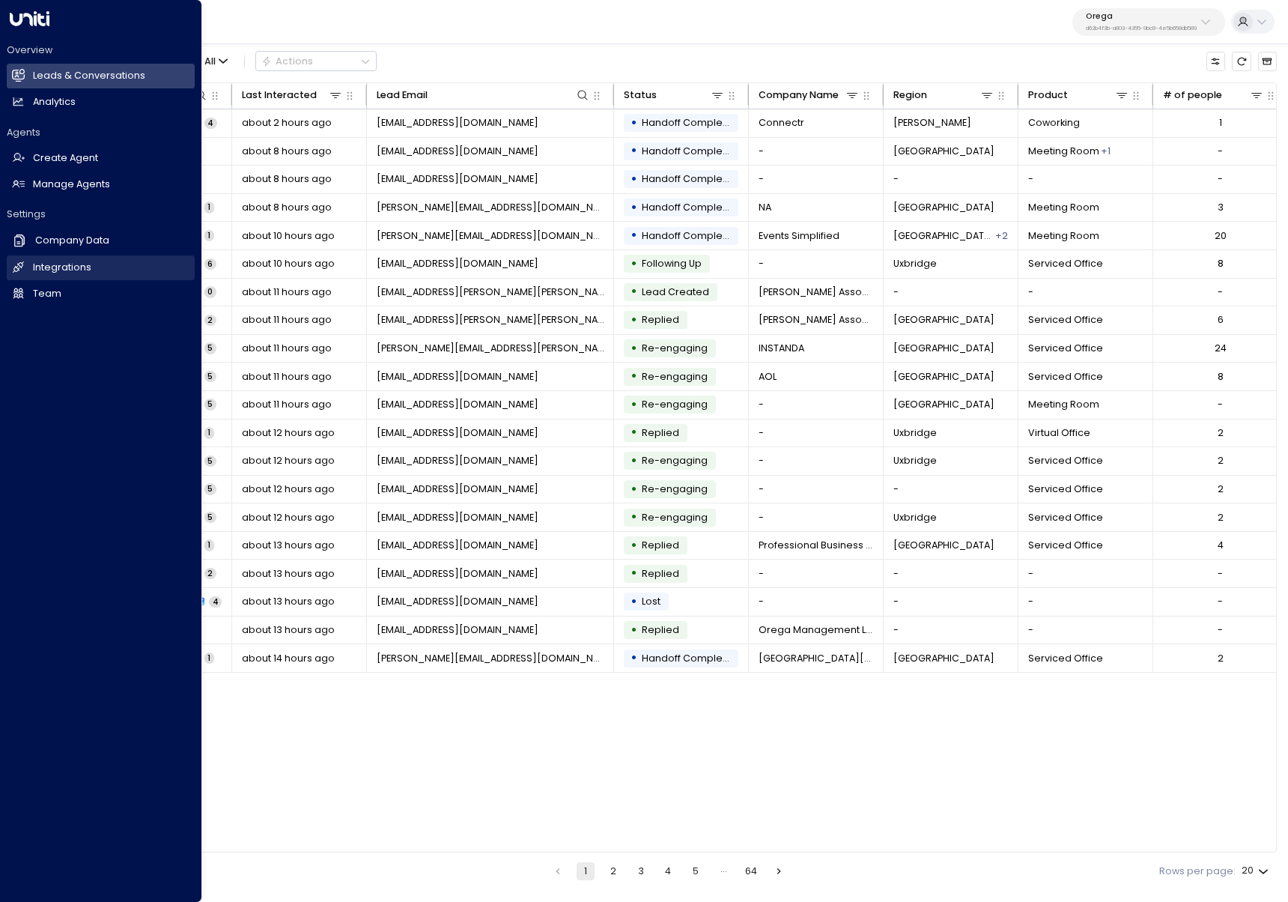
click at [76, 263] on h2 "Integrations" at bounding box center [62, 268] width 58 height 14
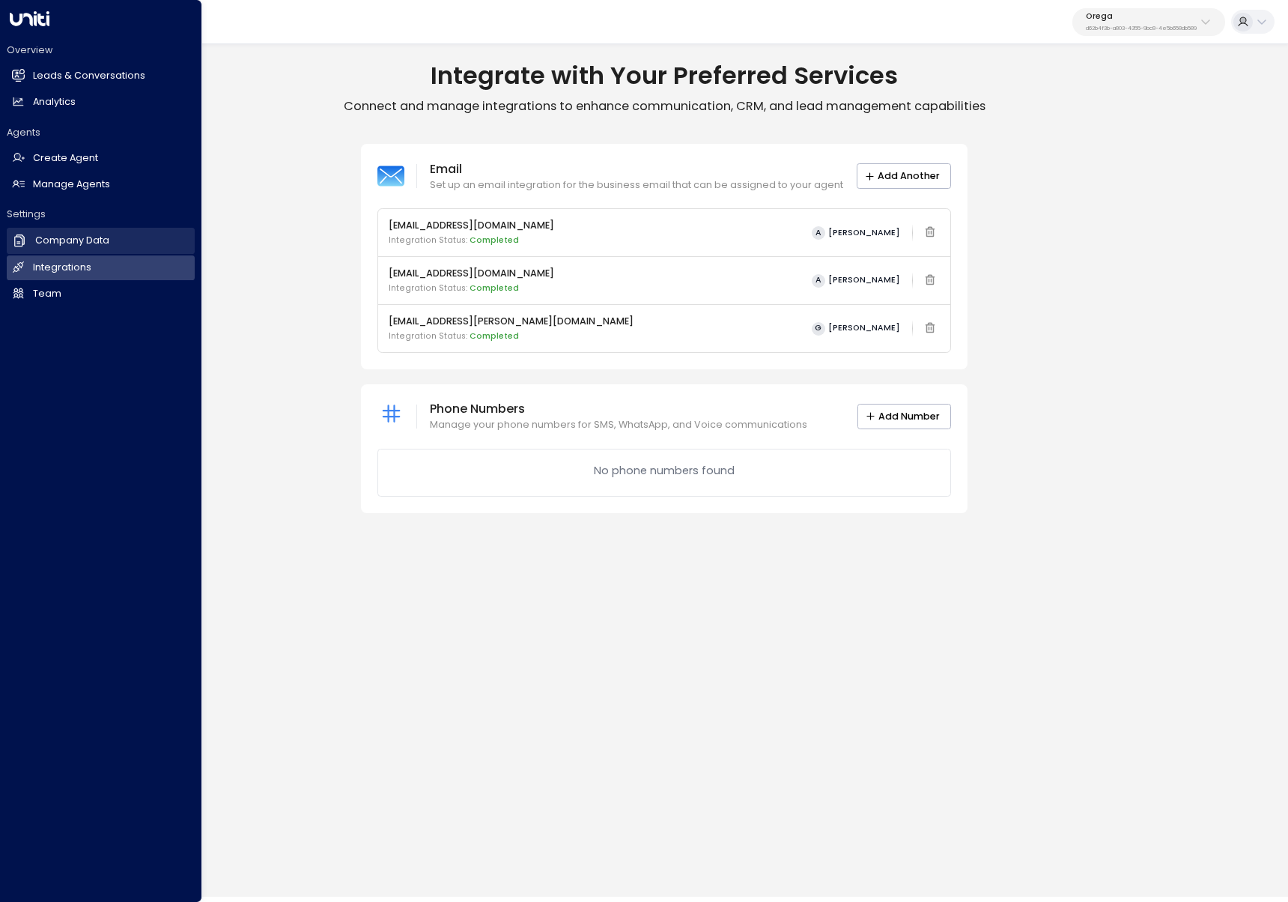
click at [33, 243] on link "Company Data Company Data" at bounding box center [101, 240] width 188 height 25
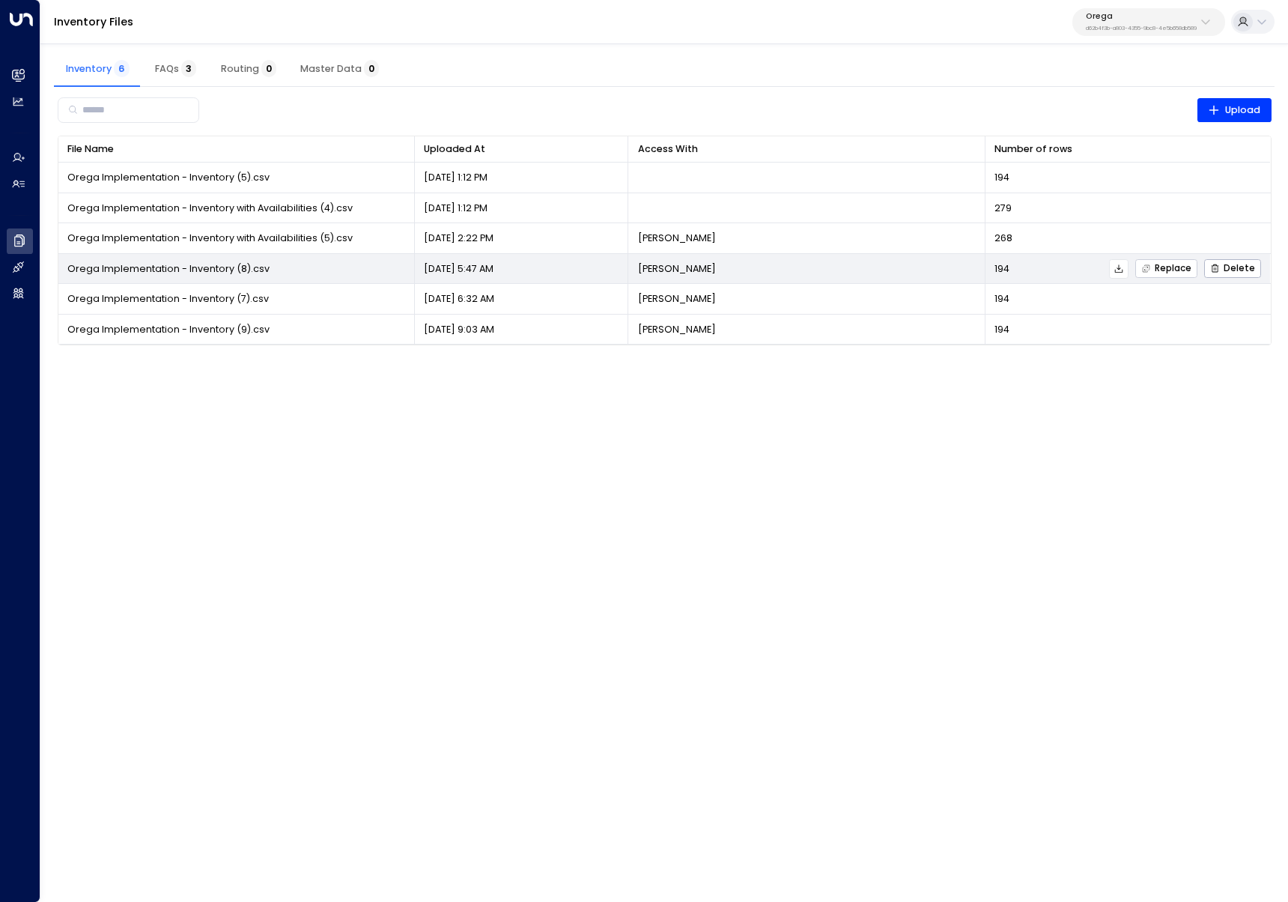
click at [1176, 265] on span "Replace" at bounding box center [1166, 269] width 50 height 10
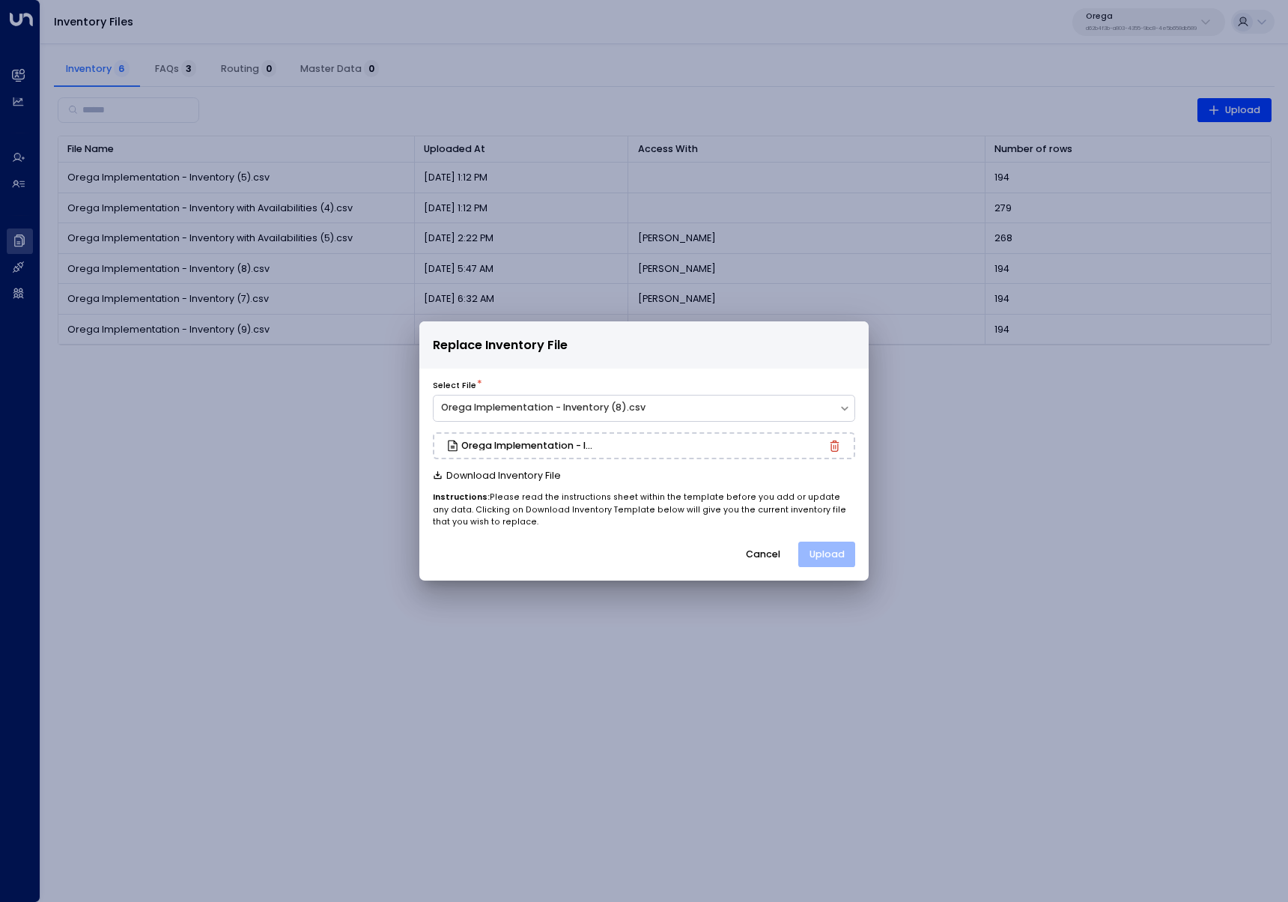
click at [830, 553] on button "Upload" at bounding box center [826, 553] width 57 height 25
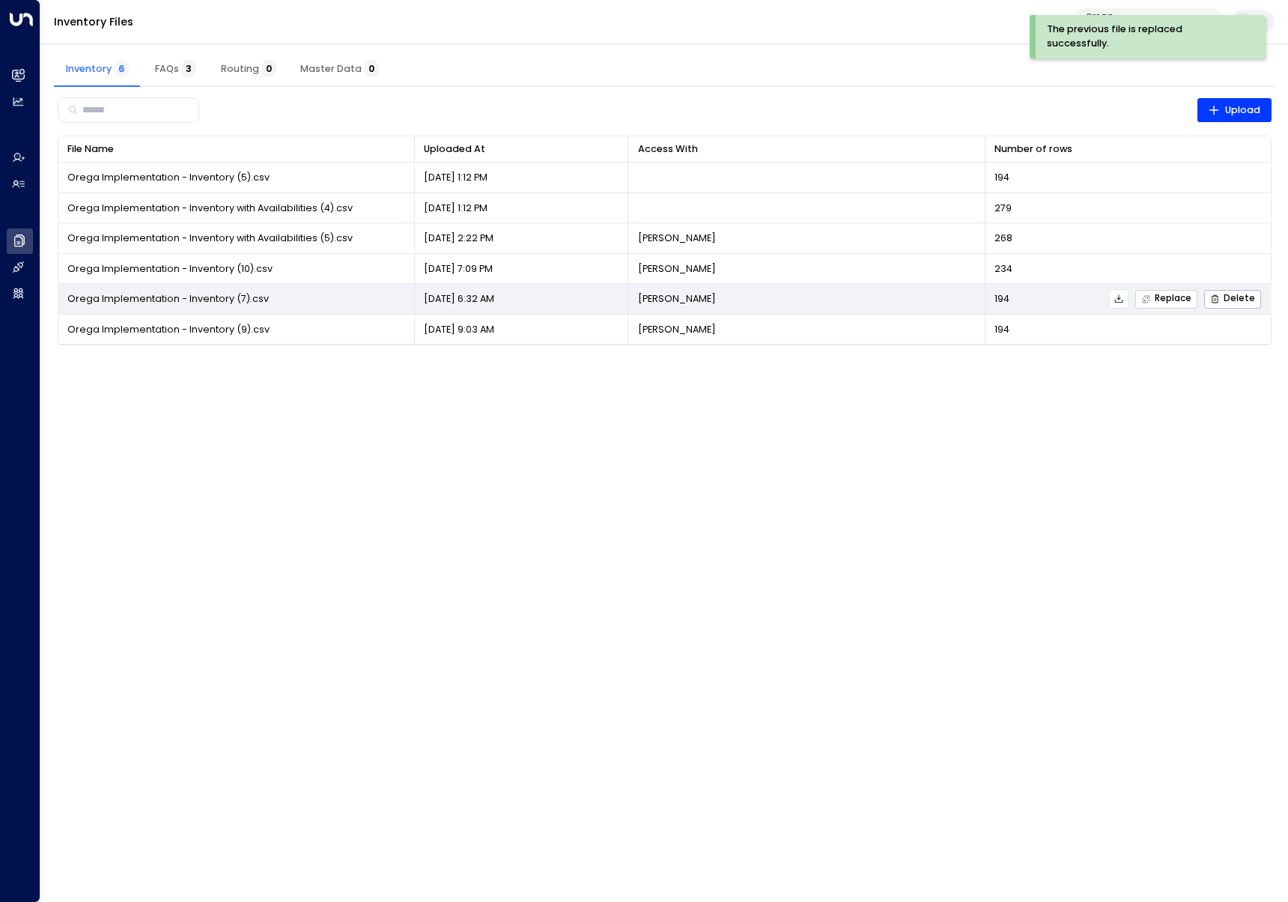
click at [1166, 295] on span "Replace" at bounding box center [1166, 299] width 50 height 10
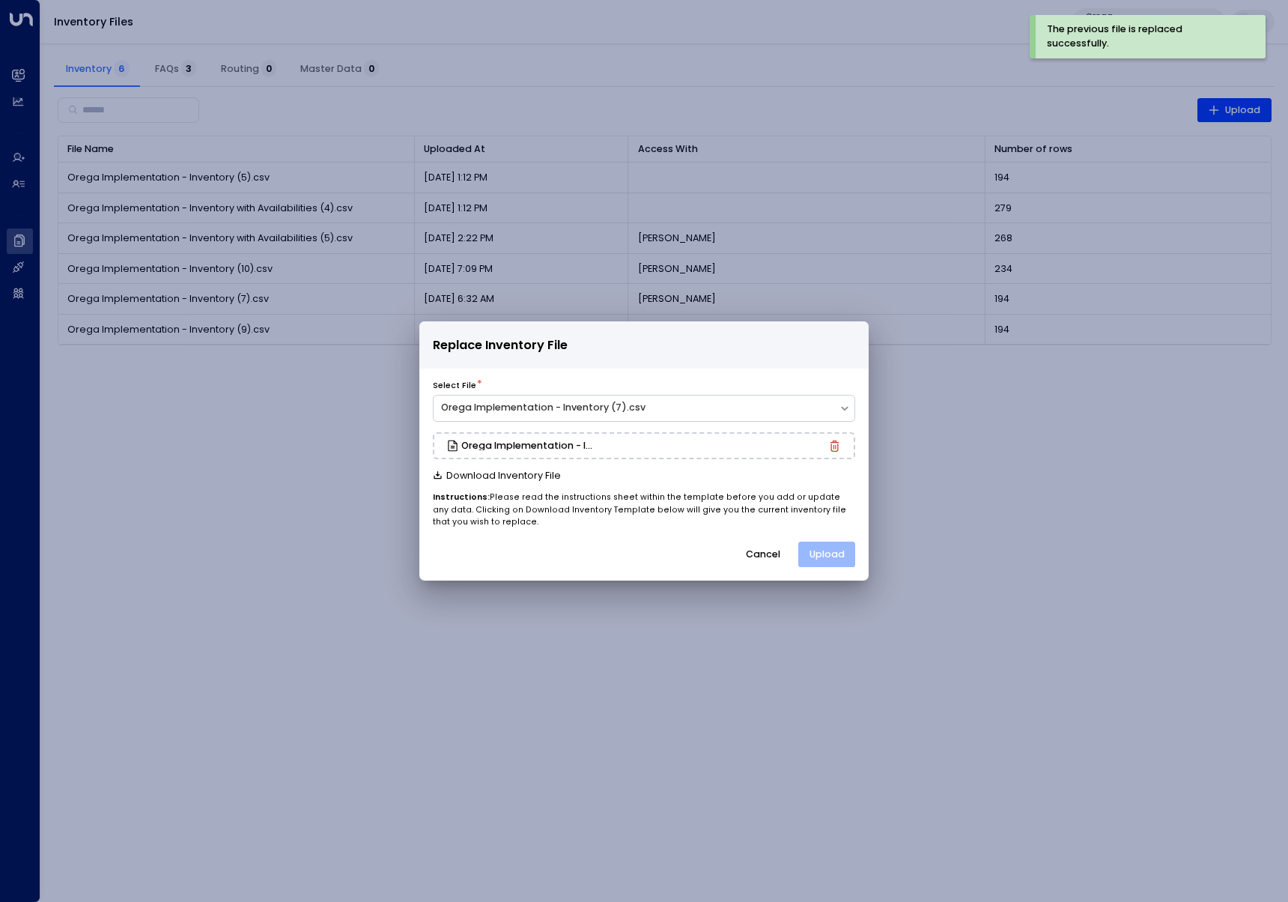
click at [815, 548] on button "Upload" at bounding box center [826, 553] width 57 height 25
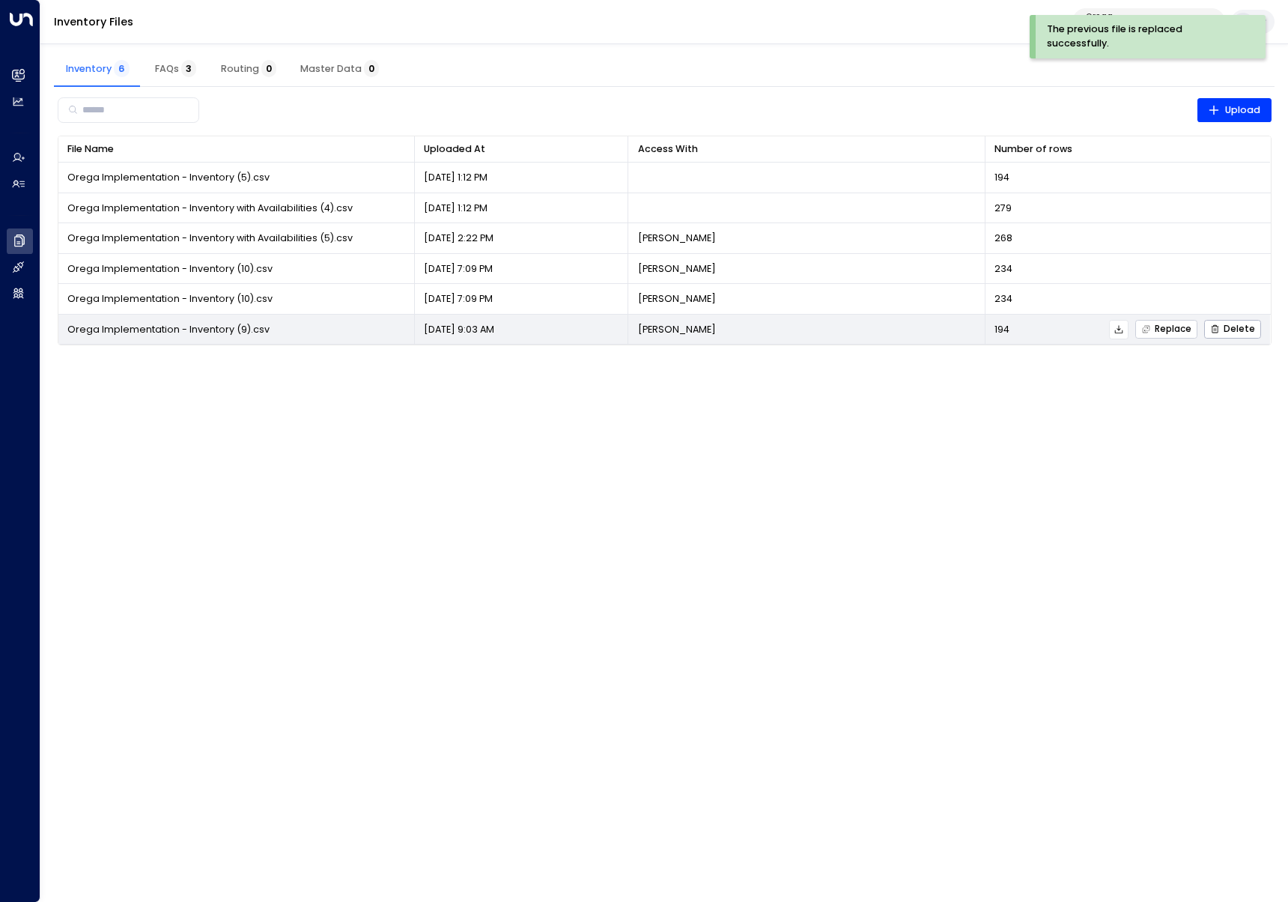
click at [1164, 334] on span "Replace" at bounding box center [1166, 329] width 50 height 10
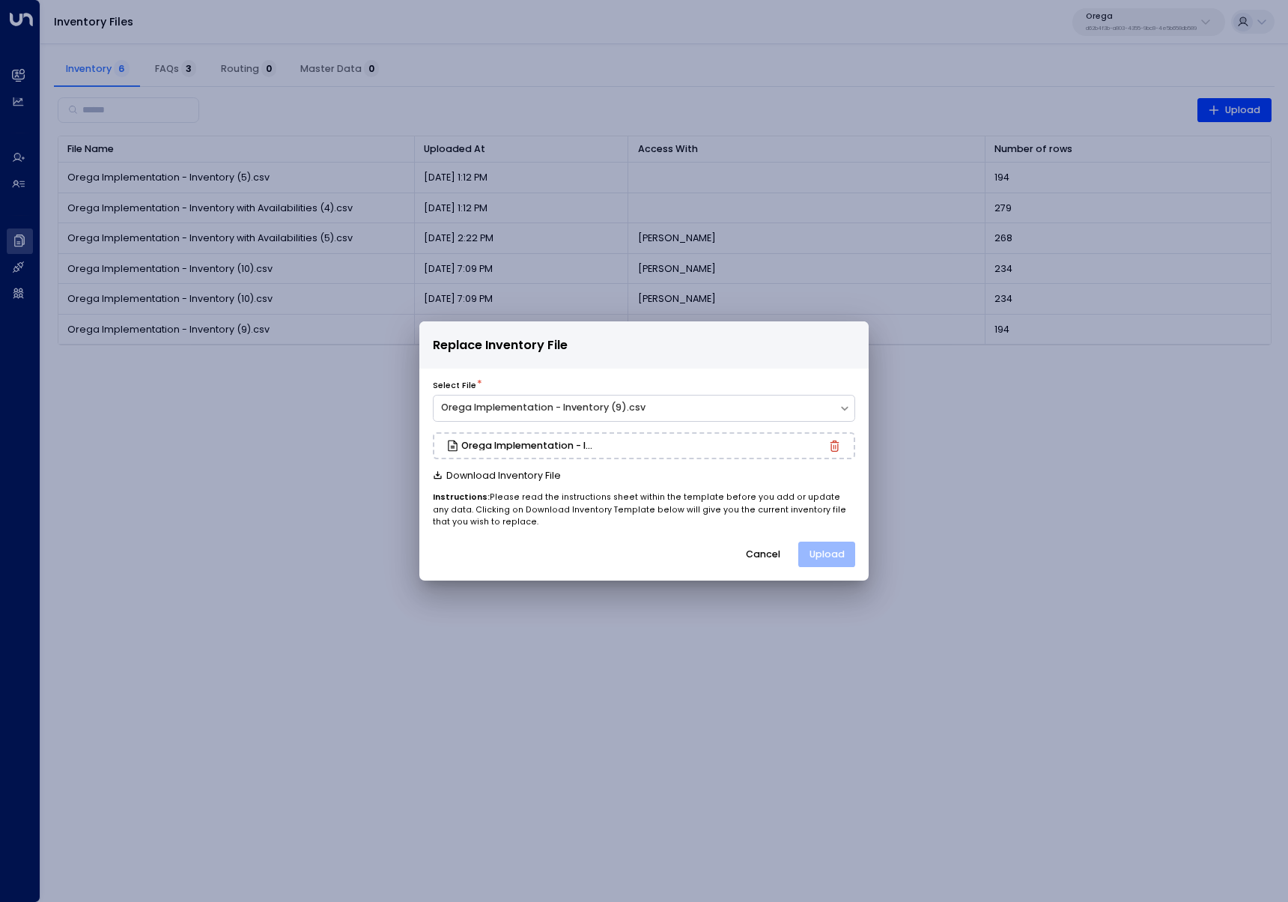
click at [814, 550] on button "Upload" at bounding box center [826, 553] width 57 height 25
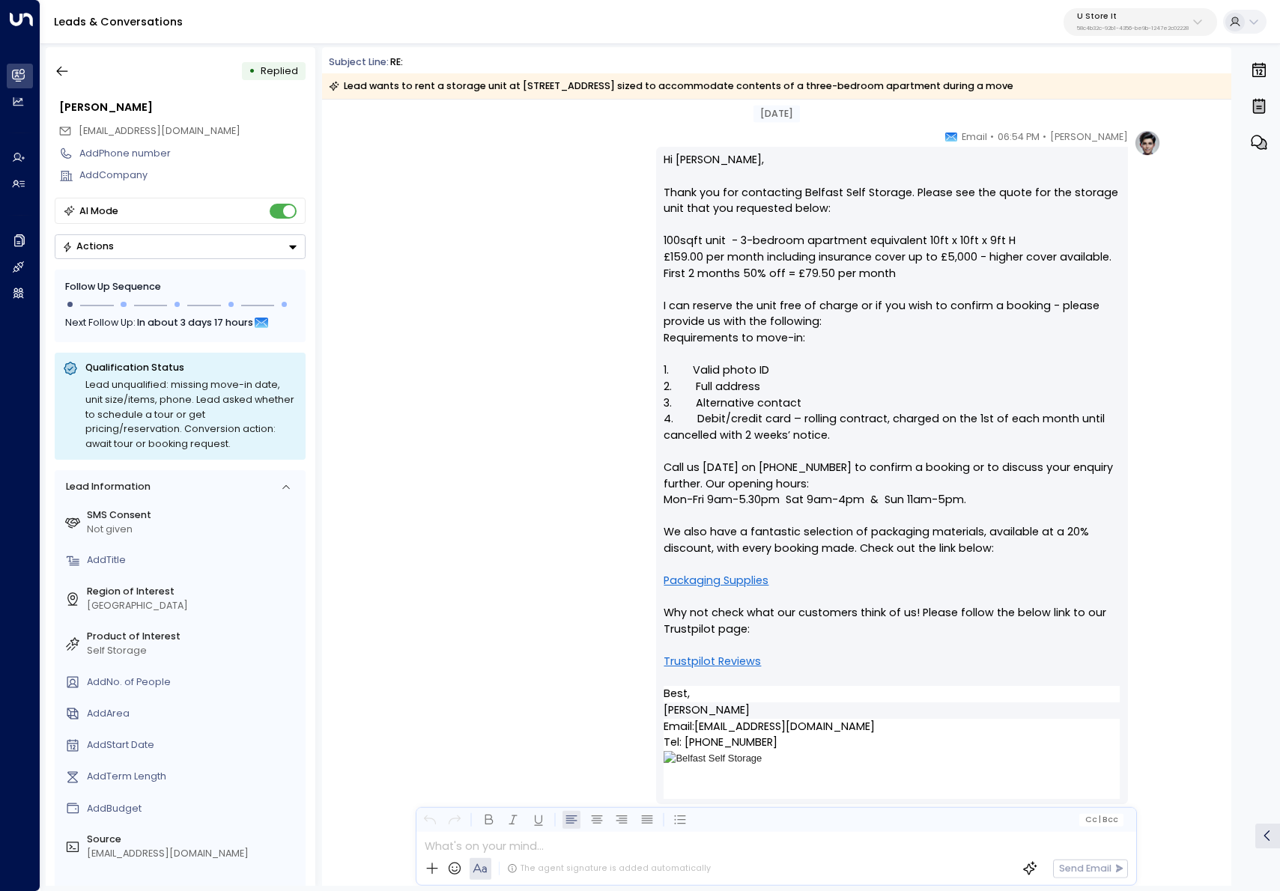
scroll to position [228, 0]
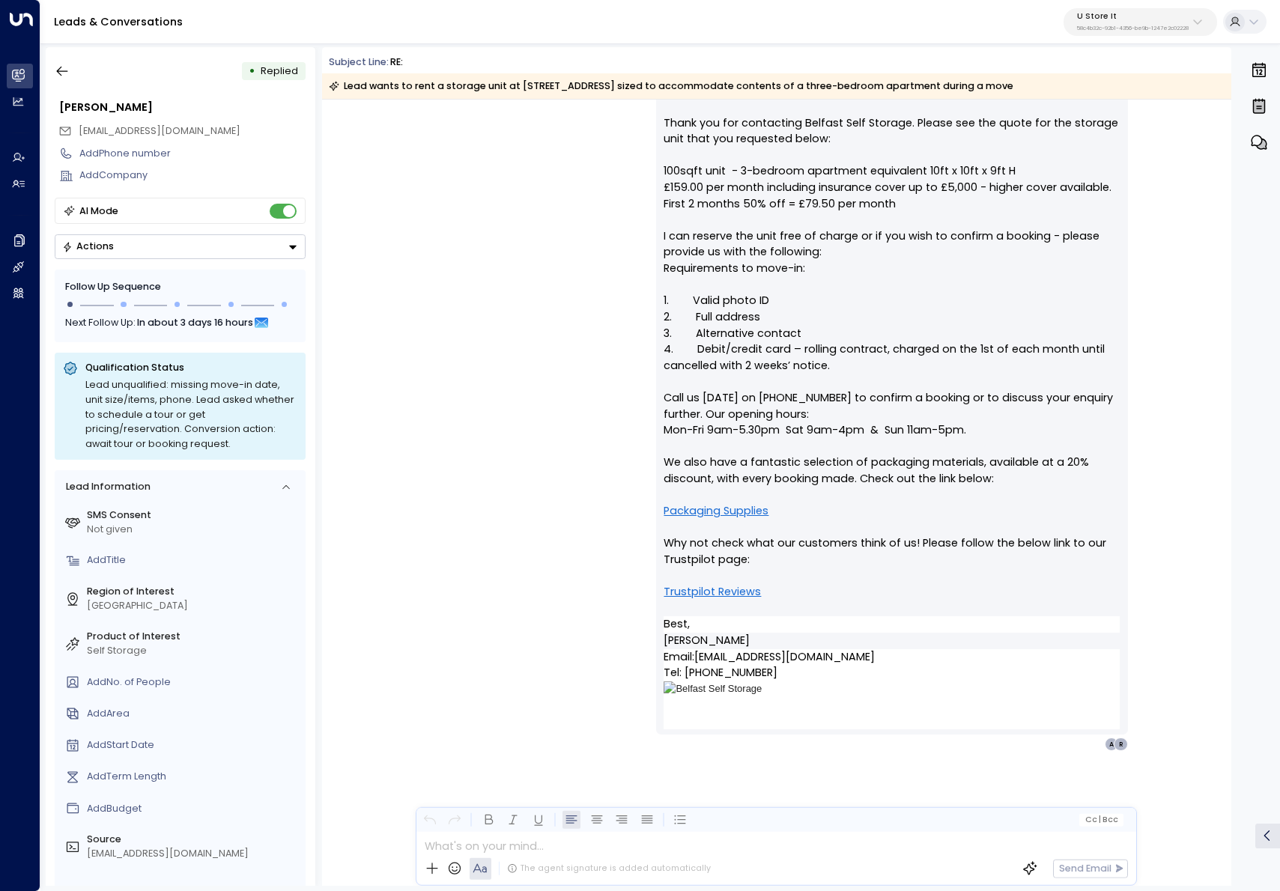
drag, startPoint x: 1138, startPoint y: 25, endPoint x: 1136, endPoint y: 36, distance: 11.5
click at [1137, 25] on p "58c4b32c-92b1-4356-be9b-1247e2c02228" at bounding box center [1133, 28] width 112 height 6
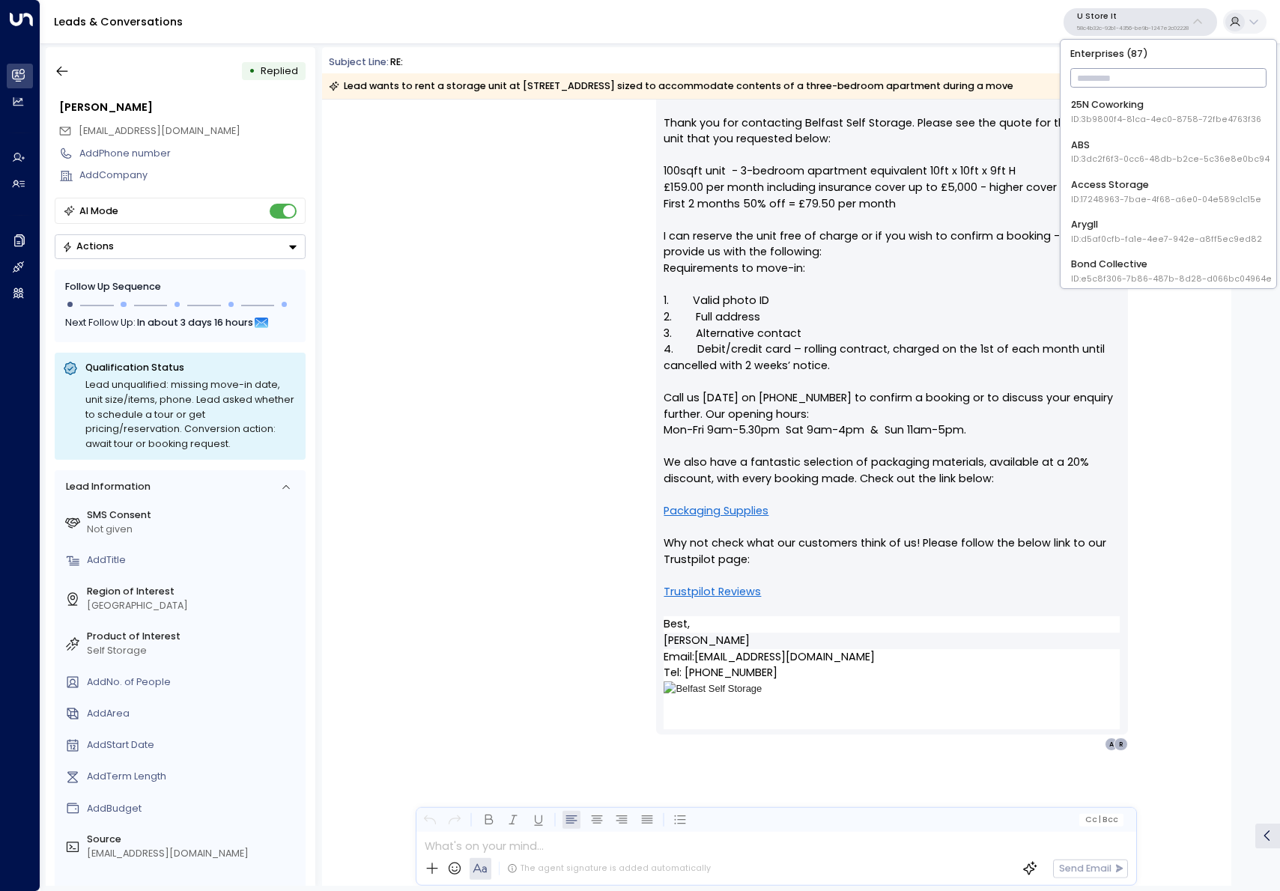
click at [1117, 79] on input "text" at bounding box center [1168, 78] width 197 height 26
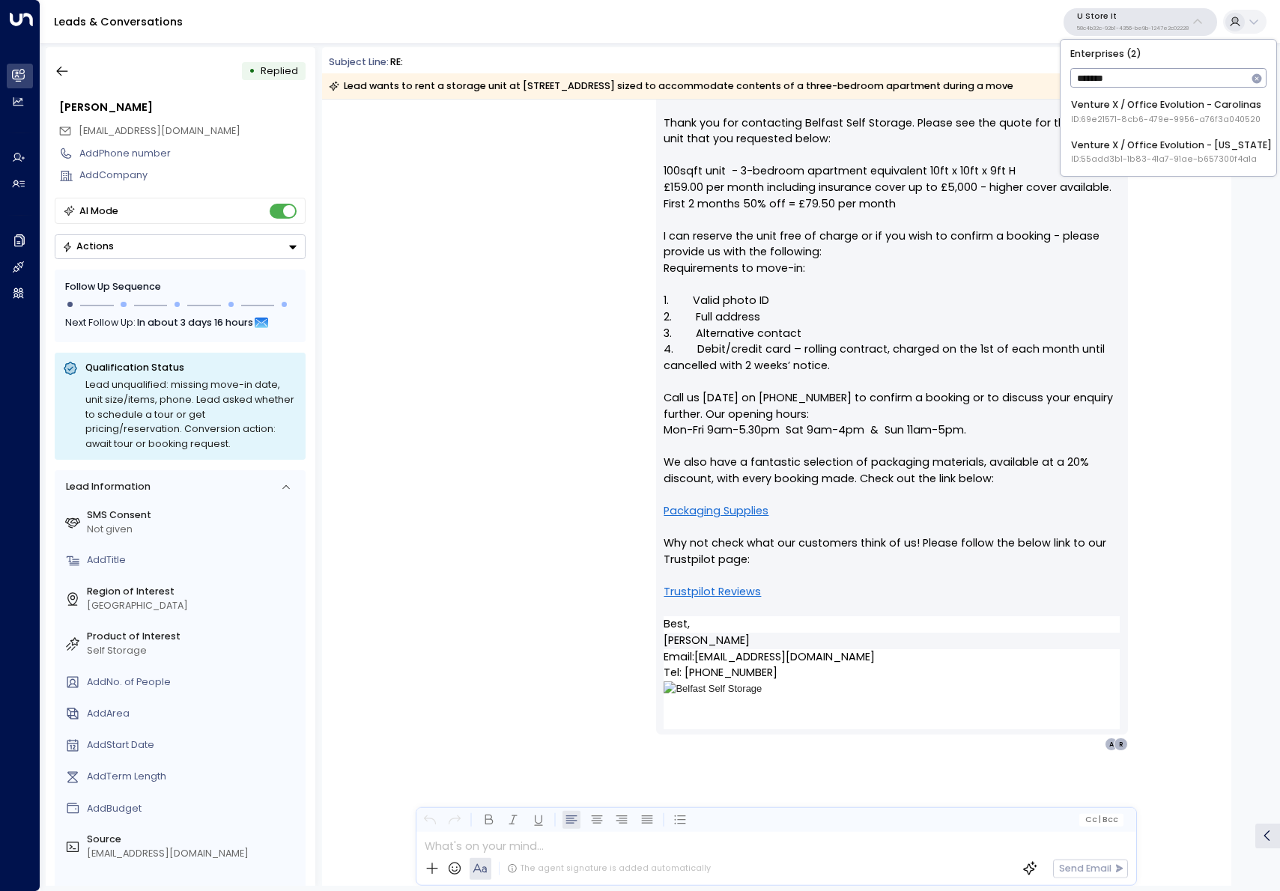
type input "*******"
click at [1193, 149] on div "Venture X / Office Evolution - [US_STATE] ID: 55add3b1-1b83-41a7-91ae-b657300f4…" at bounding box center [1171, 153] width 201 height 28
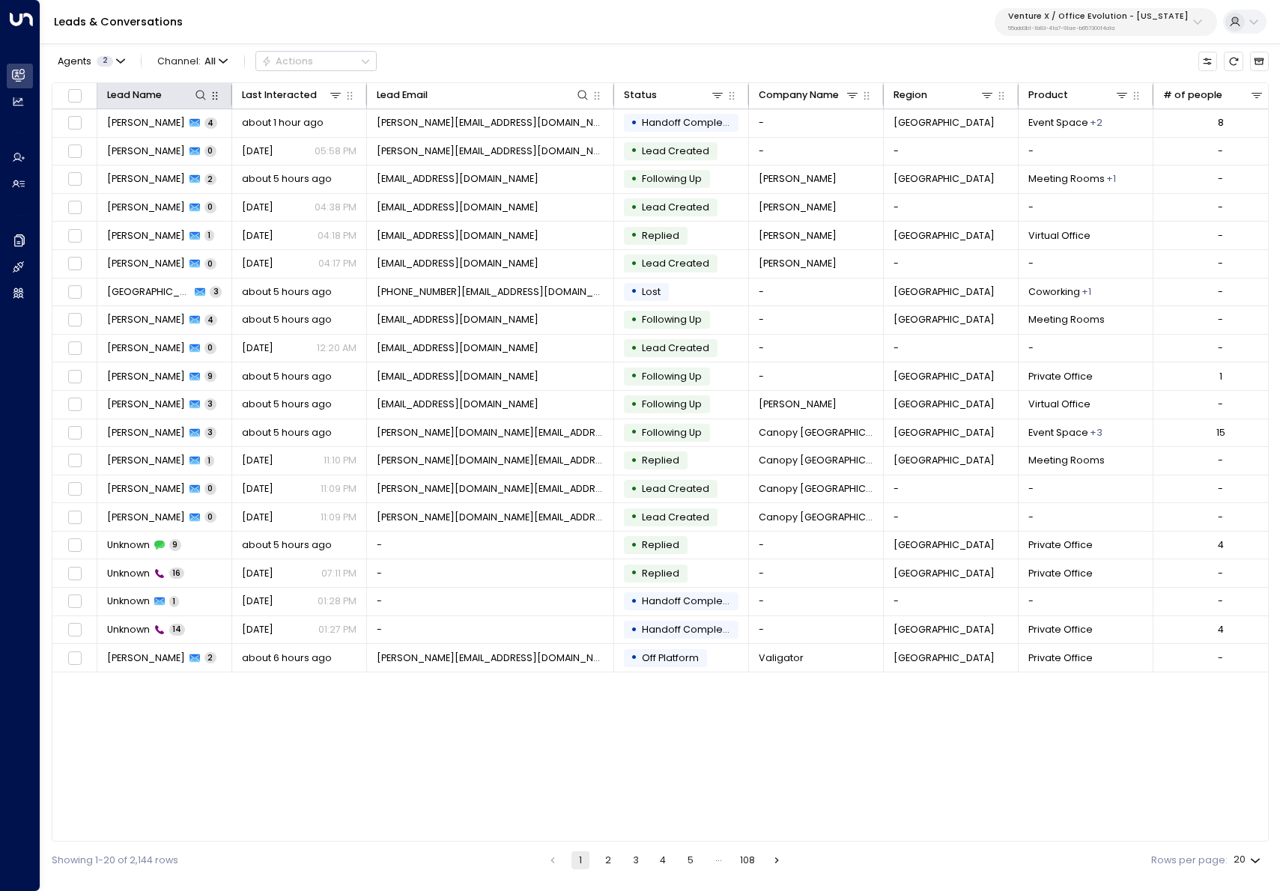
click at [198, 95] on icon at bounding box center [201, 95] width 12 height 12
type input "*******"
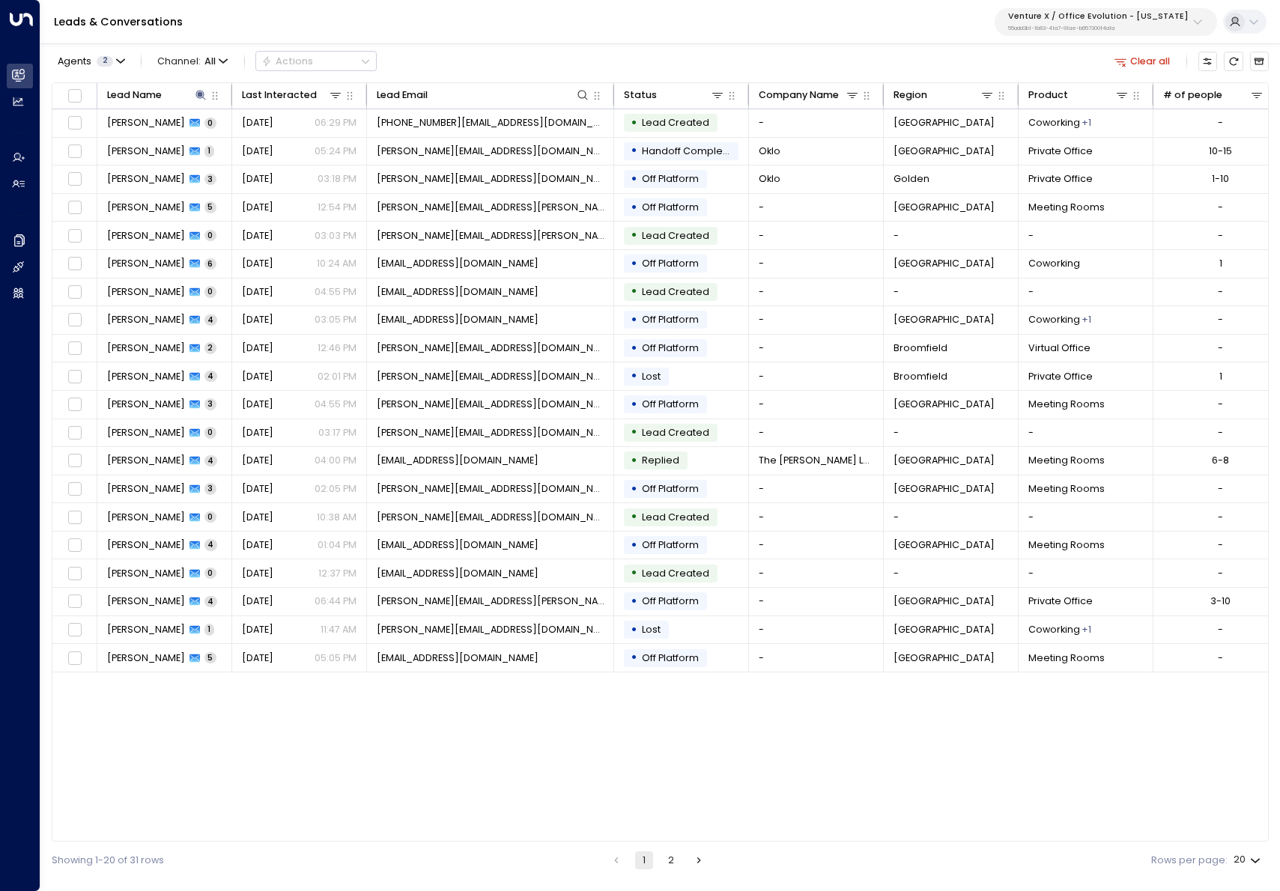
click at [524, 73] on div "Agents 2 Channel: All Actions Clear all" at bounding box center [660, 61] width 1217 height 28
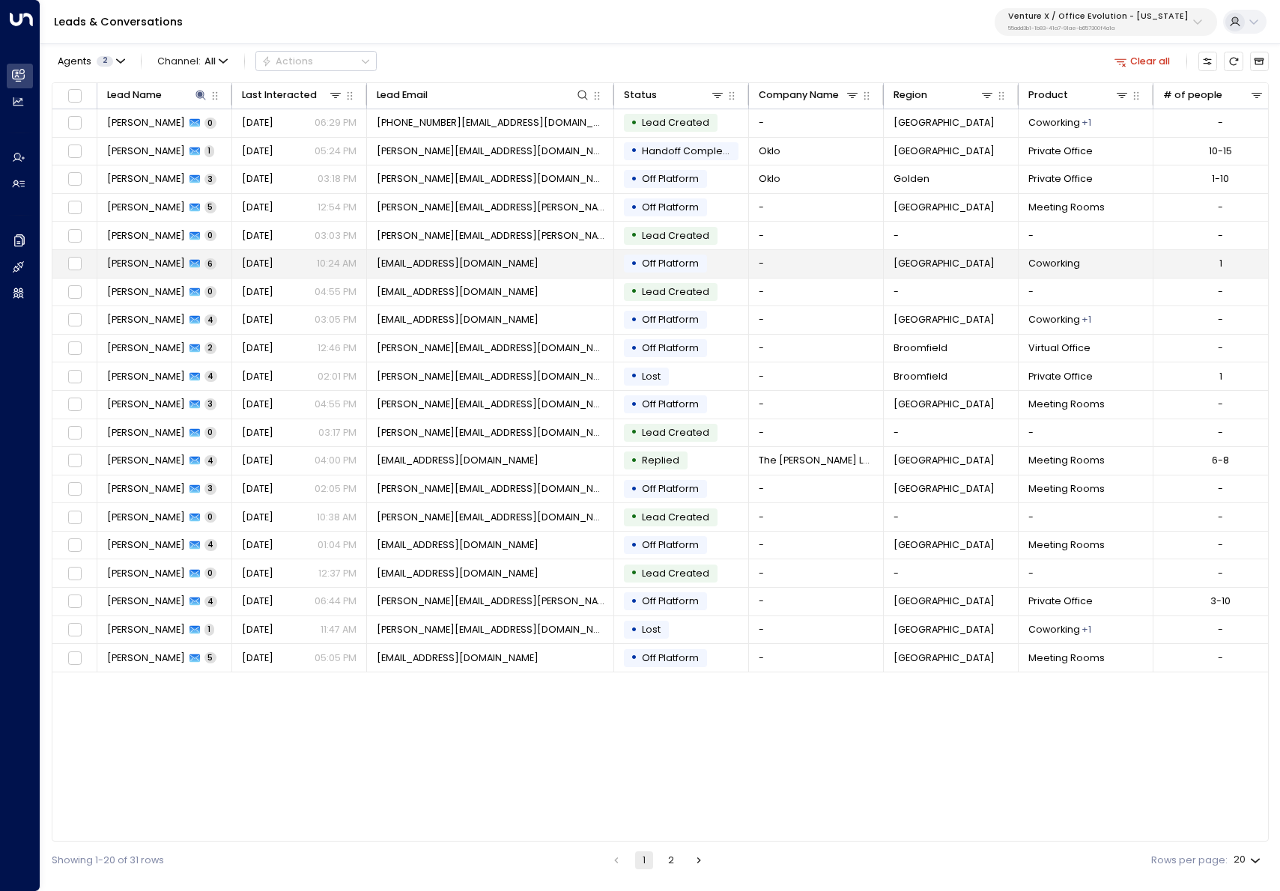
click at [136, 264] on span "[PERSON_NAME]" at bounding box center [146, 263] width 78 height 13
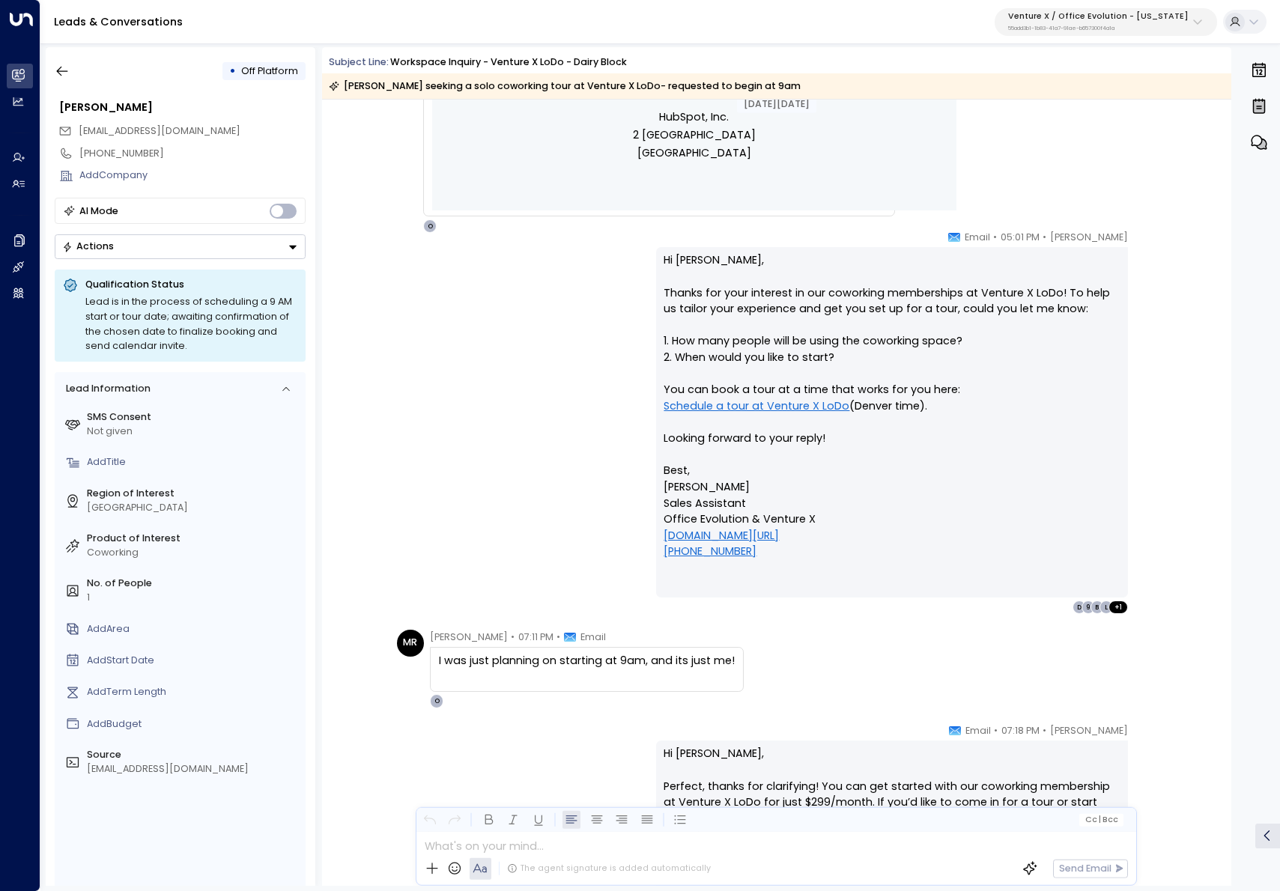
scroll to position [1473, 0]
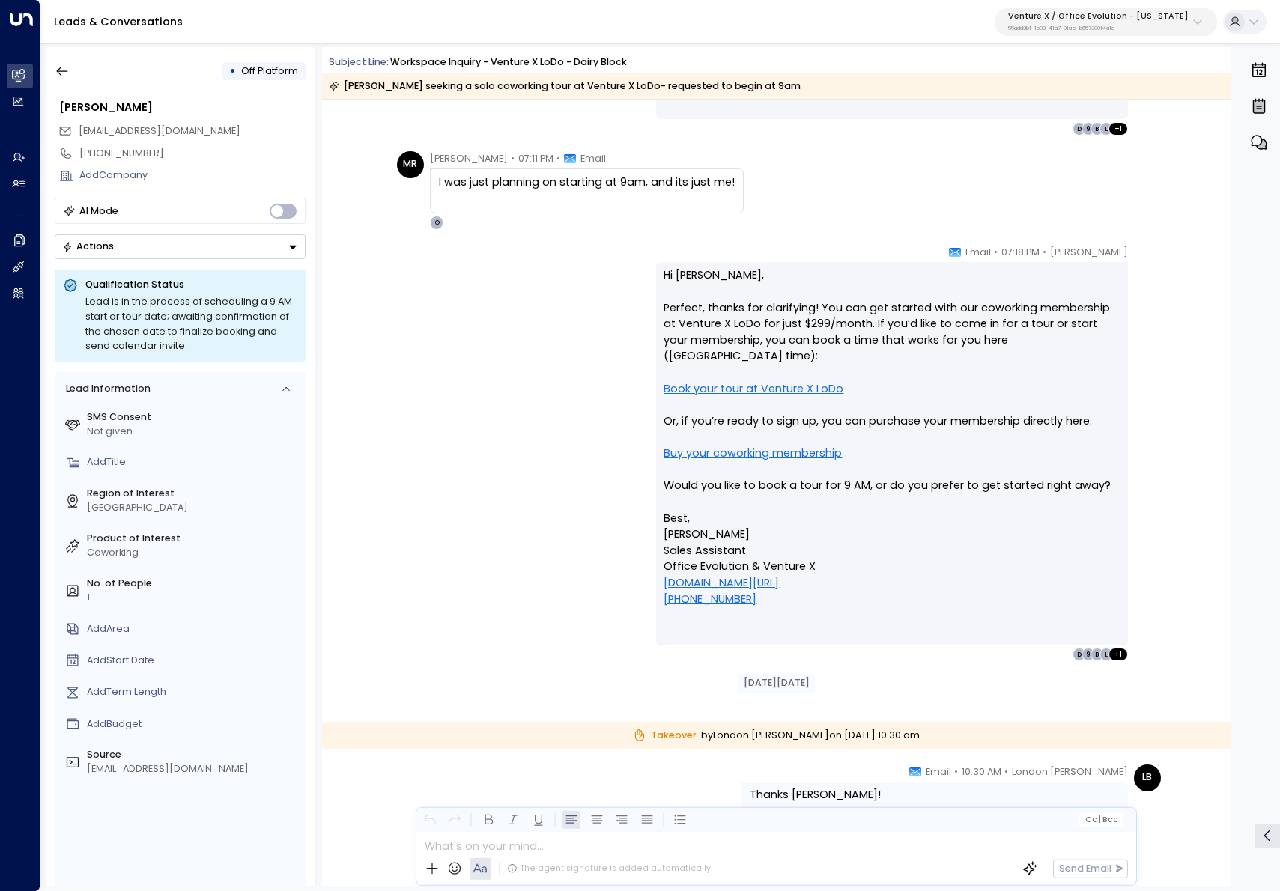
click at [56, 73] on icon "button" at bounding box center [62, 71] width 15 height 15
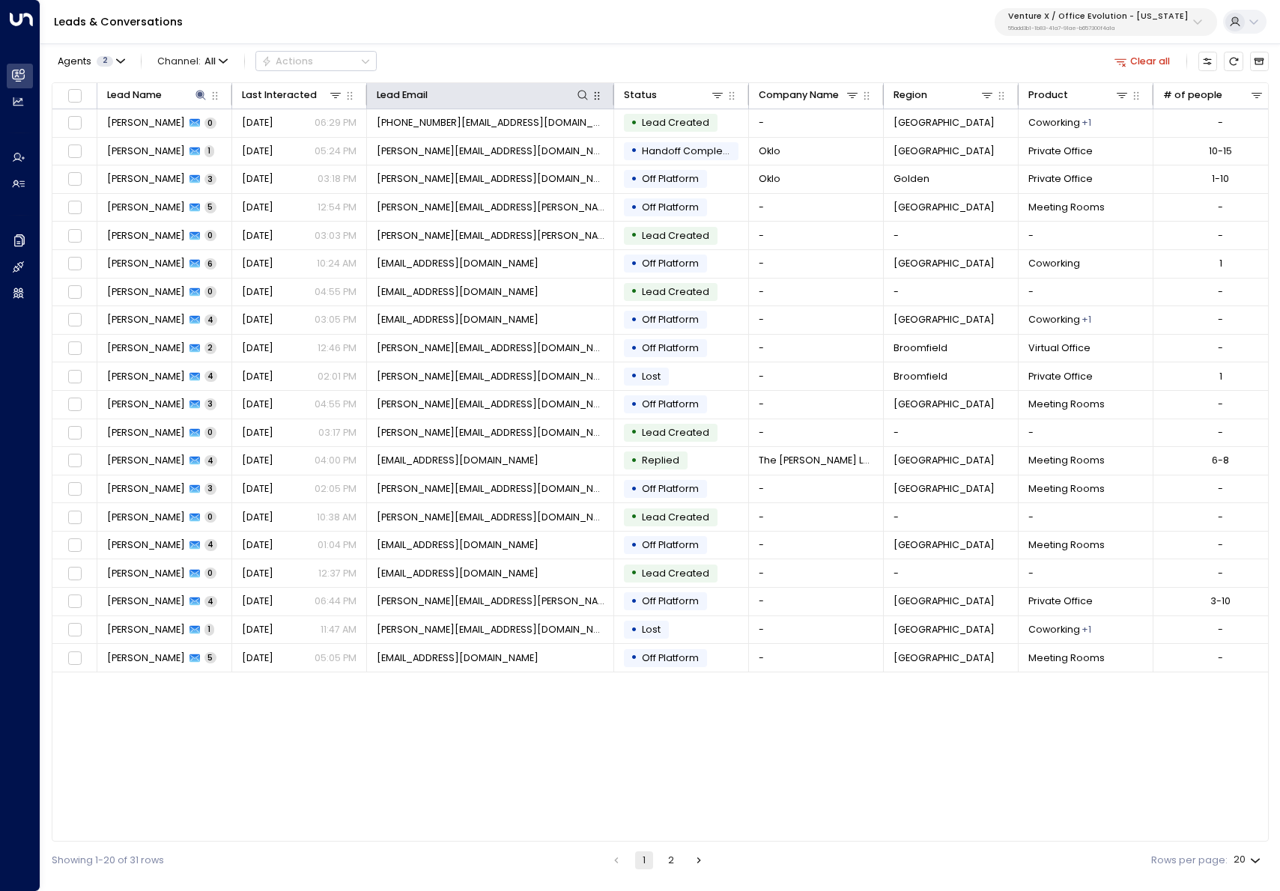
click at [568, 95] on div at bounding box center [509, 95] width 163 height 15
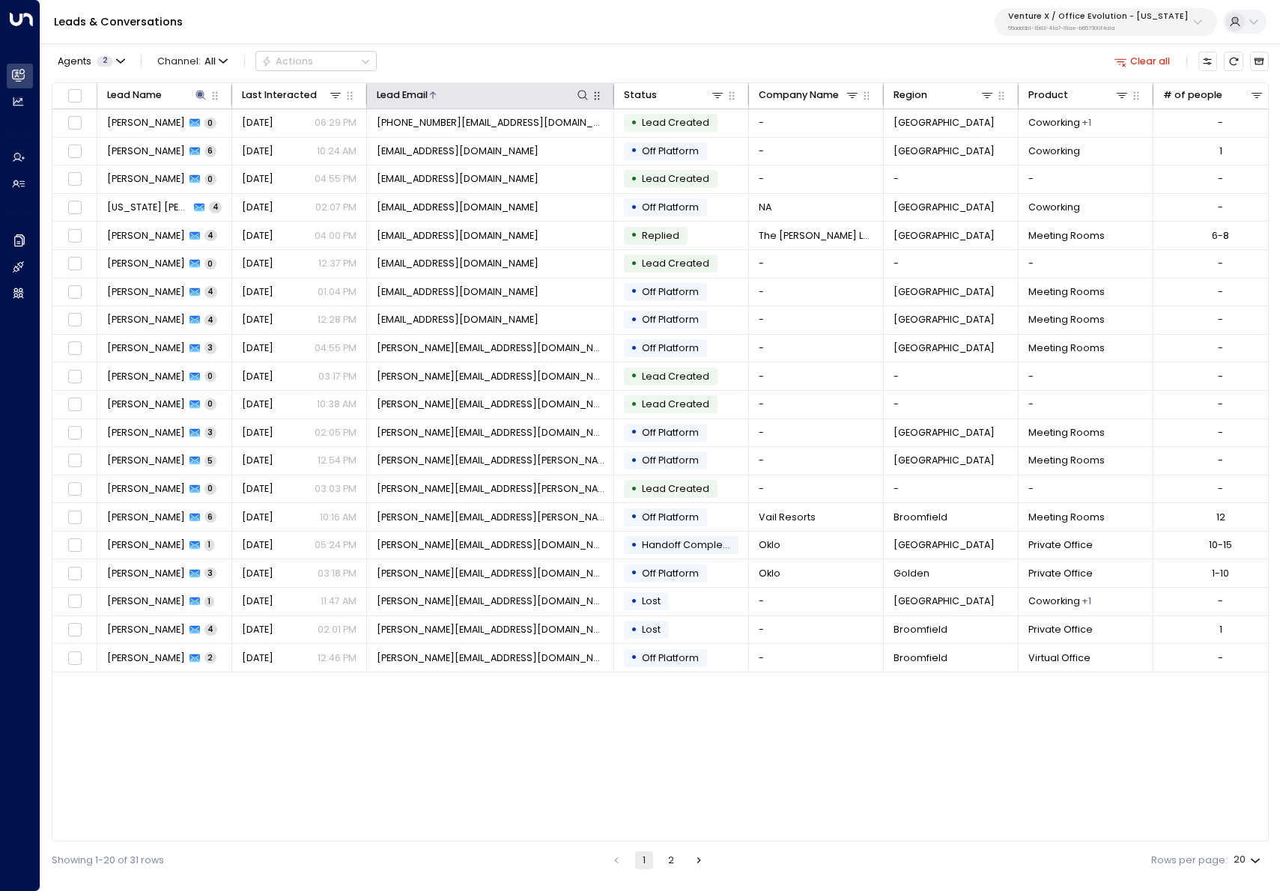
click at [578, 94] on icon at bounding box center [583, 95] width 10 height 10
type input "**********"
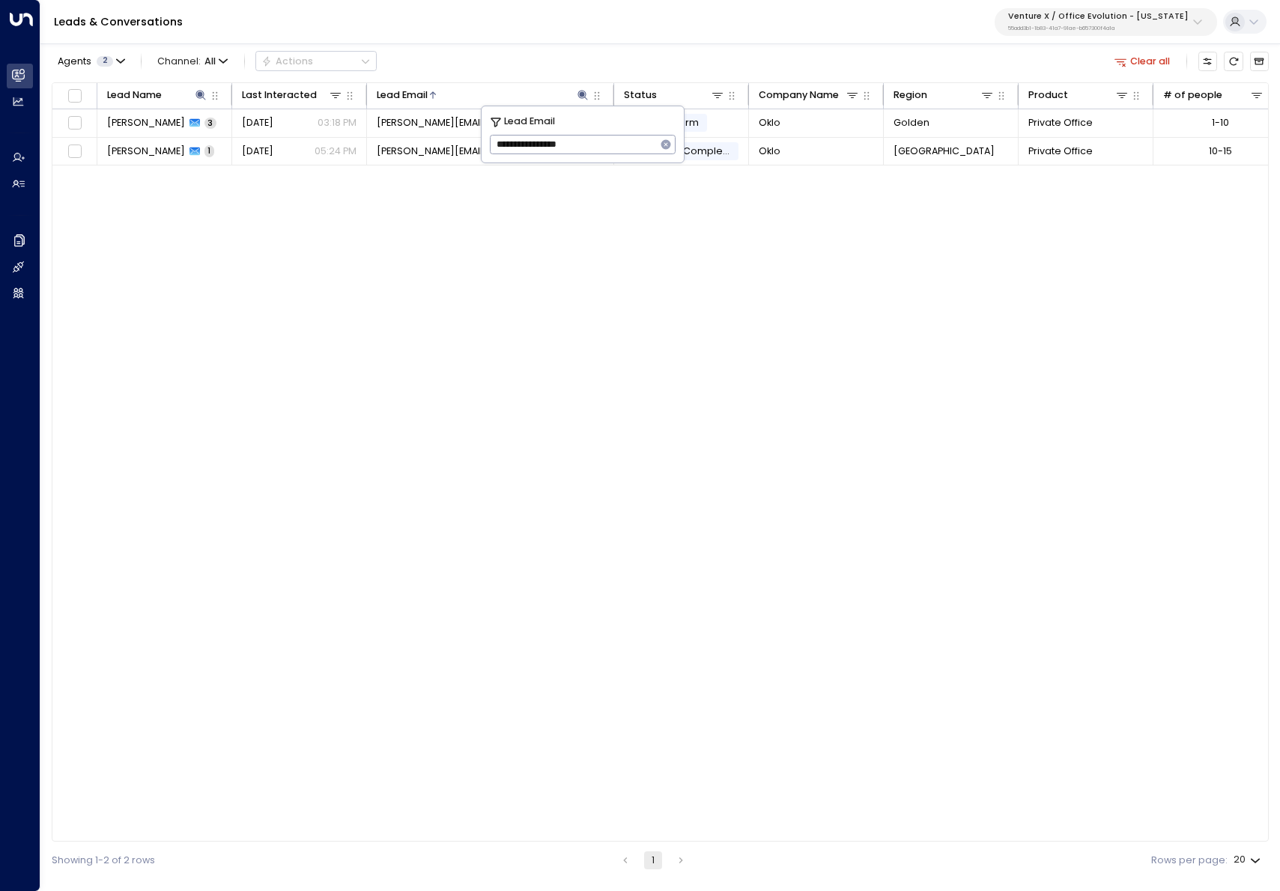
click at [536, 46] on div "Agents 2 Channel: All Actions Clear all Lead Name Last Interacted Lead Email St…" at bounding box center [660, 459] width 1217 height 839
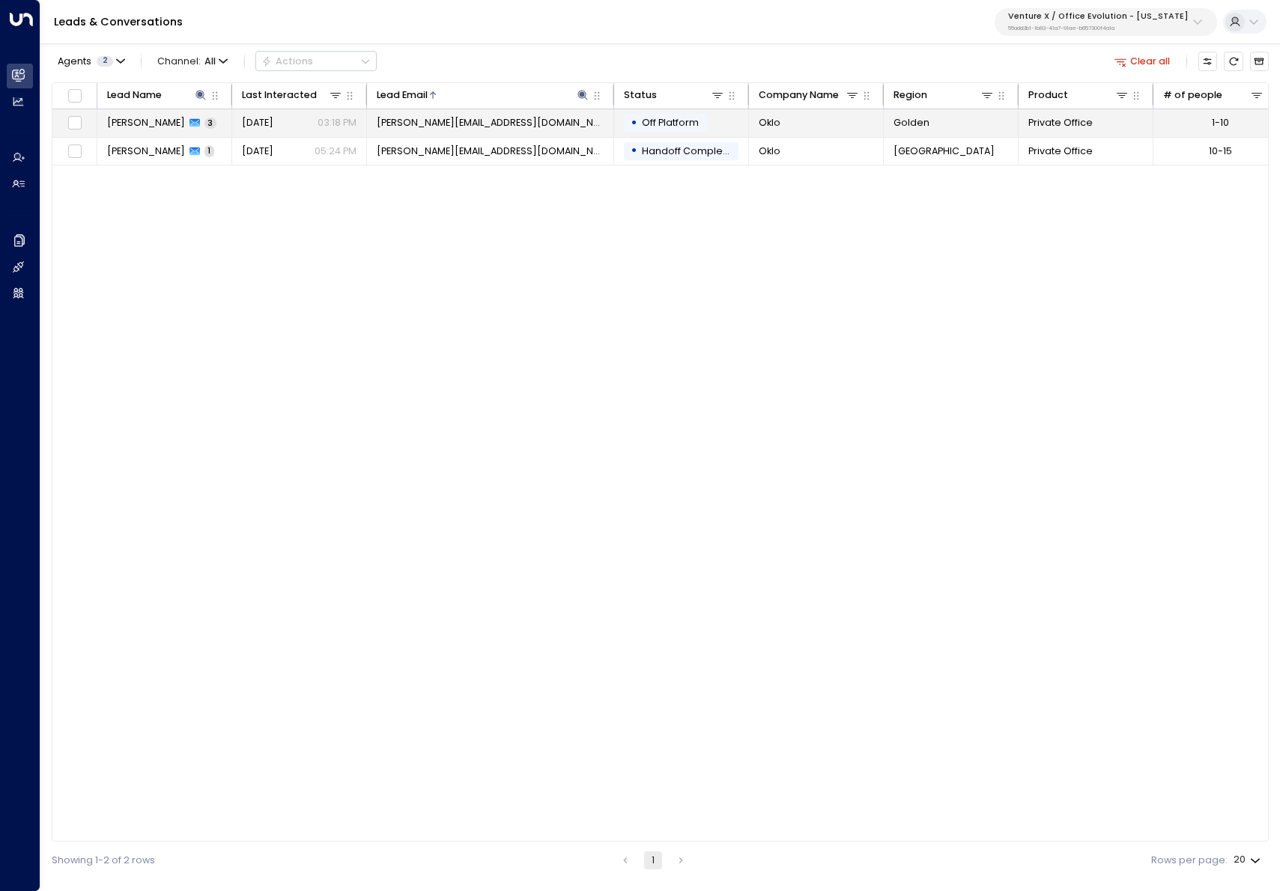
click at [326, 132] on td "Yesterday 03:18 PM" at bounding box center [299, 123] width 135 height 28
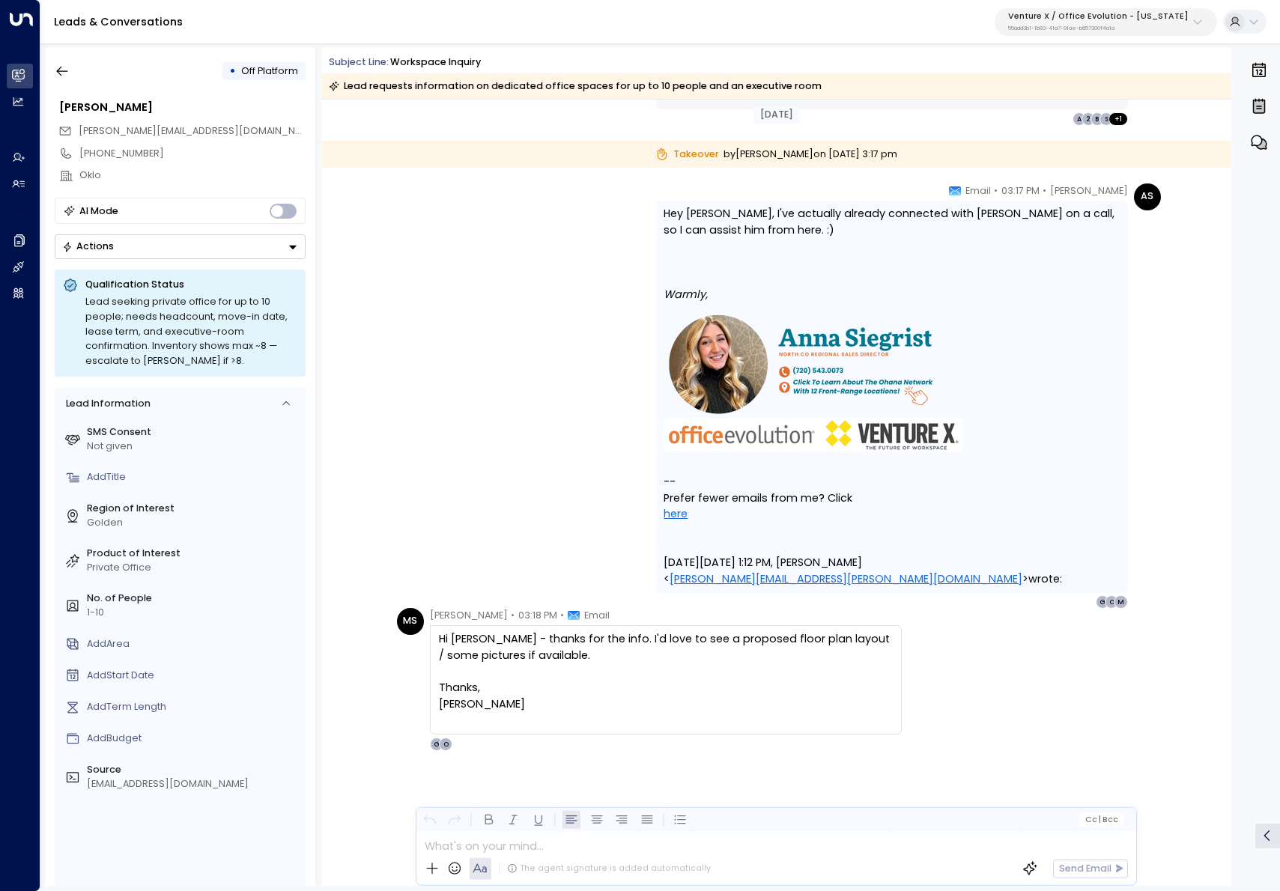
scroll to position [1480, 0]
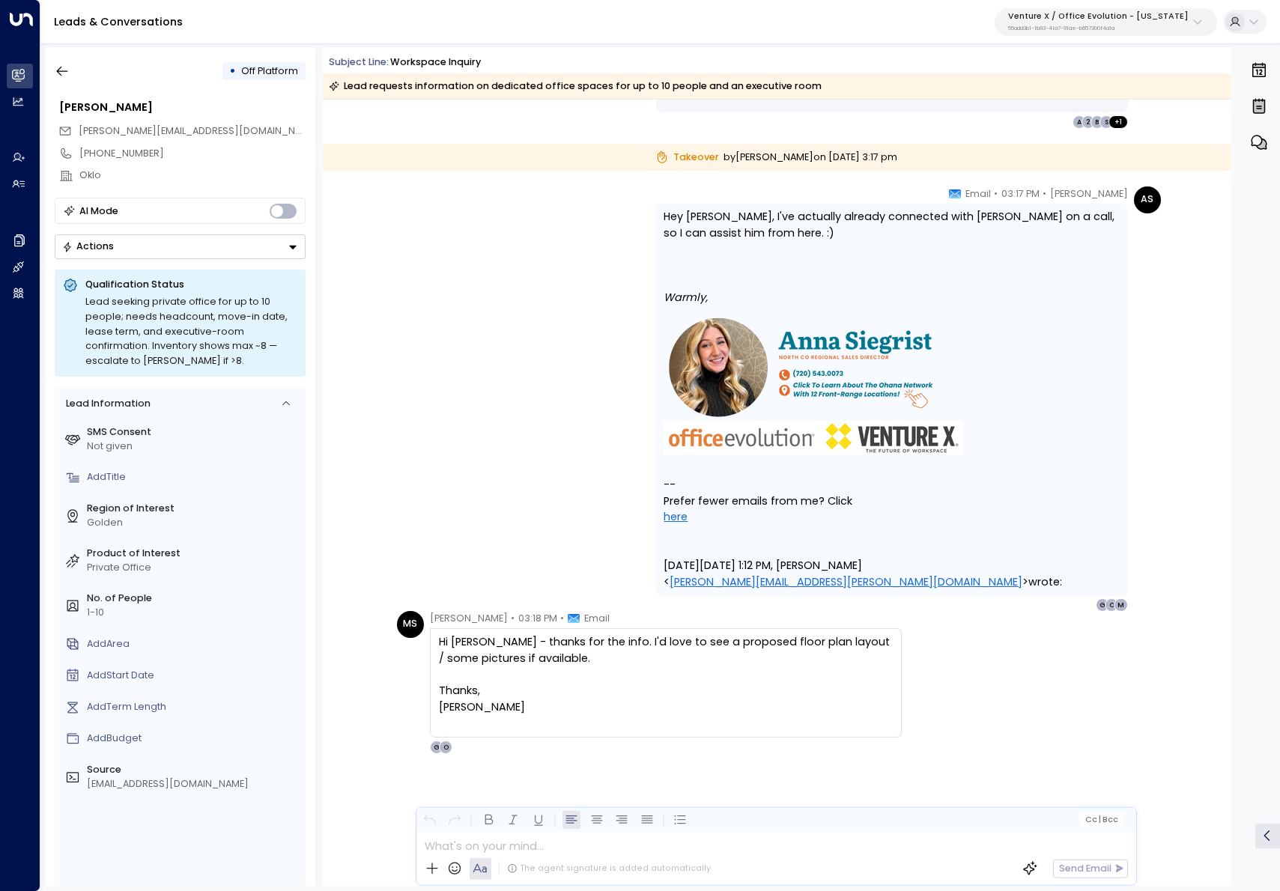
click at [69, 75] on icon "button" at bounding box center [62, 71] width 15 height 15
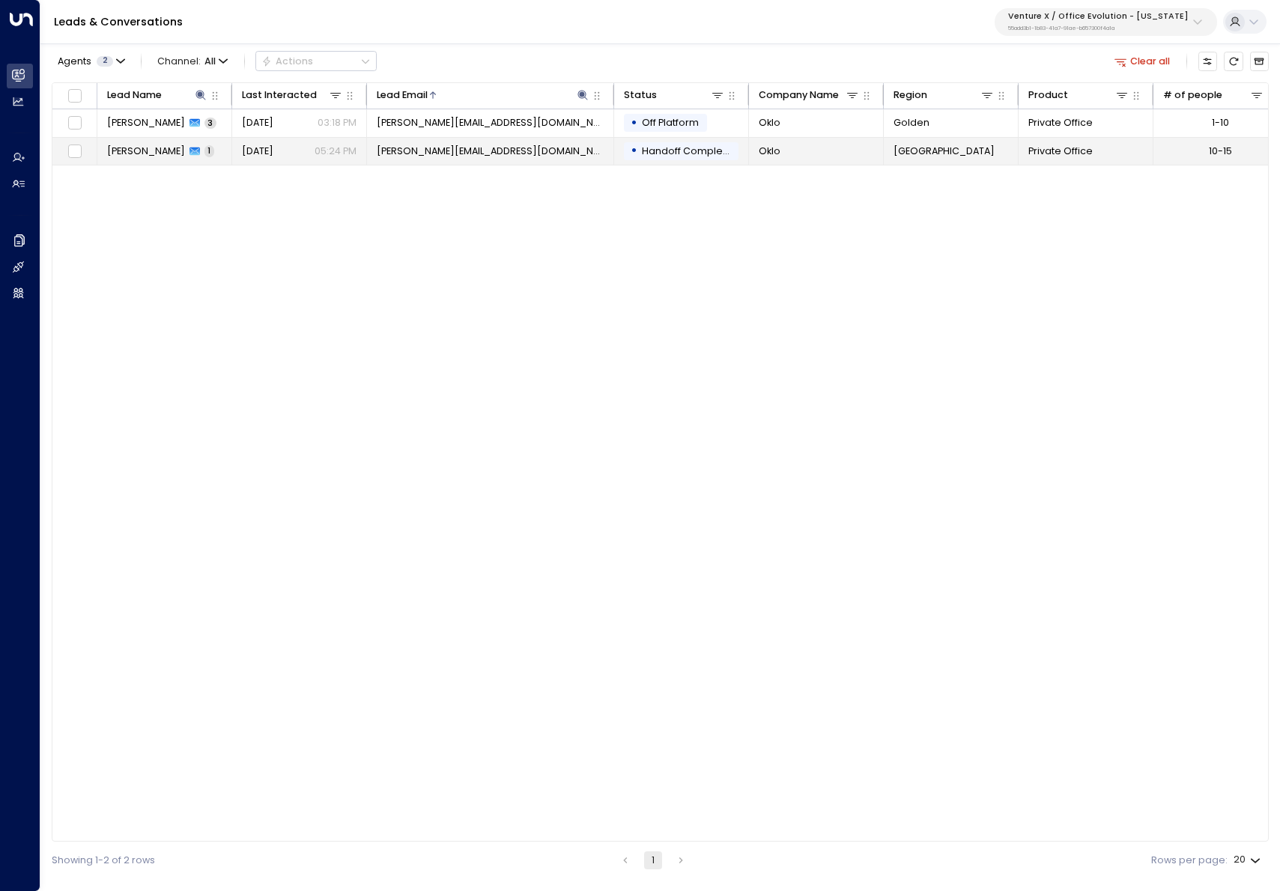
click at [204, 159] on td "Michael Sheslow 1" at bounding box center [164, 152] width 135 height 28
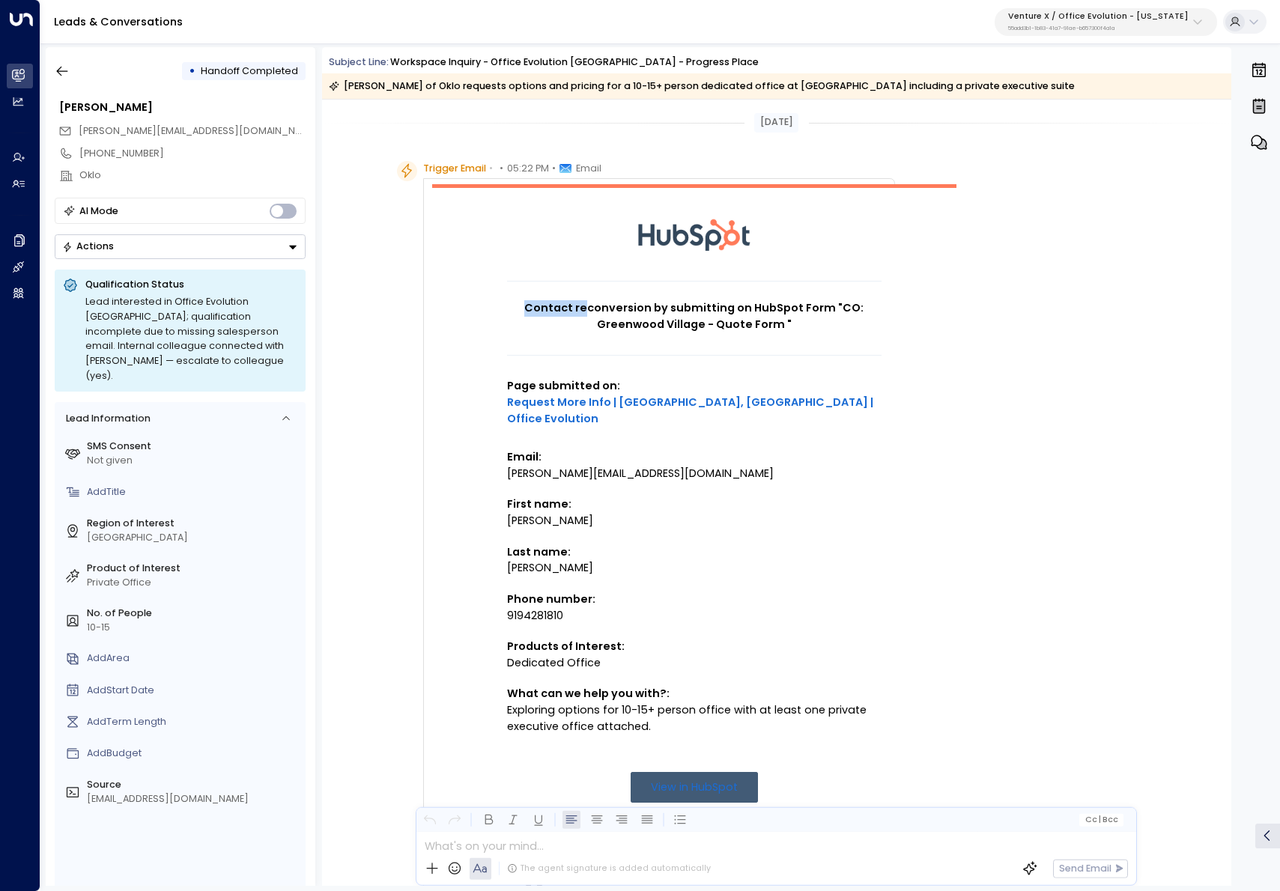
drag, startPoint x: 520, startPoint y: 307, endPoint x: 586, endPoint y: 309, distance: 65.9
click at [586, 309] on h1 "Contact reconversion by submitting on HubSpot Form "CO: Greenwood Village - Quo…" at bounding box center [694, 316] width 374 height 32
click at [619, 513] on div "Michael" at bounding box center [694, 521] width 374 height 16
drag, startPoint x: 238, startPoint y: 355, endPoint x: 239, endPoint y: 332, distance: 22.5
click at [239, 332] on div "Lead interested in Office Evolution Greenwood Village; qualification incomplete…" at bounding box center [191, 338] width 212 height 89
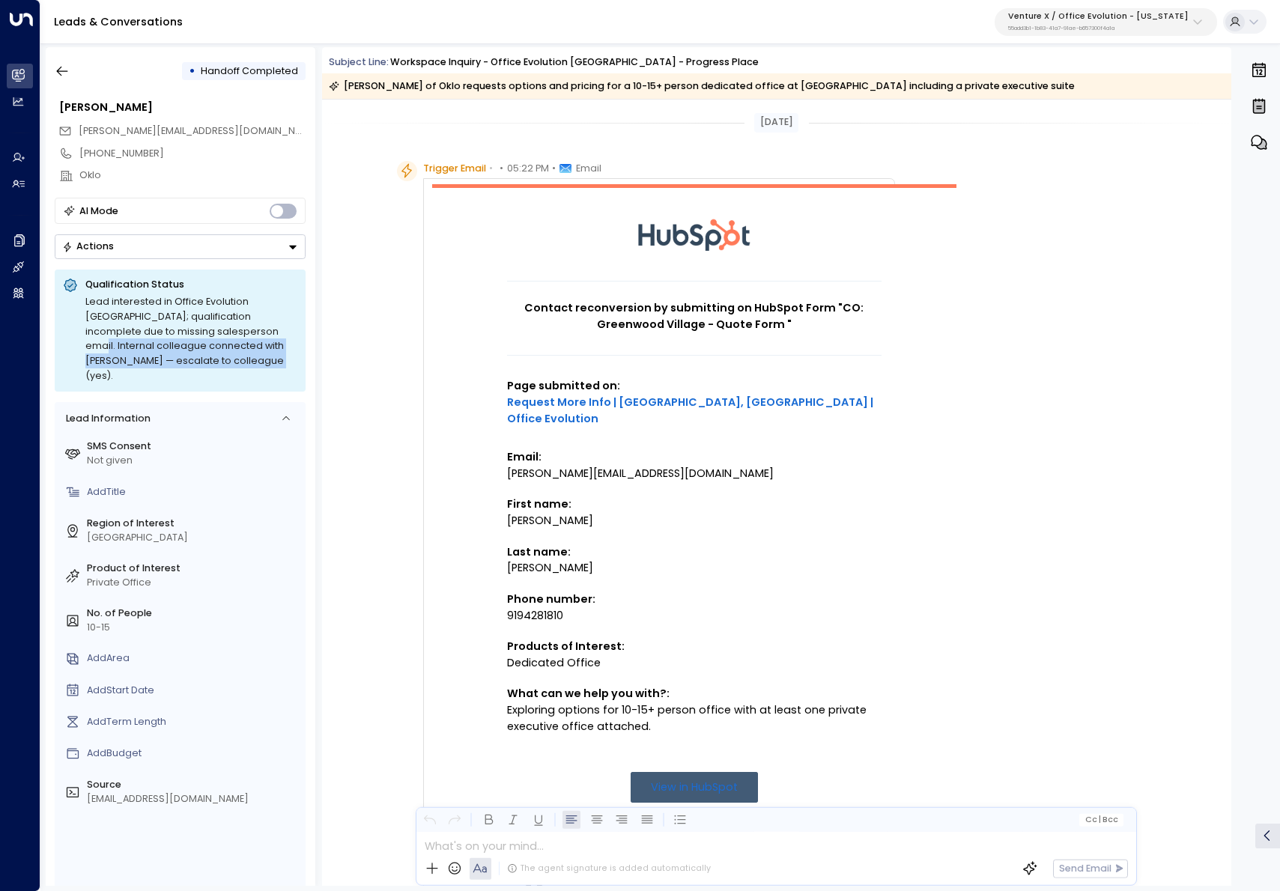
click at [68, 78] on icon "button" at bounding box center [62, 71] width 15 height 15
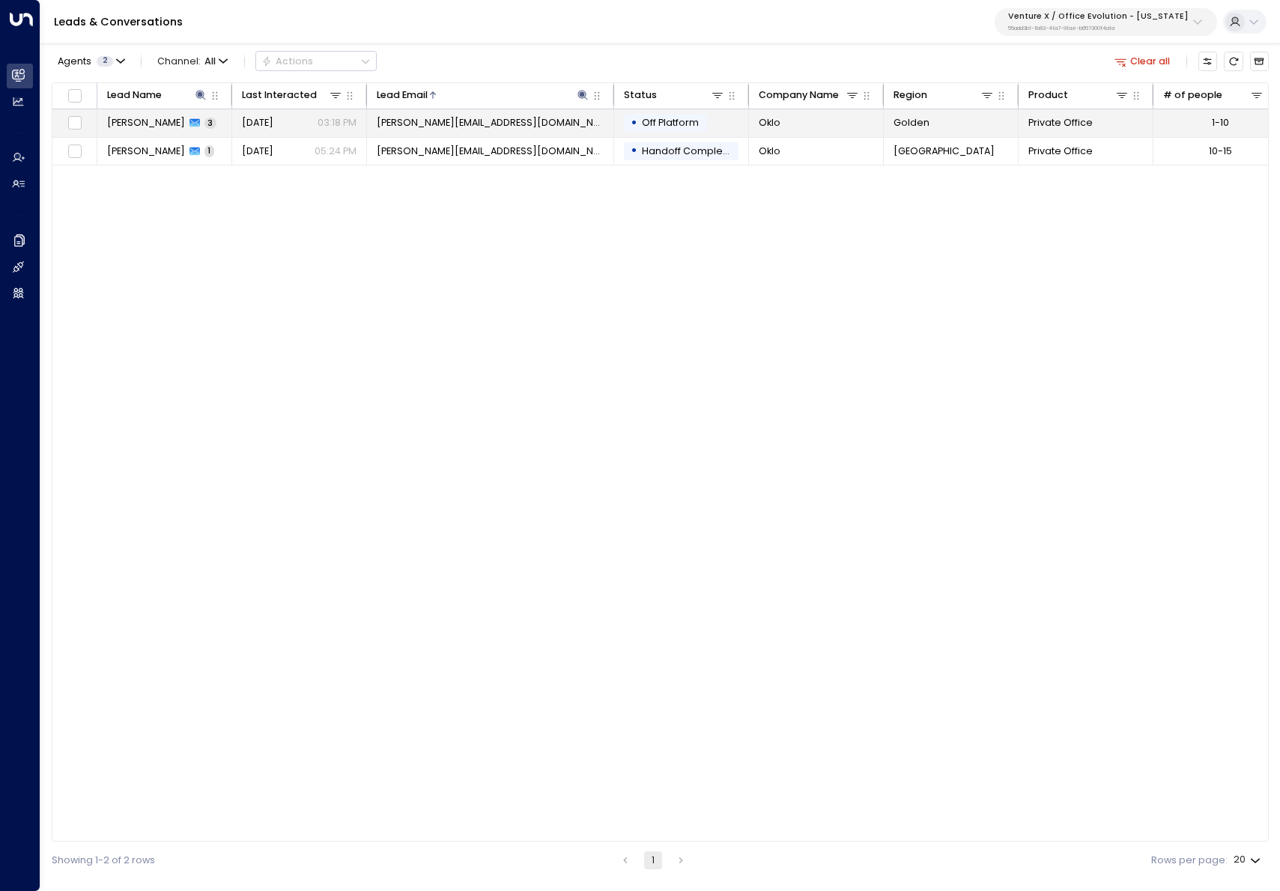
click at [307, 127] on div "Yesterday 03:18 PM" at bounding box center [299, 122] width 115 height 13
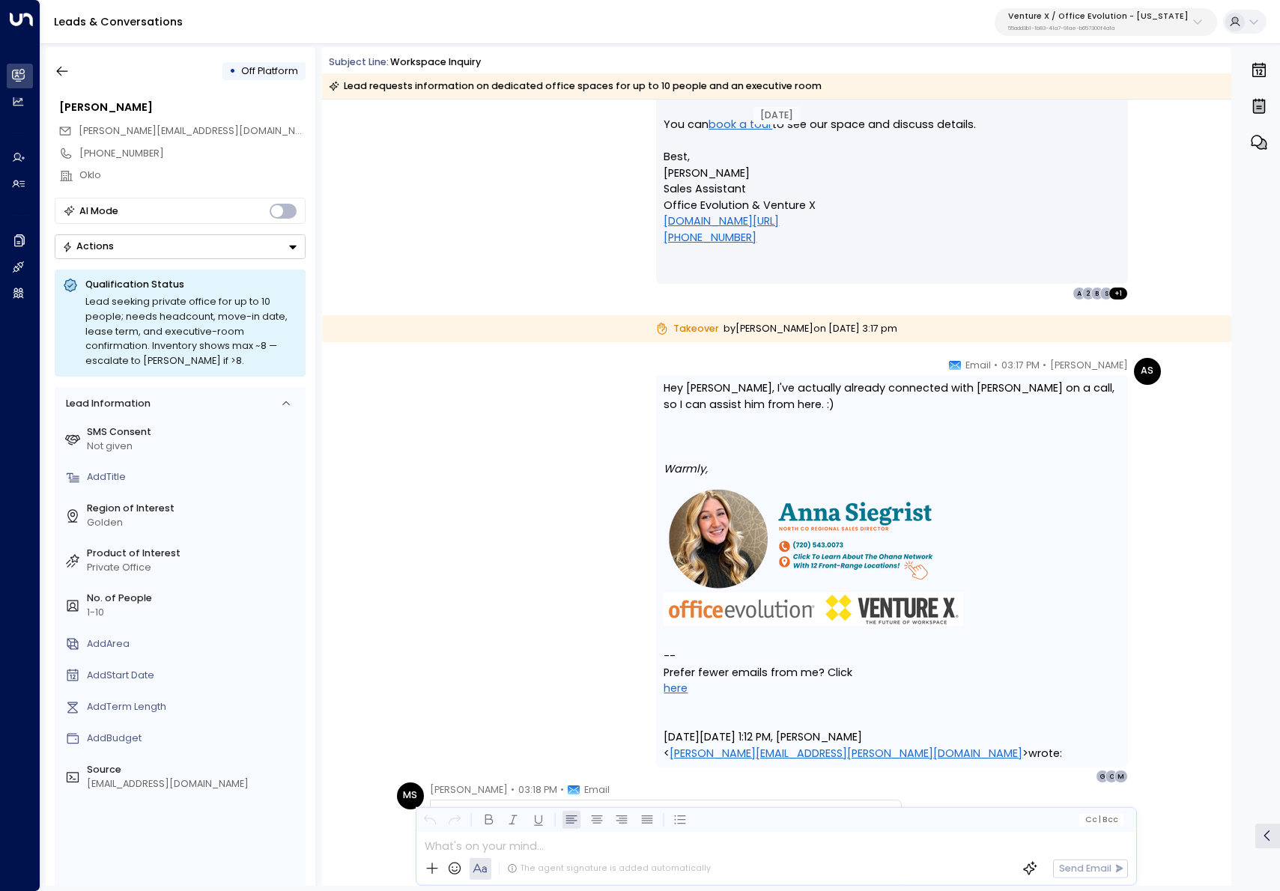
scroll to position [1311, 0]
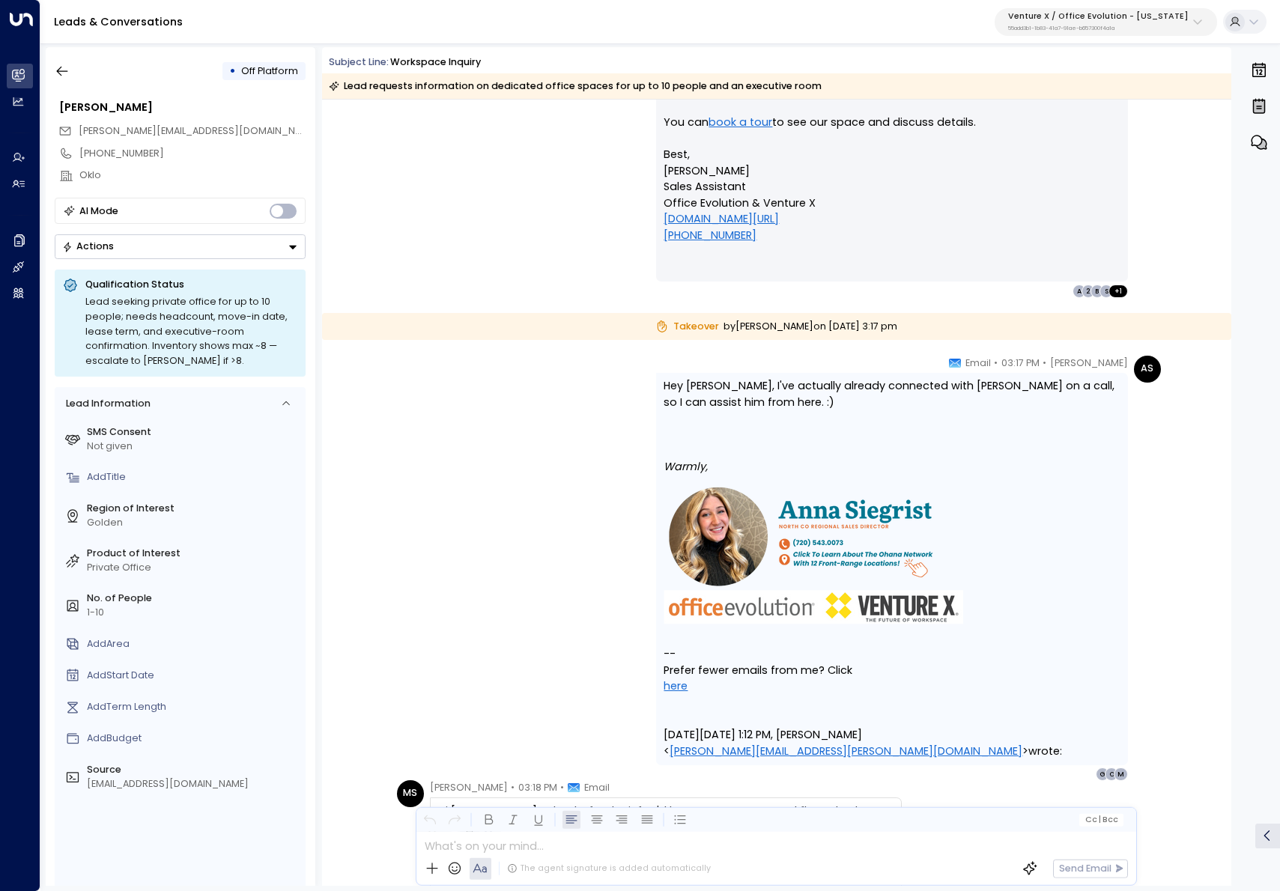
click at [61, 67] on icon "button" at bounding box center [62, 72] width 11 height 10
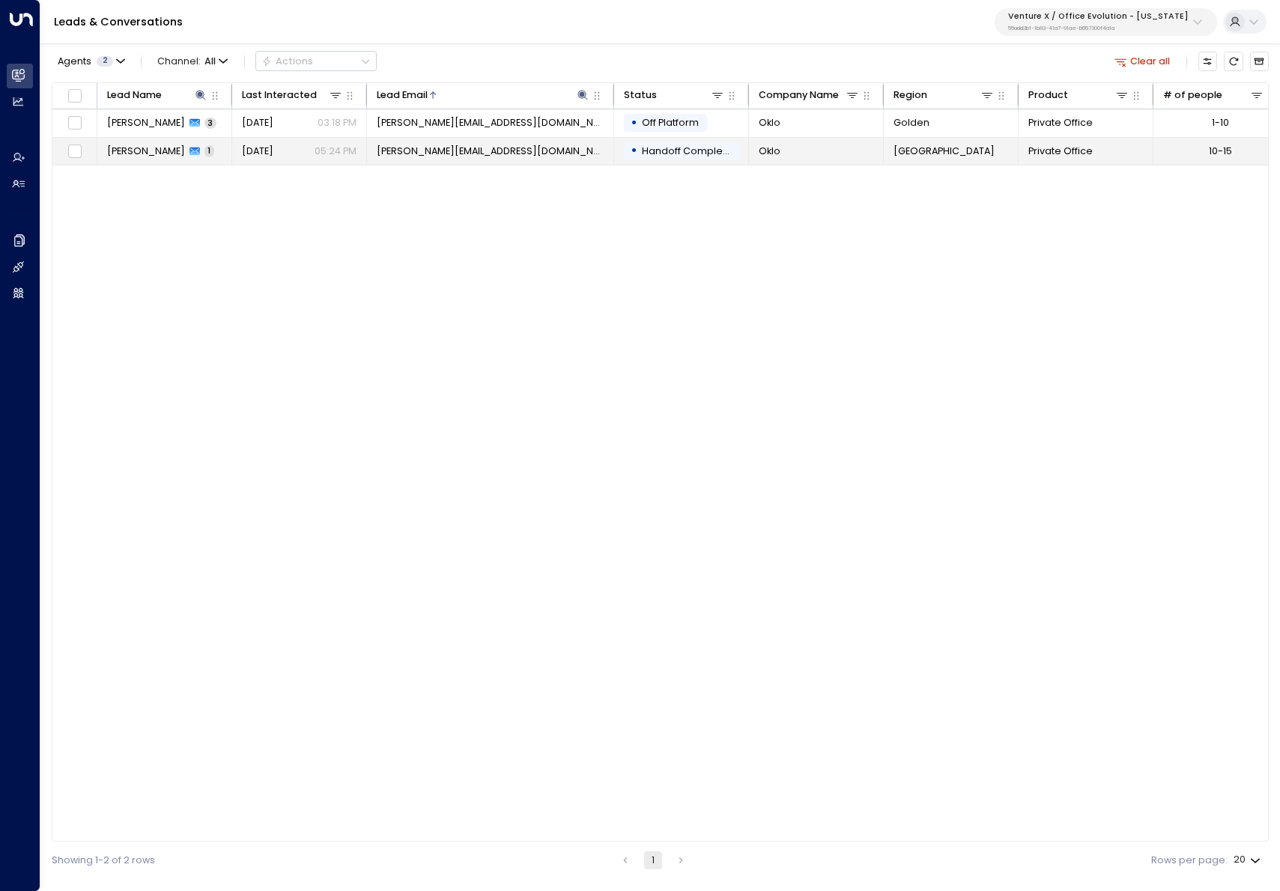
click at [234, 148] on td "Yesterday 05:24 PM" at bounding box center [299, 152] width 135 height 28
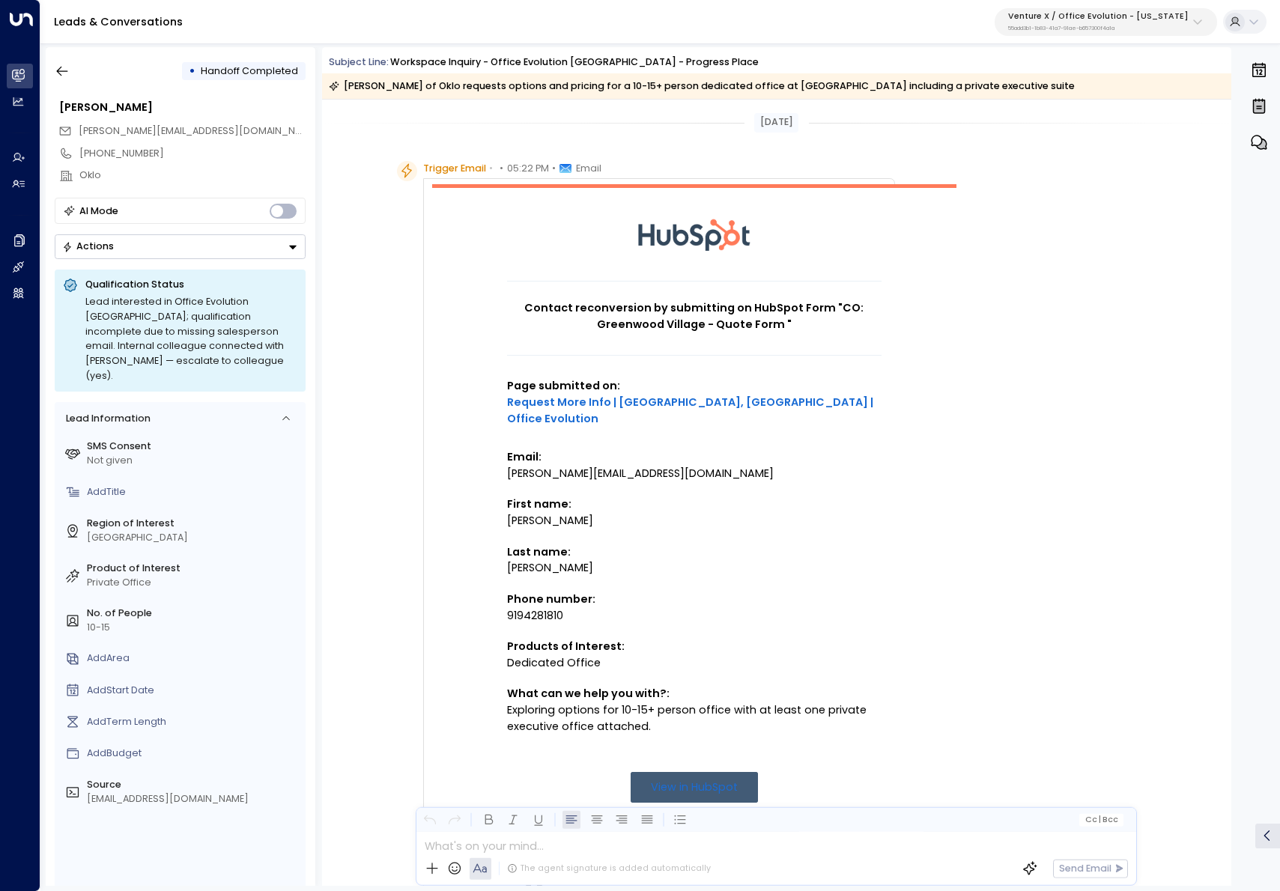
click at [58, 76] on icon "button" at bounding box center [62, 71] width 15 height 15
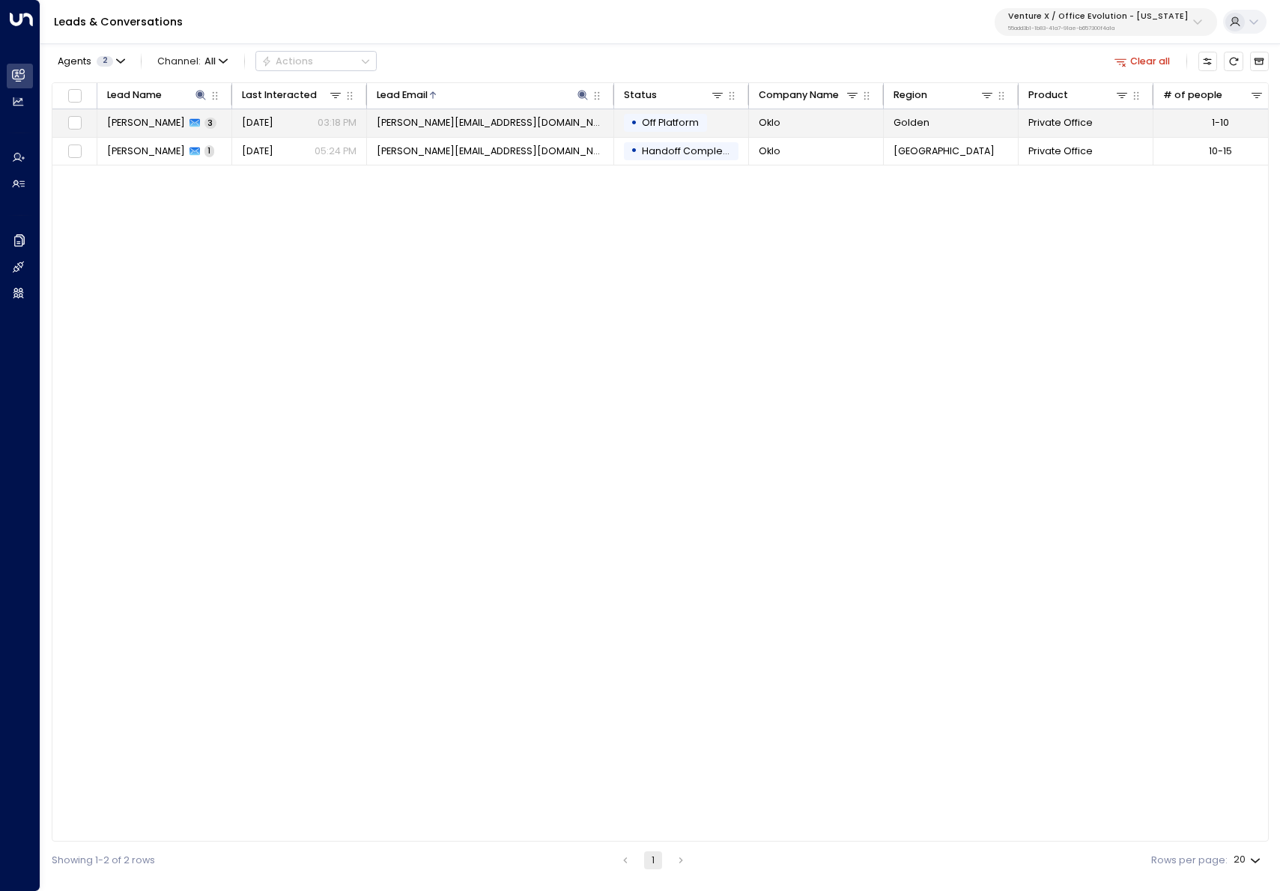
click at [258, 124] on span "Yesterday" at bounding box center [257, 122] width 31 height 13
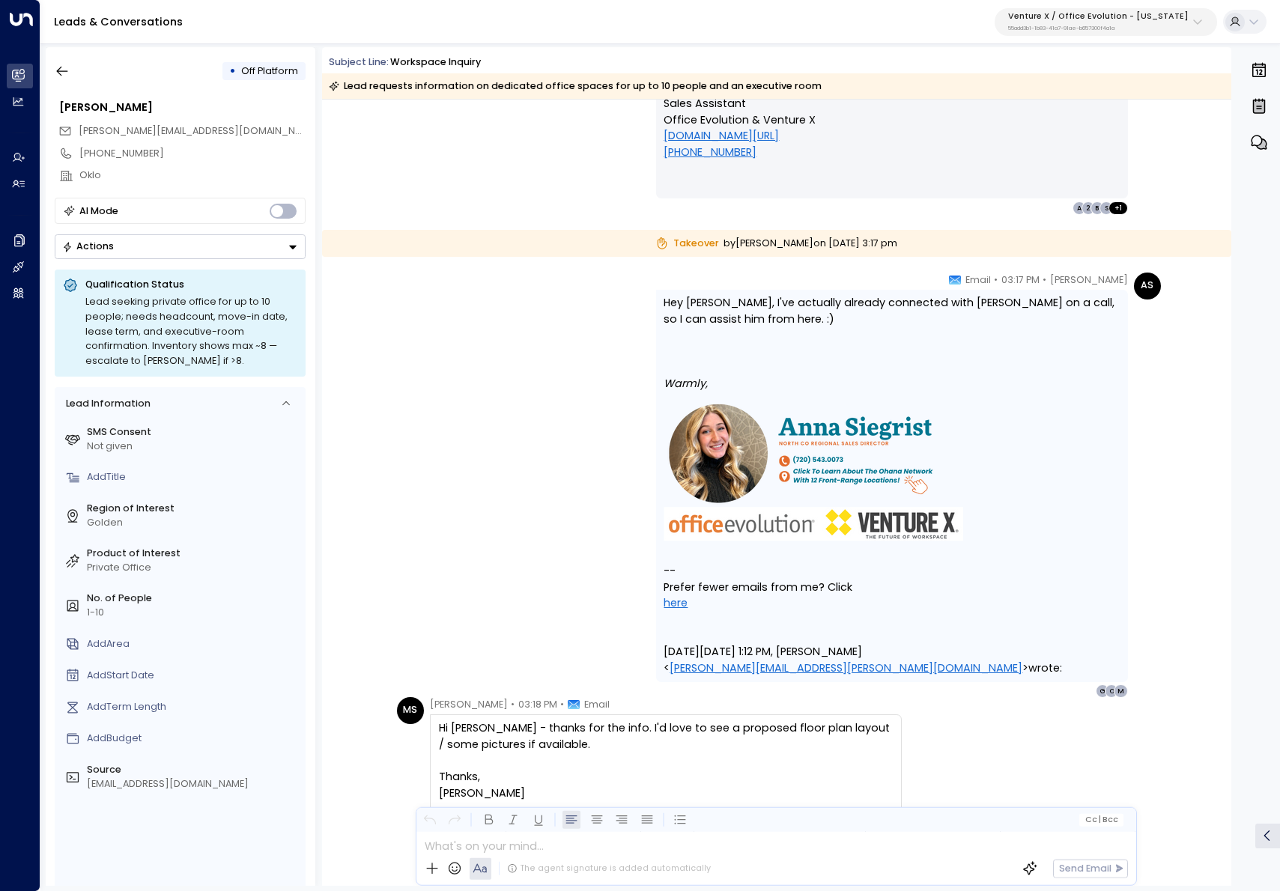
scroll to position [1483, 0]
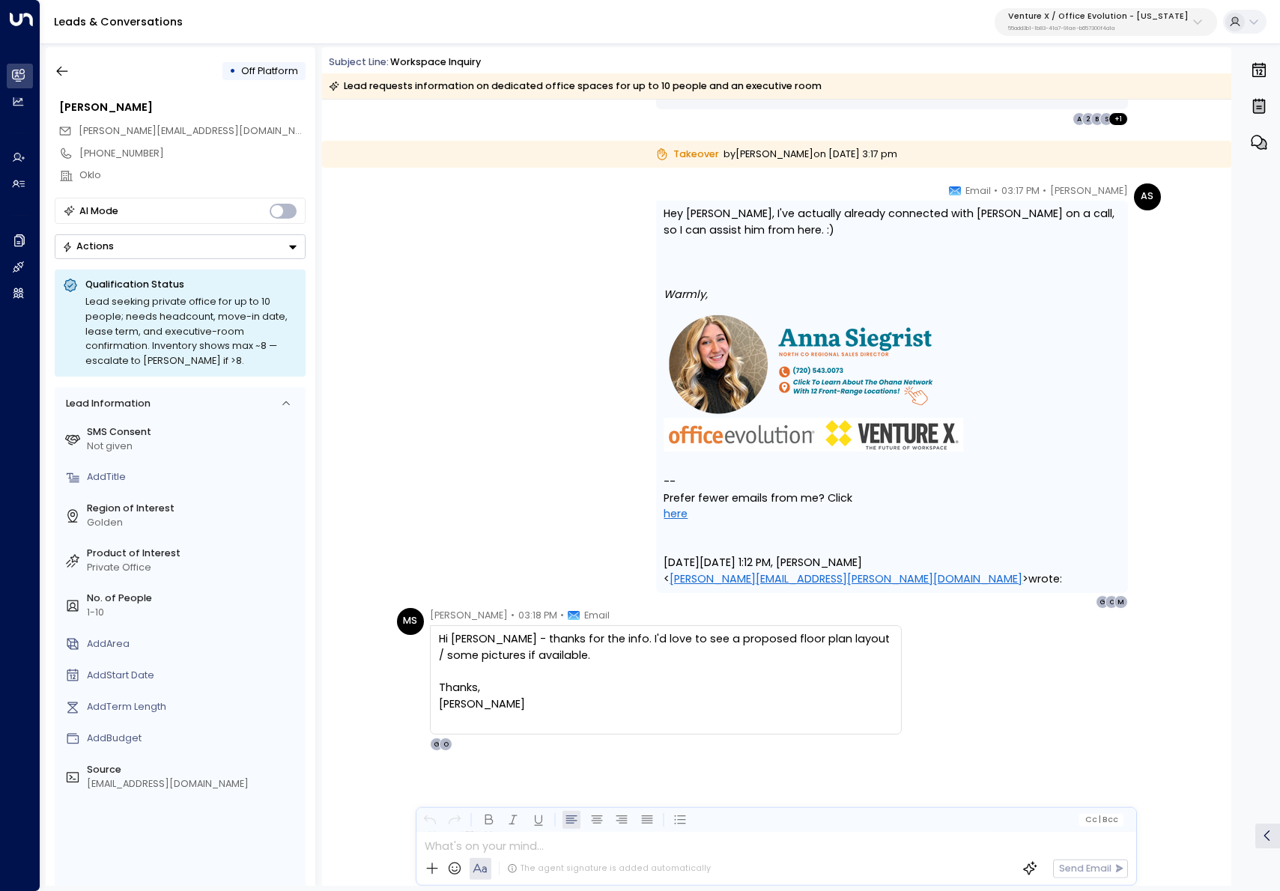
click at [49, 66] on button "button" at bounding box center [62, 71] width 27 height 27
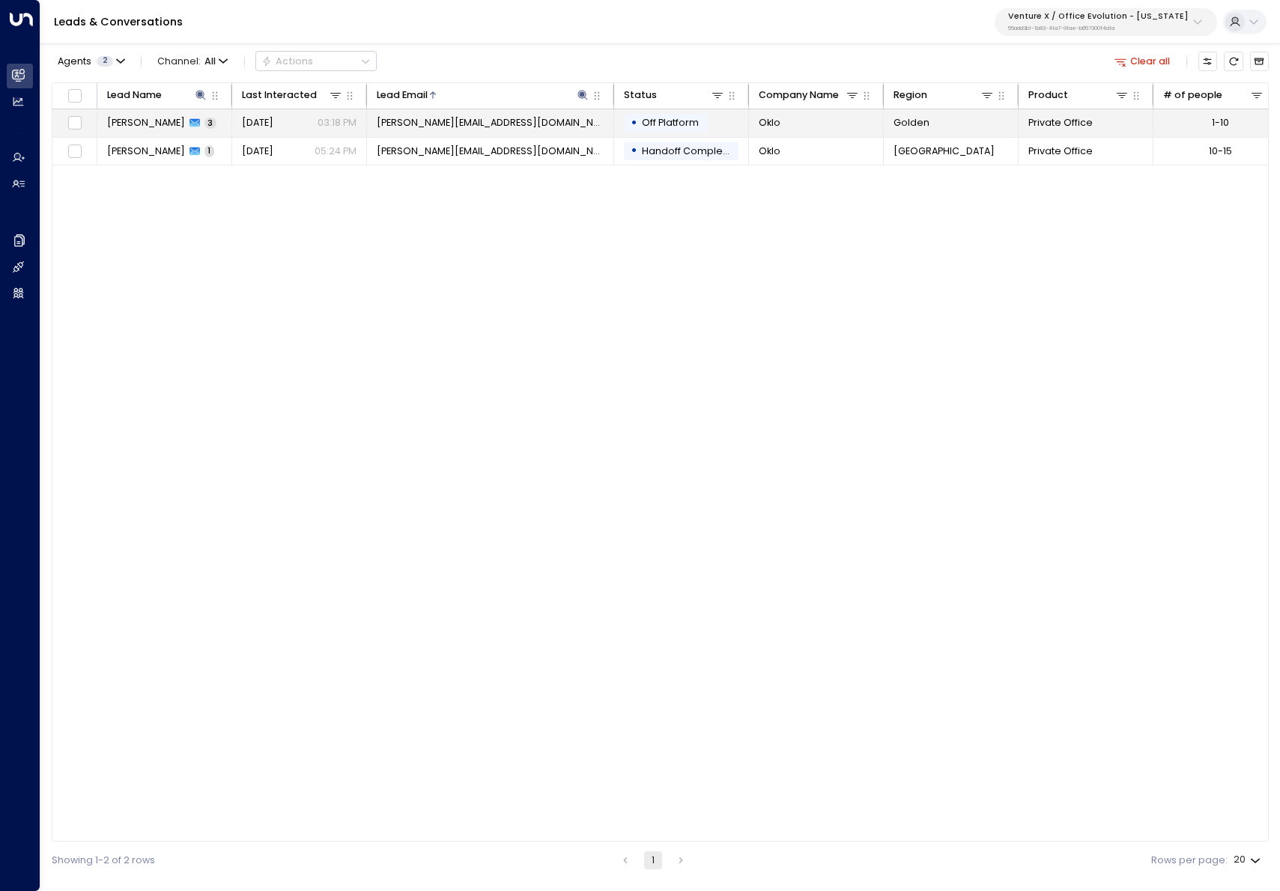
click at [228, 126] on td "Michael Sheslow 3" at bounding box center [164, 123] width 135 height 28
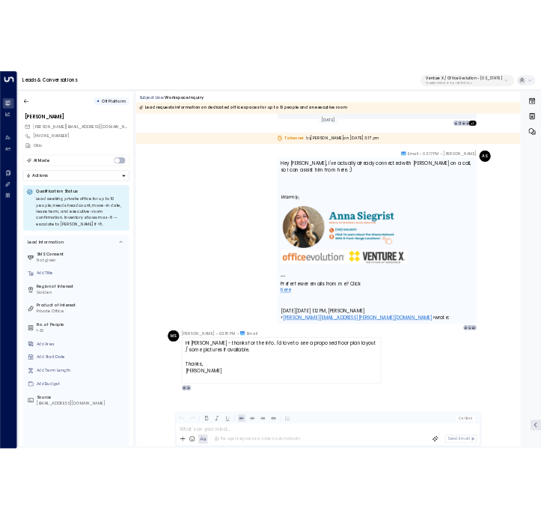
scroll to position [1483, 0]
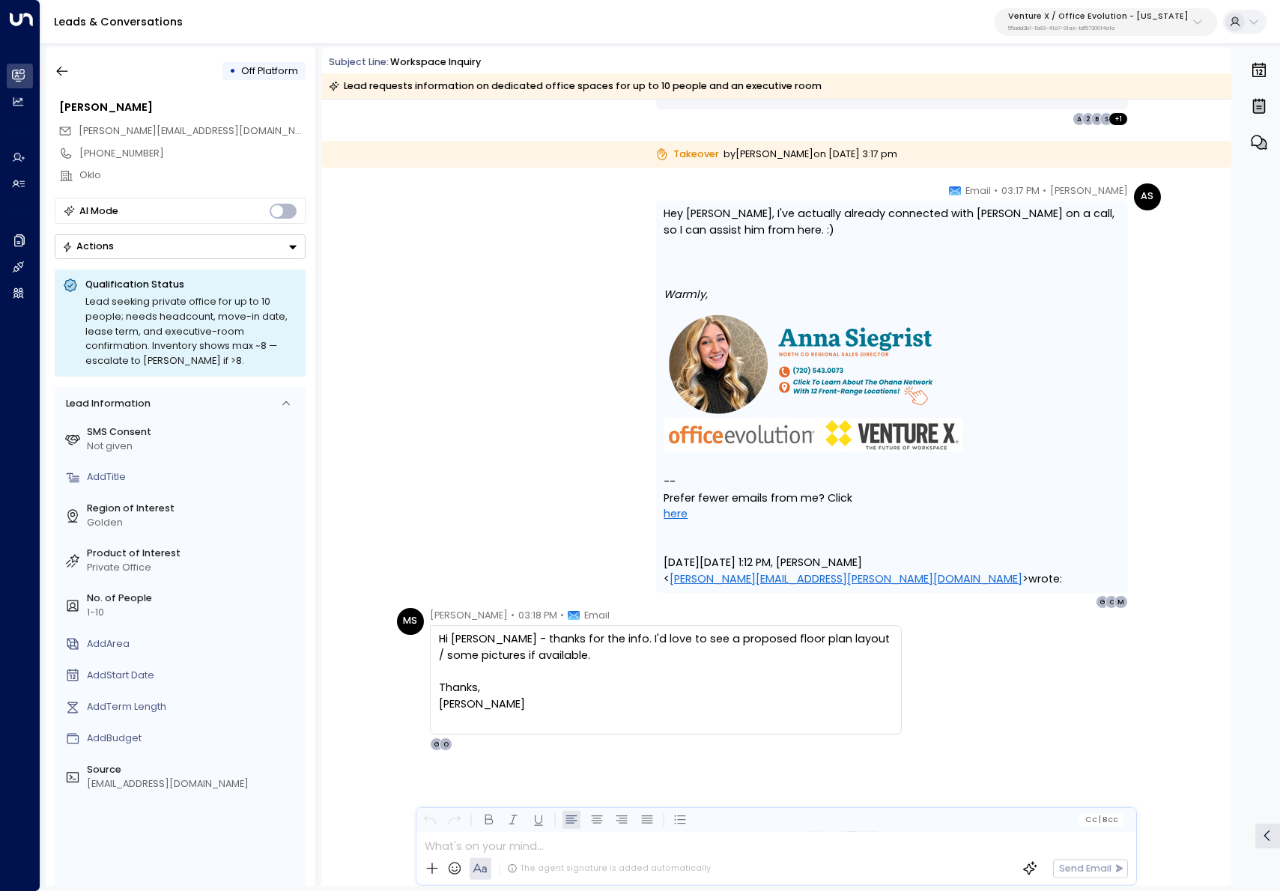
click at [67, 70] on icon "button" at bounding box center [62, 71] width 15 height 15
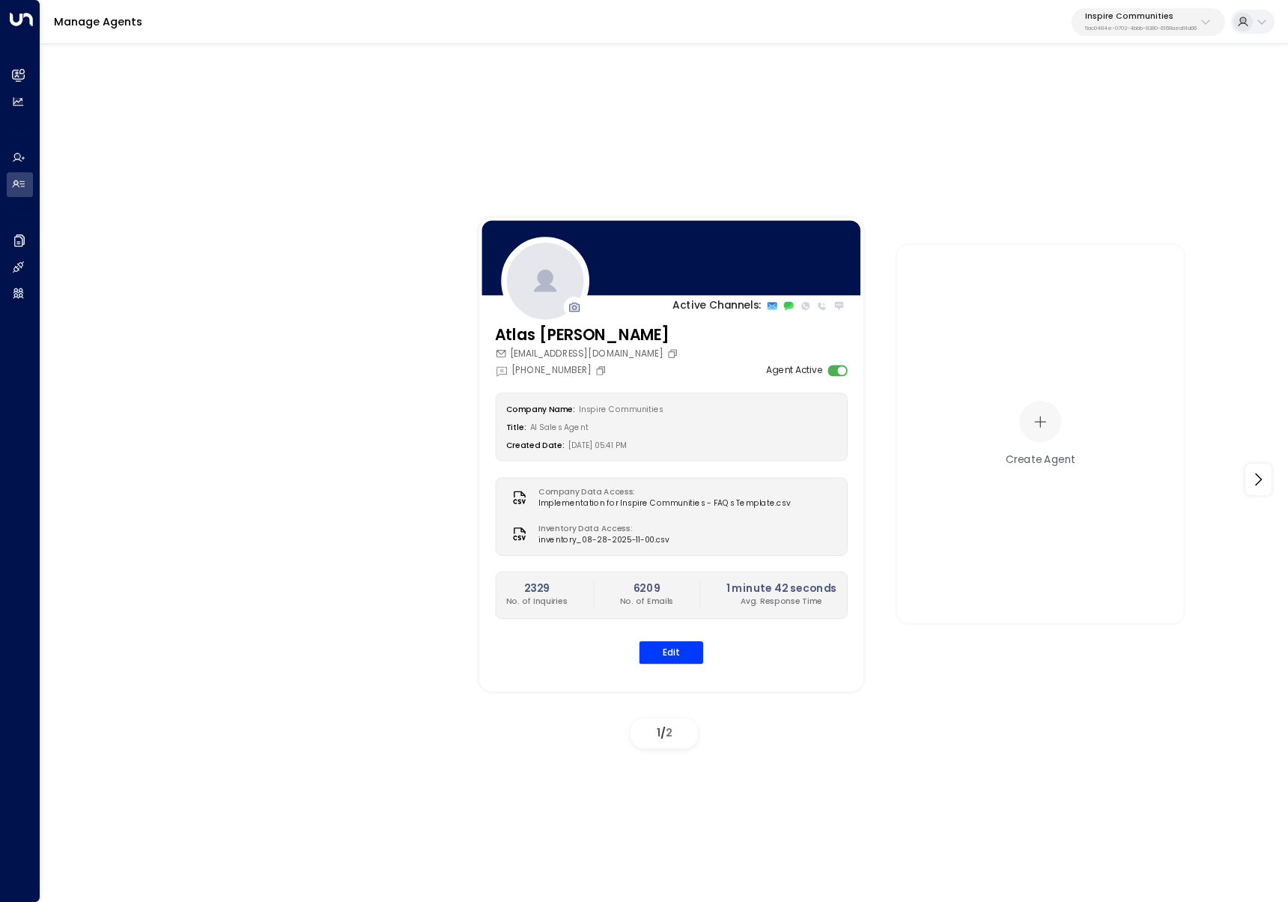
click at [1116, 16] on p "Inspire Communities" at bounding box center [1141, 16] width 112 height 9
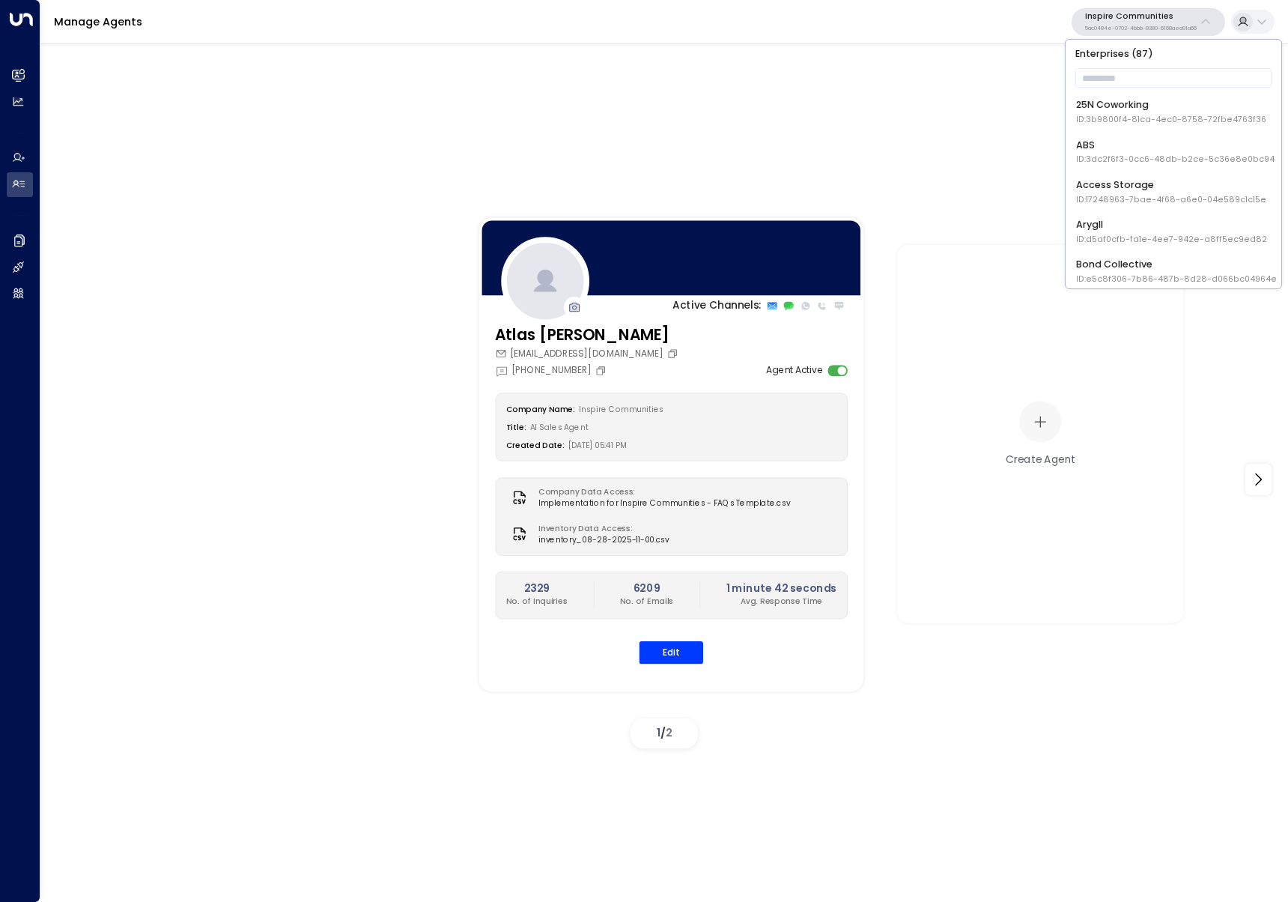
click at [1111, 92] on div "Enterprises ( 87 ) ​ 25N Coworking ID: 3b9800f4-81ca-4ec0-8758-72fbe4763f36 ABS…" at bounding box center [1174, 164] width 216 height 249
click at [1117, 83] on input "text" at bounding box center [1173, 78] width 197 height 26
type input "*******"
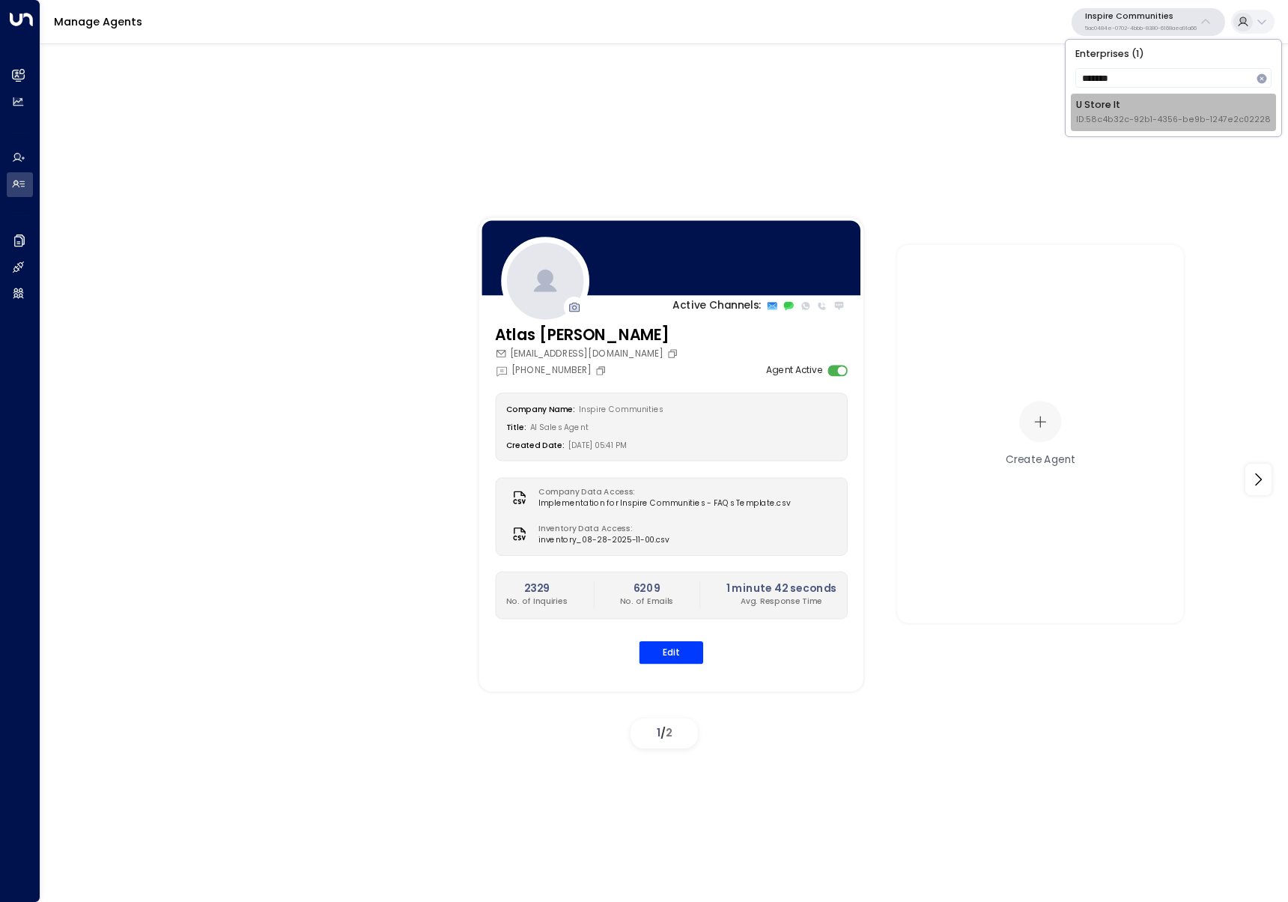
click at [1127, 115] on span "ID: 58c4b32c-92b1-4356-be9b-1247e2c02228" at bounding box center [1173, 120] width 195 height 12
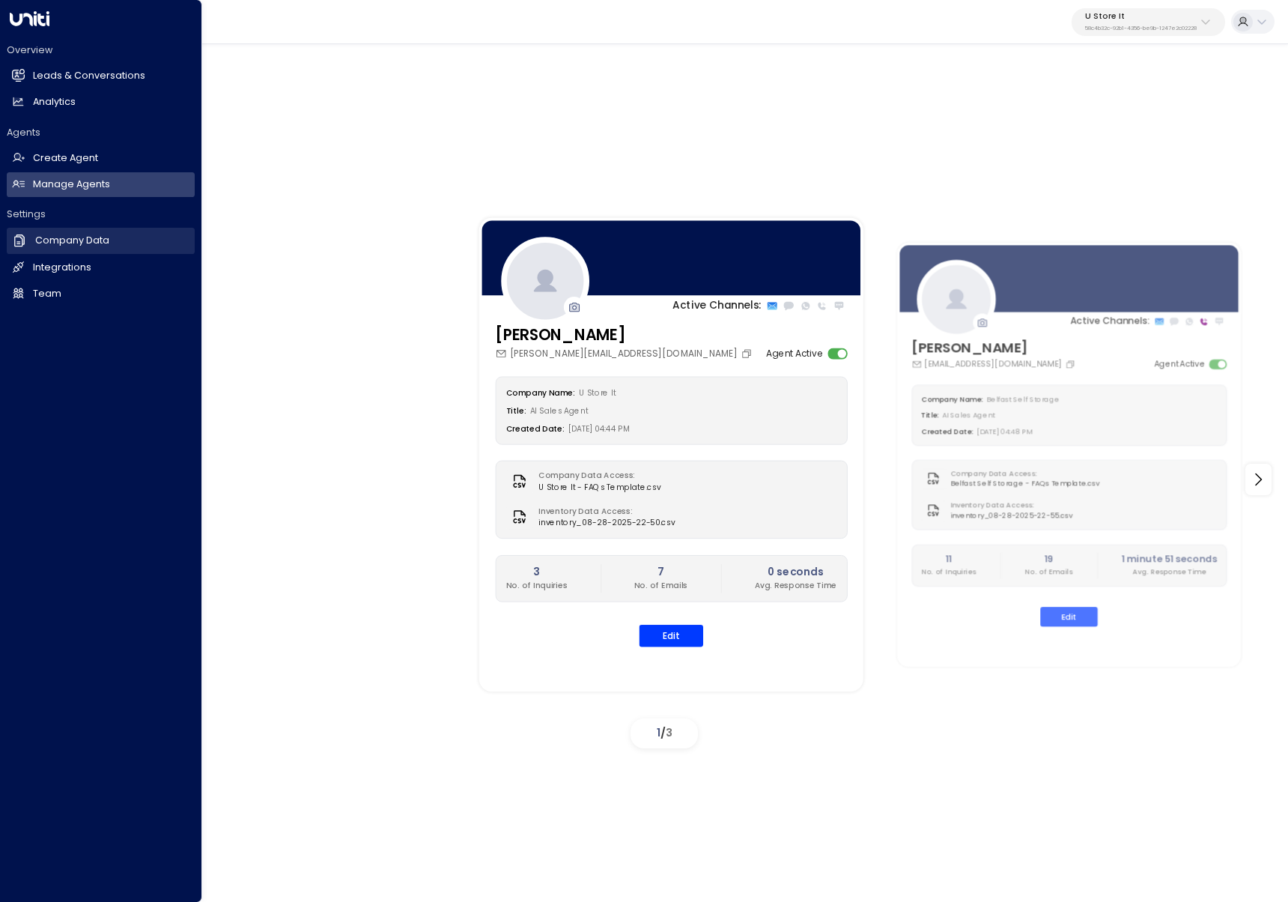
click at [22, 239] on icon at bounding box center [19, 240] width 15 height 15
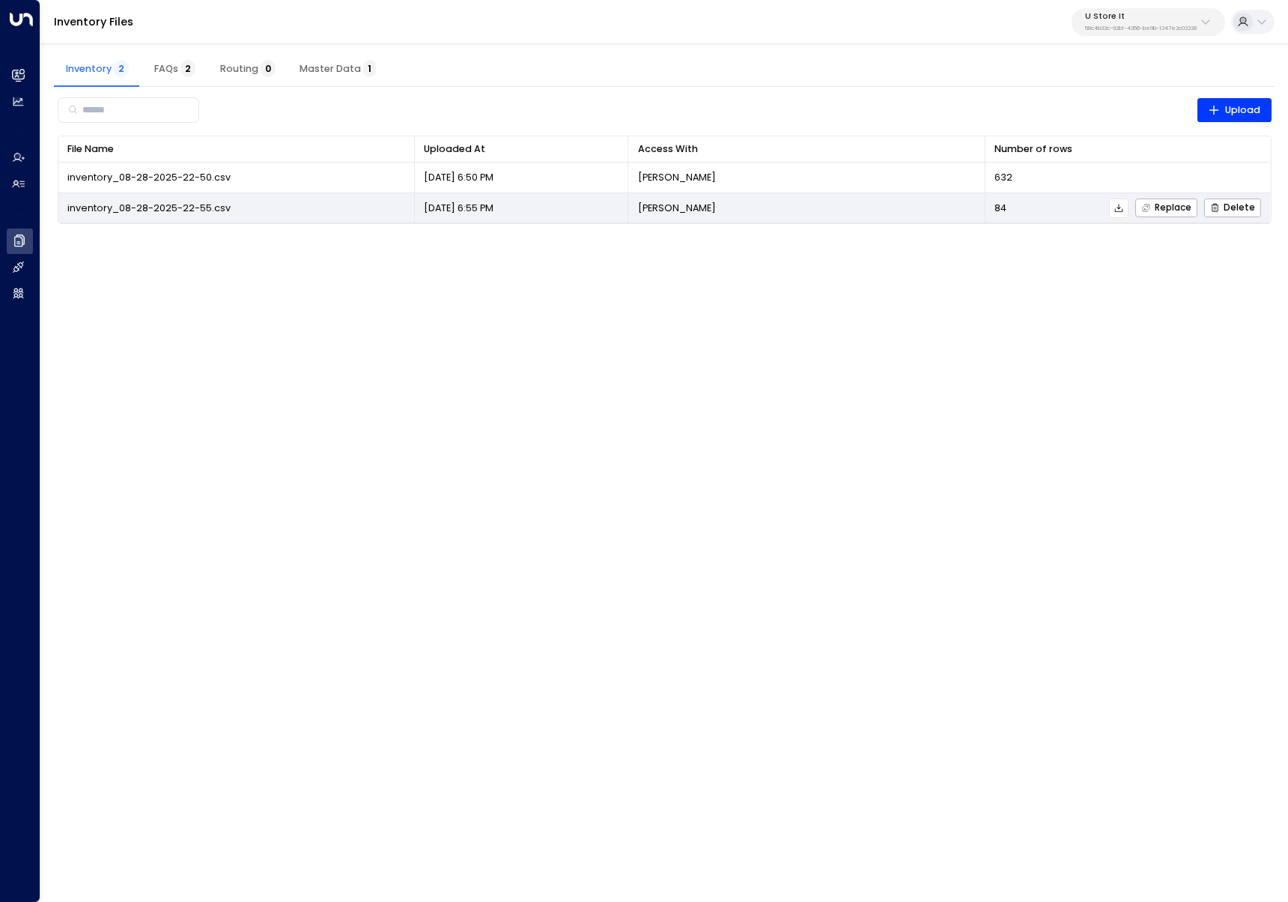
click at [1124, 209] on icon at bounding box center [1119, 208] width 10 height 10
